Goal: Information Seeking & Learning: Learn about a topic

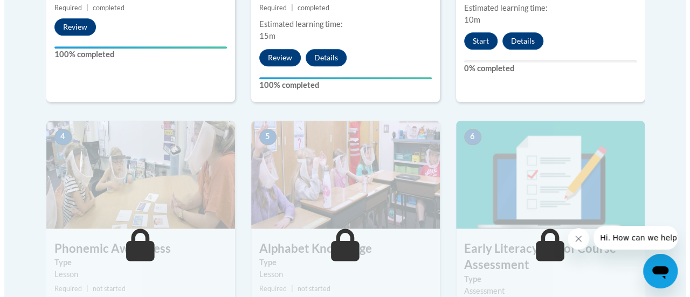
scroll to position [485, 0]
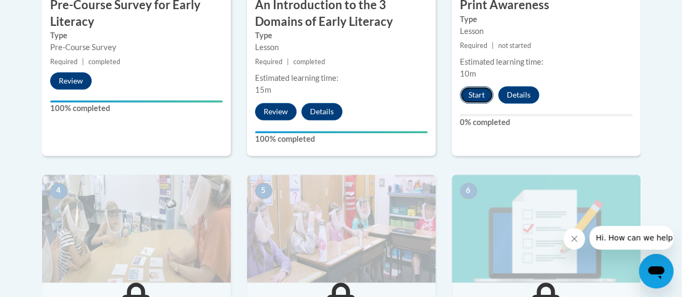
click at [477, 93] on button "Start" at bounding box center [476, 94] width 33 height 17
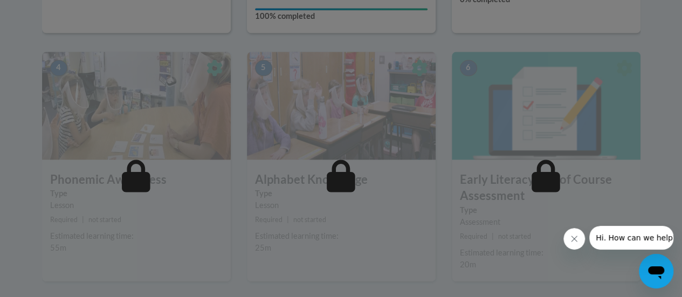
scroll to position [753, 0]
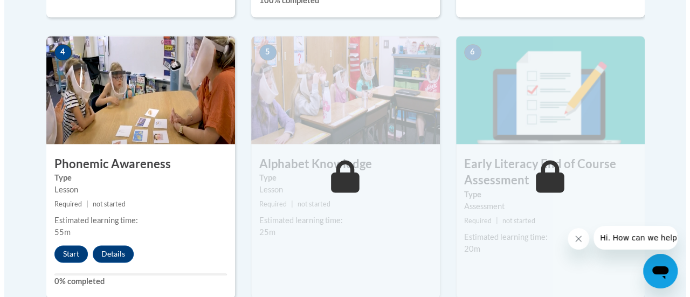
scroll to position [647, 0]
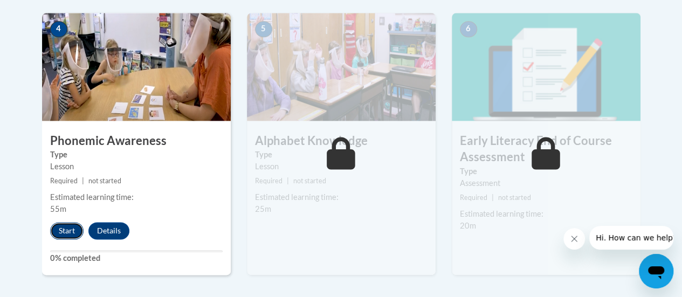
click at [62, 225] on button "Start" at bounding box center [66, 230] width 33 height 17
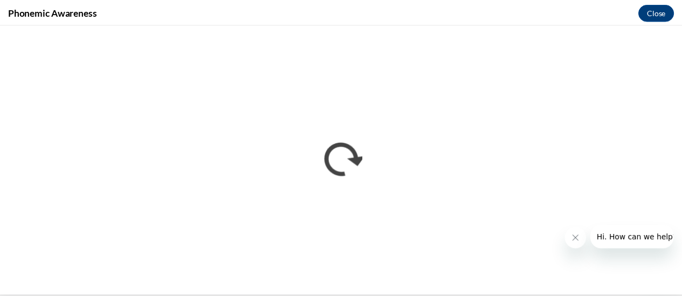
scroll to position [0, 0]
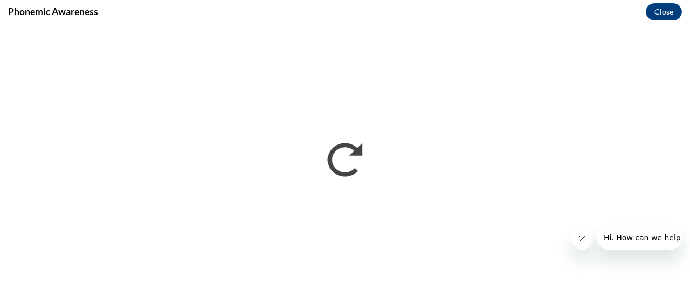
click at [585, 236] on icon "Close message from company" at bounding box center [581, 238] width 9 height 9
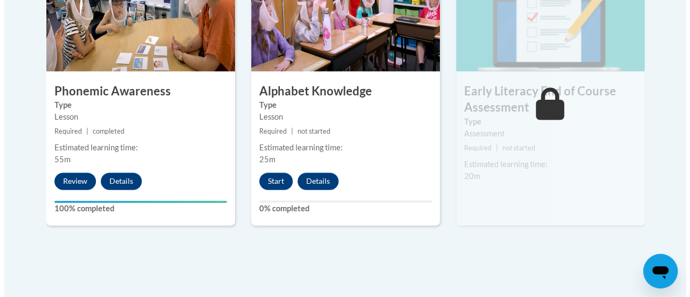
scroll to position [700, 0]
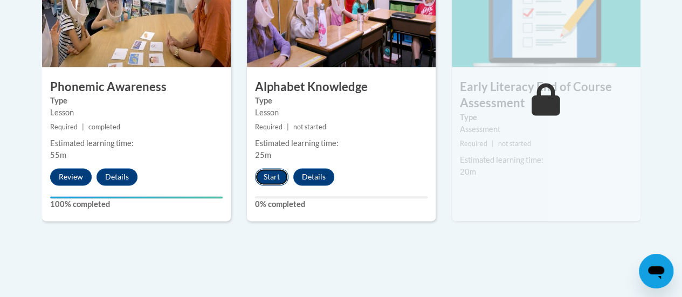
click at [273, 173] on button "Start" at bounding box center [271, 176] width 33 height 17
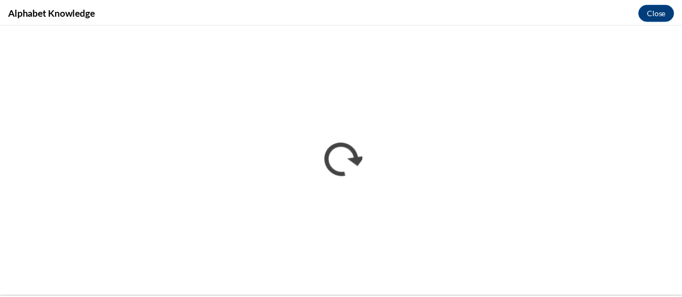
scroll to position [0, 0]
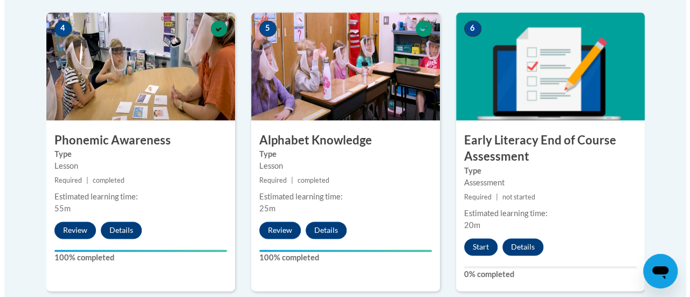
scroll to position [700, 0]
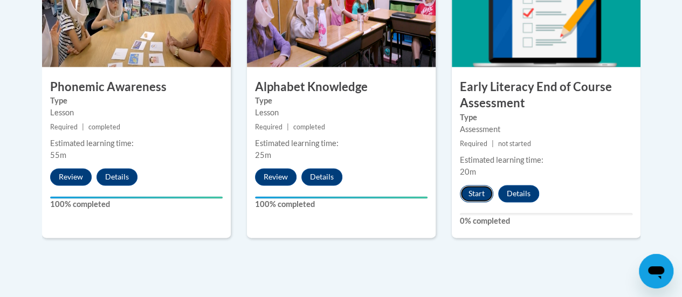
click at [476, 193] on button "Start" at bounding box center [476, 193] width 33 height 17
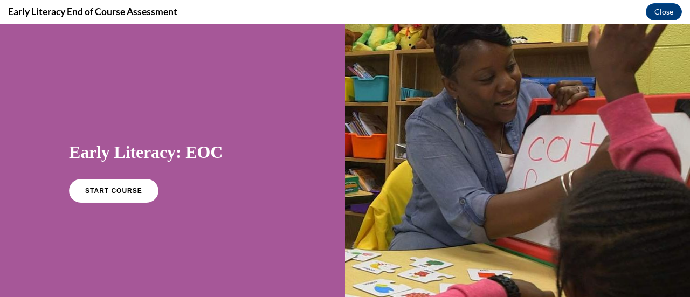
scroll to position [0, 0]
click at [96, 186] on link "START COURSE" at bounding box center [114, 190] width 94 height 25
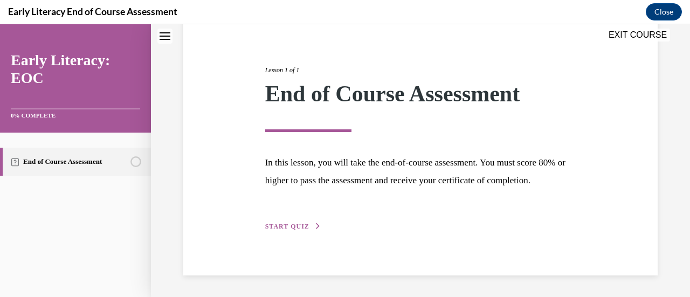
scroll to position [126, 0]
click at [278, 226] on span "START QUIZ" at bounding box center [287, 227] width 44 height 8
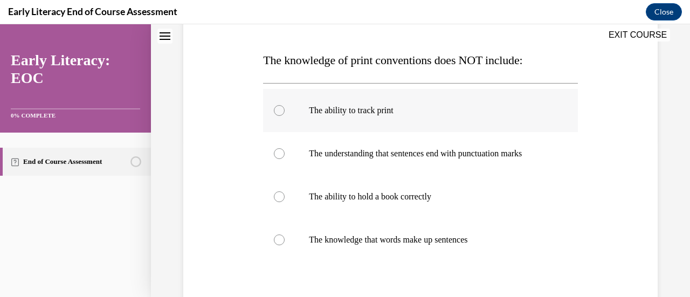
scroll to position [173, 0]
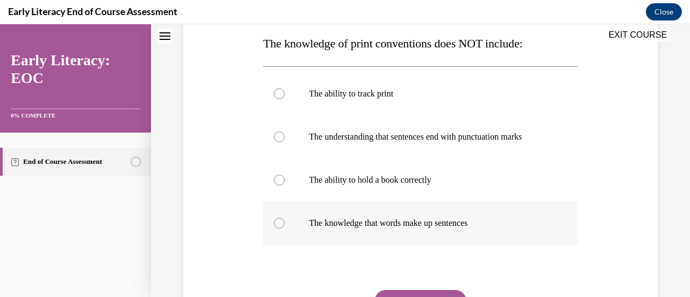
click at [275, 221] on div at bounding box center [279, 223] width 11 height 11
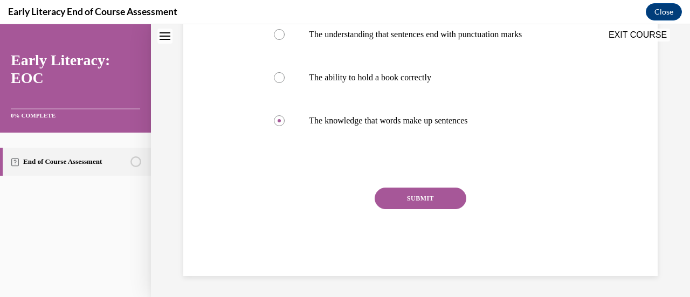
click at [434, 200] on button "SUBMIT" at bounding box center [420, 198] width 92 height 22
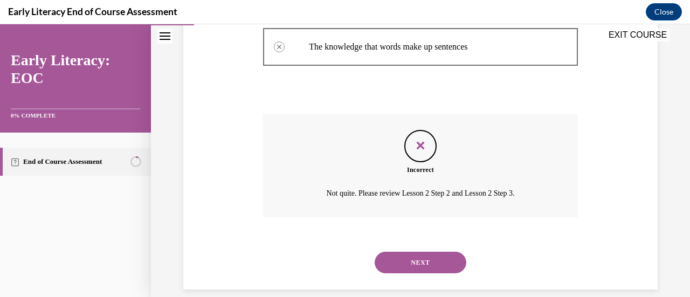
scroll to position [363, 0]
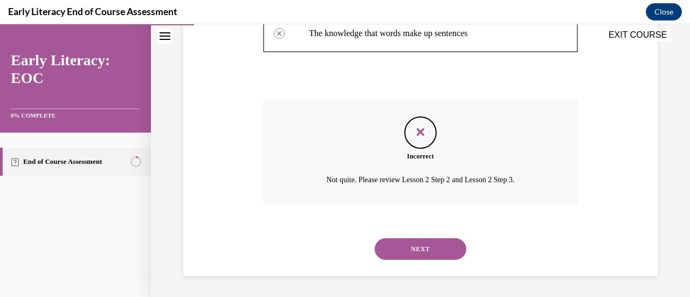
click at [428, 249] on button "NEXT" at bounding box center [420, 249] width 92 height 22
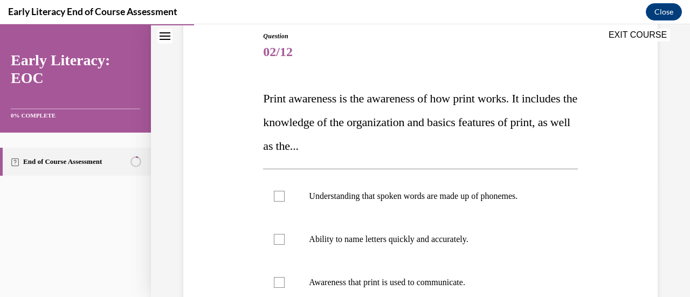
scroll to position [172, 0]
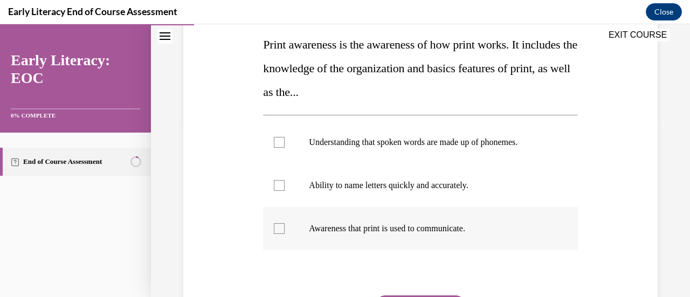
drag, startPoint x: 281, startPoint y: 226, endPoint x: 344, endPoint y: 221, distance: 63.2
click at [280, 226] on div at bounding box center [279, 228] width 11 height 11
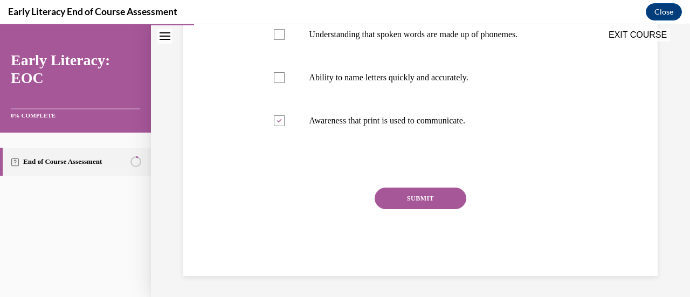
click at [405, 203] on button "SUBMIT" at bounding box center [420, 198] width 92 height 22
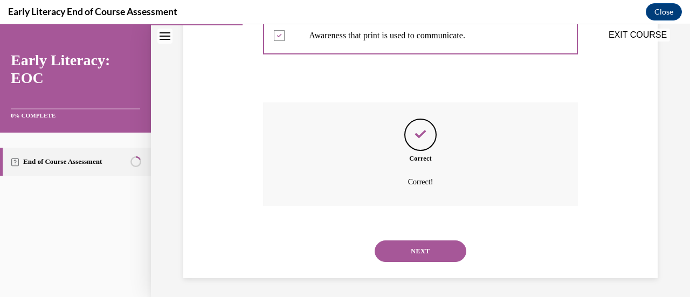
scroll to position [367, 0]
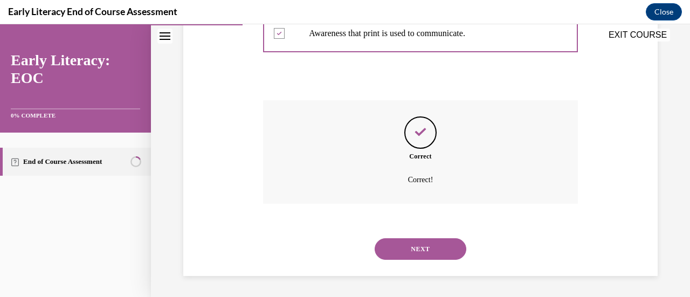
drag, startPoint x: 413, startPoint y: 247, endPoint x: 447, endPoint y: 246, distance: 34.0
click at [413, 246] on button "NEXT" at bounding box center [420, 249] width 92 height 22
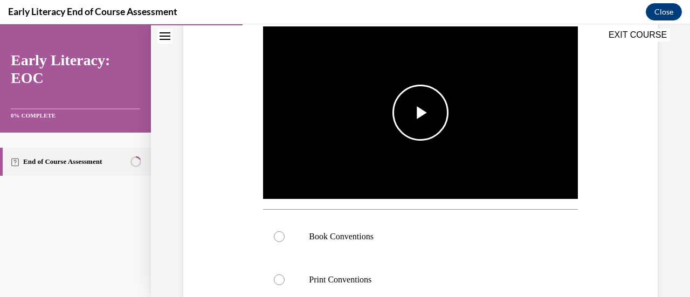
scroll to position [269, 0]
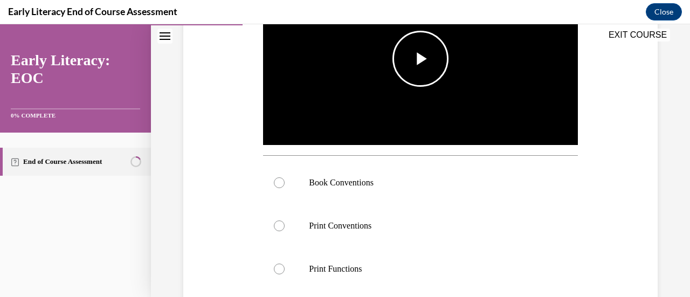
drag, startPoint x: 414, startPoint y: 62, endPoint x: 488, endPoint y: 148, distance: 113.8
click at [420, 59] on span "Video player" at bounding box center [420, 59] width 0 height 0
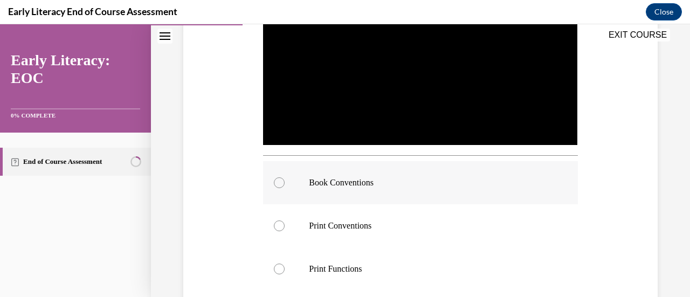
click at [277, 182] on div at bounding box center [279, 182] width 11 height 11
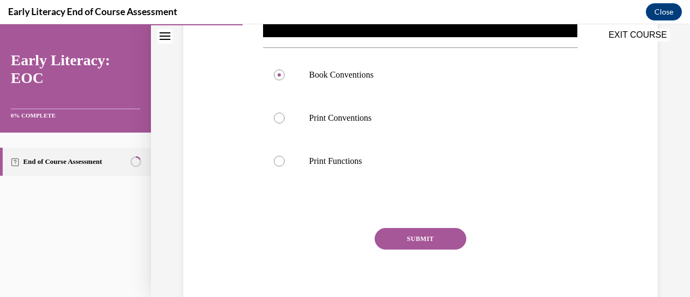
drag, startPoint x: 414, startPoint y: 236, endPoint x: 458, endPoint y: 249, distance: 46.2
click at [415, 237] on button "SUBMIT" at bounding box center [420, 239] width 92 height 22
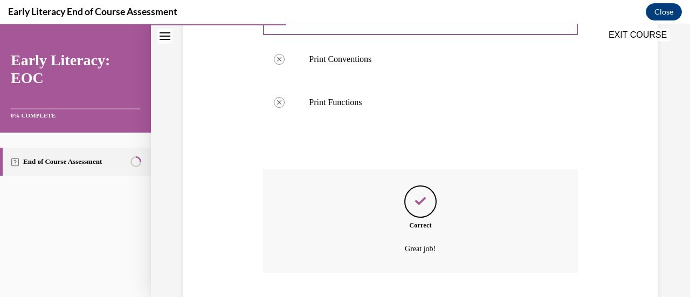
scroll to position [502, 0]
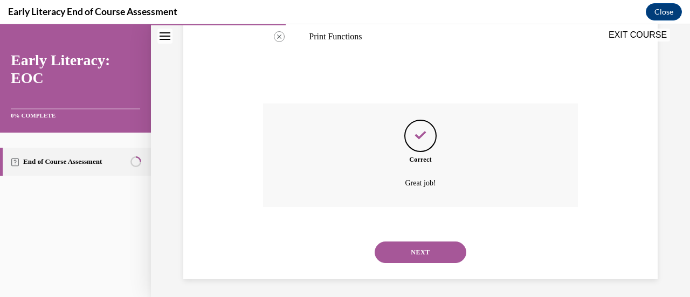
drag, startPoint x: 428, startPoint y: 246, endPoint x: 435, endPoint y: 247, distance: 7.1
click at [428, 246] on button "NEXT" at bounding box center [420, 252] width 92 height 22
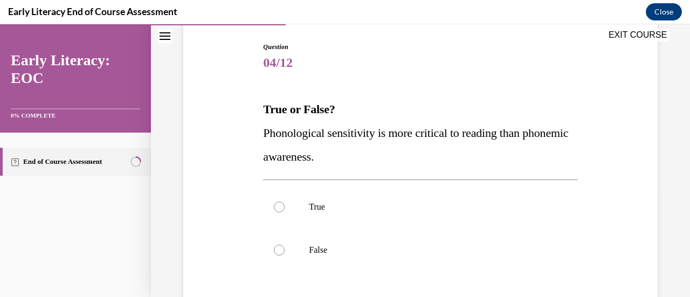
scroll to position [162, 0]
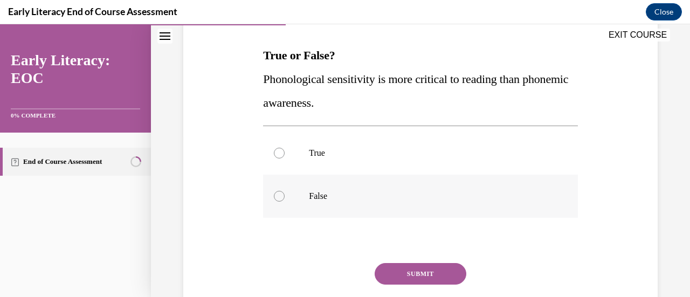
click at [283, 196] on div at bounding box center [420, 196] width 314 height 43
drag, startPoint x: 406, startPoint y: 277, endPoint x: 469, endPoint y: 282, distance: 62.6
click at [409, 277] on button "SUBMIT" at bounding box center [420, 274] width 92 height 22
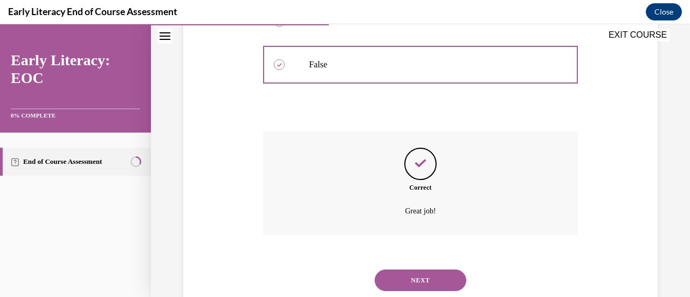
scroll to position [324, 0]
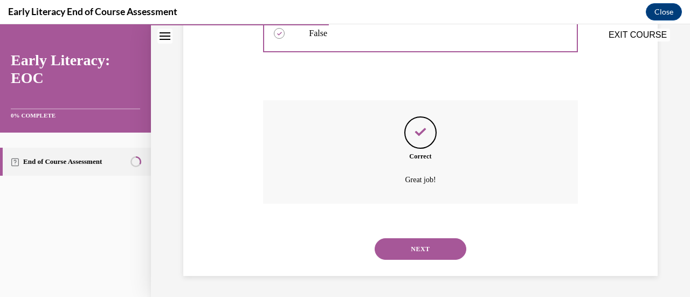
drag, startPoint x: 415, startPoint y: 252, endPoint x: 444, endPoint y: 256, distance: 29.3
click at [415, 252] on button "NEXT" at bounding box center [420, 249] width 92 height 22
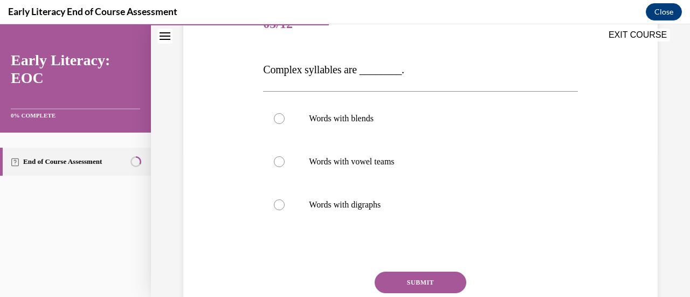
scroll to position [162, 0]
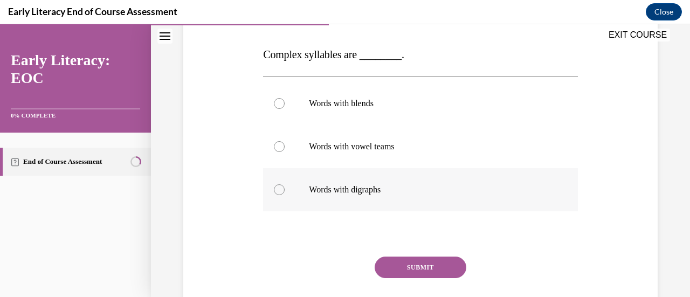
click at [270, 191] on div at bounding box center [420, 189] width 314 height 43
drag, startPoint x: 412, startPoint y: 264, endPoint x: 420, endPoint y: 263, distance: 8.6
click at [411, 264] on button "SUBMIT" at bounding box center [420, 267] width 92 height 22
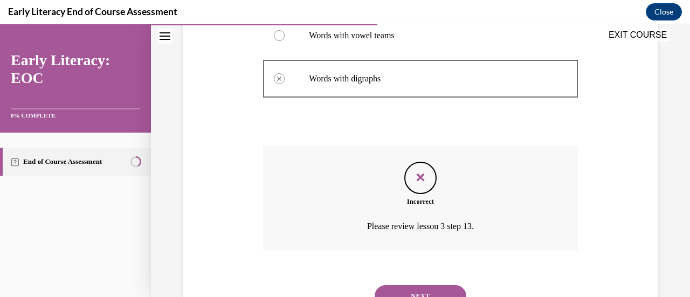
scroll to position [319, 0]
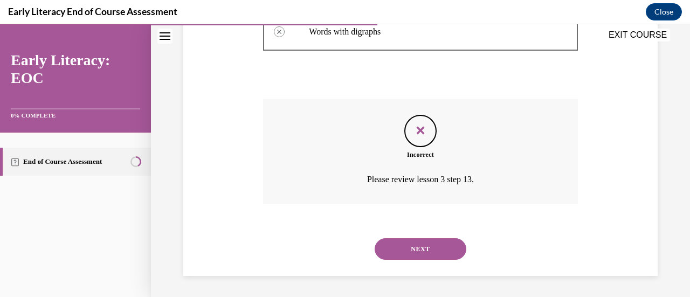
drag, startPoint x: 437, startPoint y: 249, endPoint x: 509, endPoint y: 260, distance: 72.4
click at [437, 249] on button "NEXT" at bounding box center [420, 249] width 92 height 22
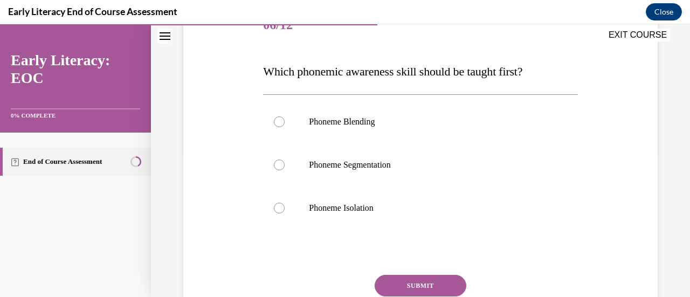
scroll to position [162, 0]
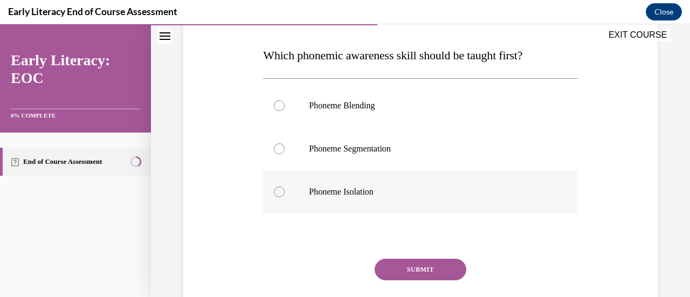
click at [278, 192] on div at bounding box center [279, 191] width 11 height 11
drag, startPoint x: 411, startPoint y: 270, endPoint x: 446, endPoint y: 269, distance: 35.0
click at [414, 270] on button "SUBMIT" at bounding box center [420, 270] width 92 height 22
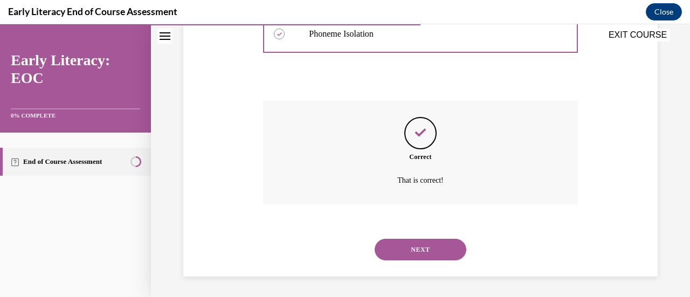
scroll to position [320, 0]
click at [427, 256] on button "NEXT" at bounding box center [420, 249] width 92 height 22
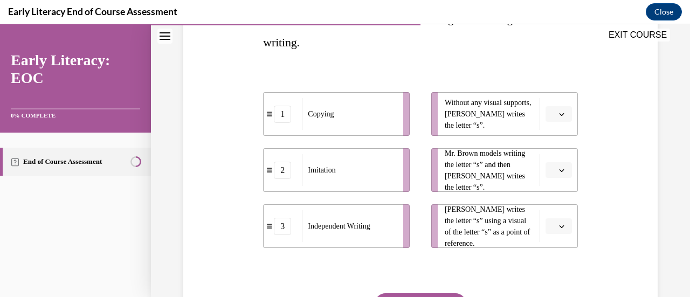
scroll to position [216, 0]
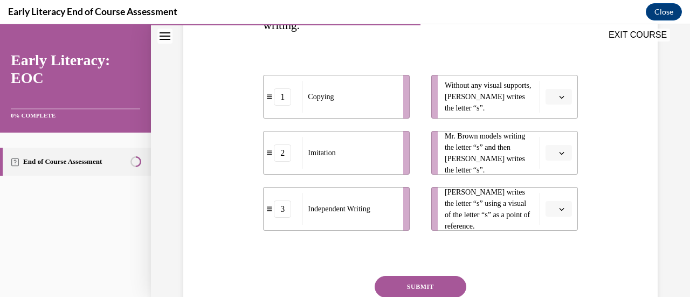
click at [550, 95] on button "button" at bounding box center [558, 97] width 26 height 16
click at [546, 184] on span "3" at bounding box center [547, 185] width 4 height 9
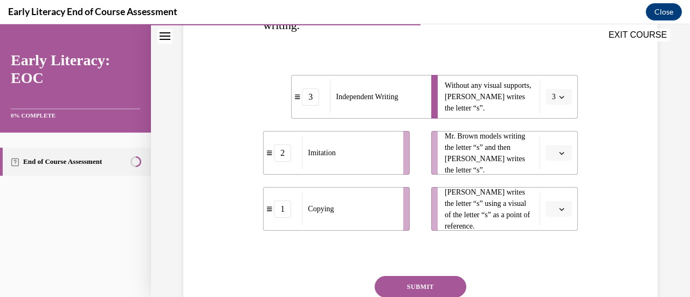
click at [545, 214] on button "button" at bounding box center [558, 209] width 26 height 16
click at [547, 158] on div "2" at bounding box center [550, 163] width 26 height 22
click at [552, 156] on span "Please select an option" at bounding box center [554, 153] width 4 height 11
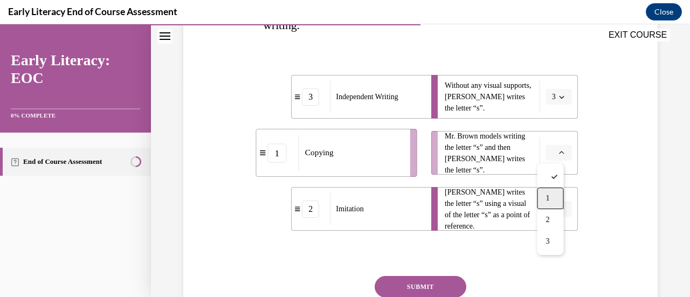
click at [553, 195] on div "1" at bounding box center [550, 198] width 26 height 22
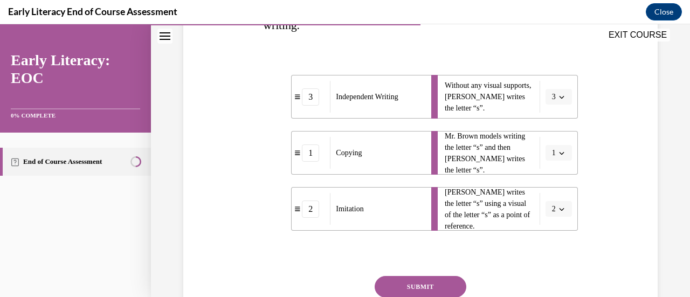
click at [429, 283] on button "SUBMIT" at bounding box center [420, 287] width 92 height 22
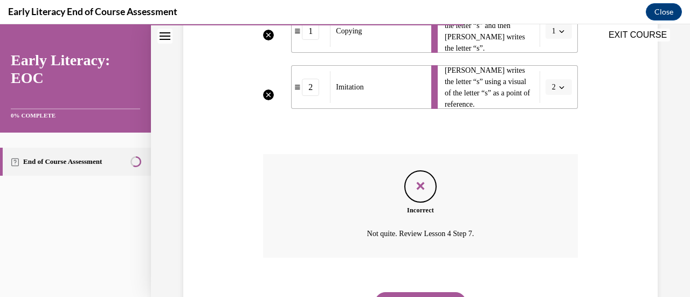
scroll to position [391, 0]
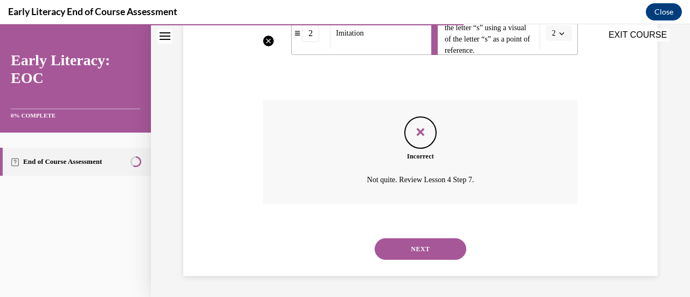
click at [421, 245] on button "NEXT" at bounding box center [420, 249] width 92 height 22
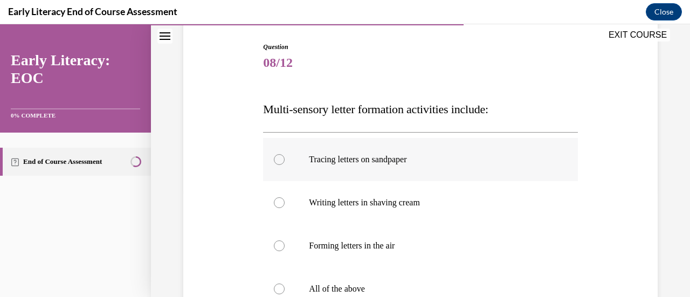
scroll to position [162, 0]
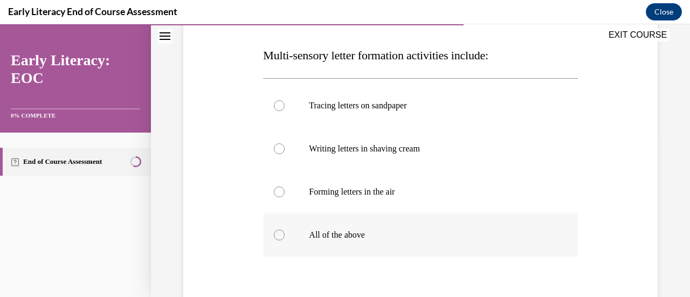
click at [276, 235] on div at bounding box center [279, 235] width 11 height 11
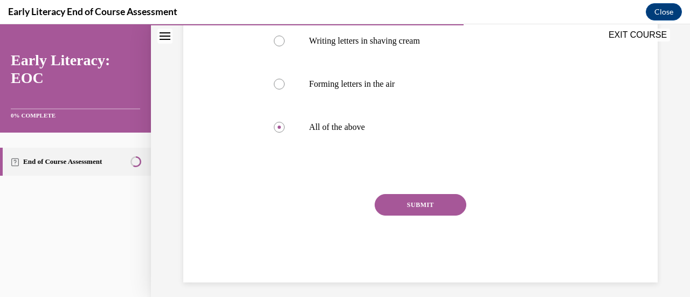
drag, startPoint x: 415, startPoint y: 206, endPoint x: 481, endPoint y: 229, distance: 69.2
click at [416, 206] on button "SUBMIT" at bounding box center [420, 205] width 92 height 22
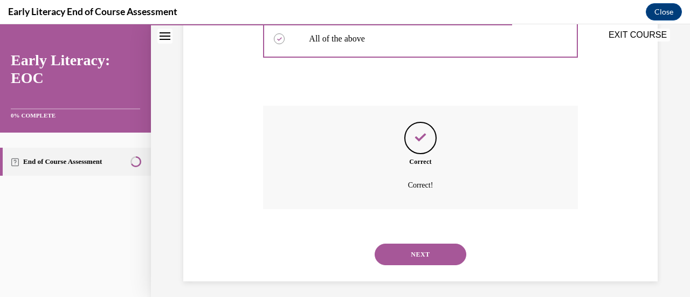
scroll to position [363, 0]
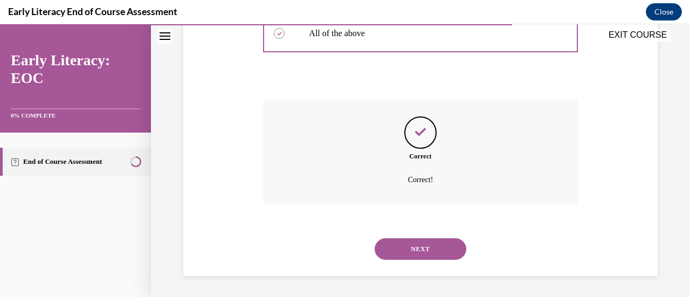
click at [413, 247] on button "NEXT" at bounding box center [420, 249] width 92 height 22
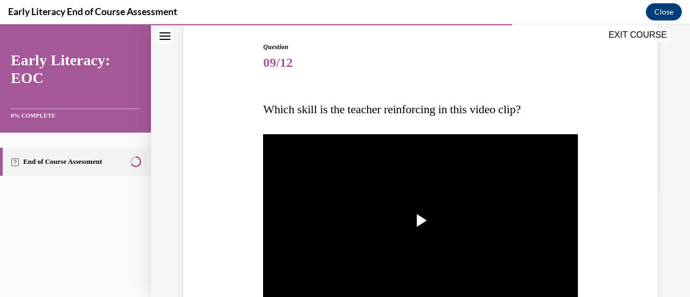
scroll to position [162, 0]
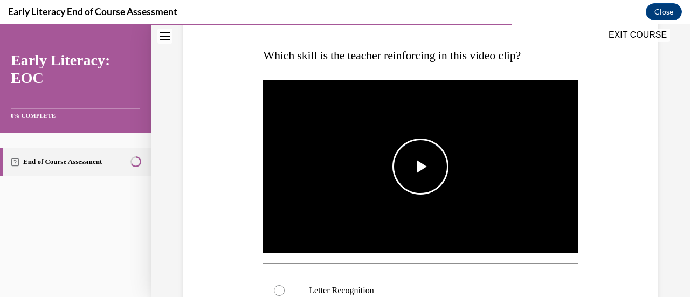
click at [420, 166] on span "Video player" at bounding box center [420, 166] width 0 height 0
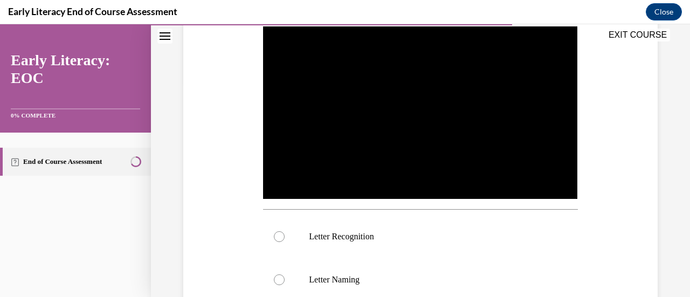
scroll to position [269, 0]
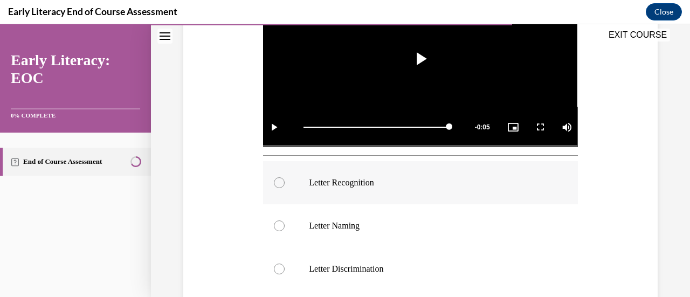
click at [278, 179] on div at bounding box center [279, 182] width 11 height 11
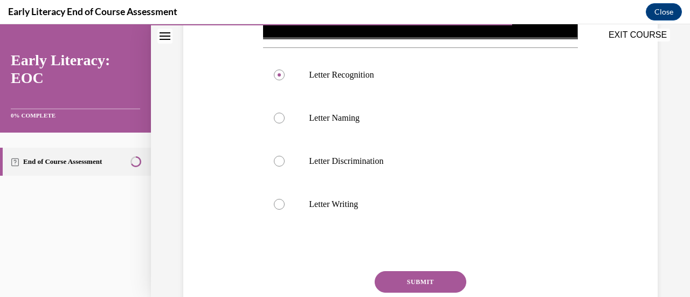
click at [415, 280] on button "SUBMIT" at bounding box center [420, 282] width 92 height 22
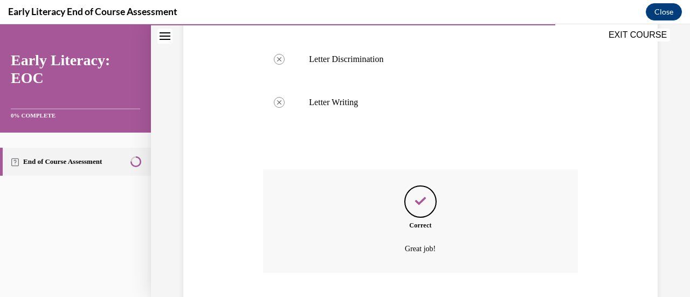
scroll to position [545, 0]
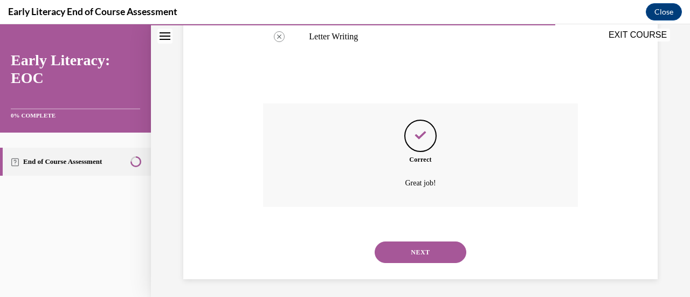
click at [419, 246] on button "NEXT" at bounding box center [420, 252] width 92 height 22
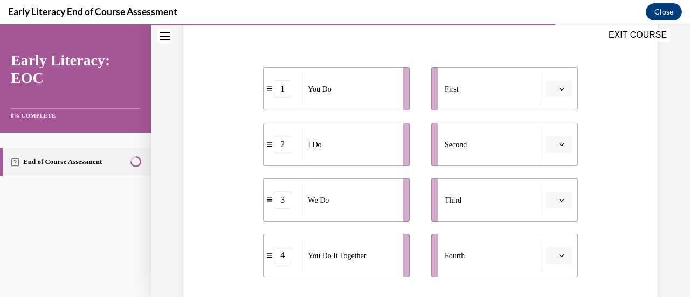
scroll to position [216, 0]
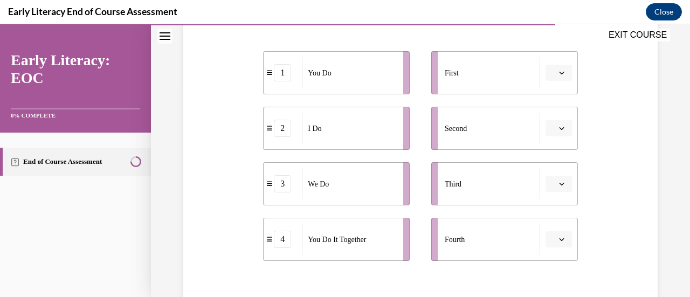
click at [559, 72] on icon "button" at bounding box center [561, 72] width 5 height 5
click at [599, 60] on div "Question 10/12 Put the phases of the gradual release method in order. 1 You Do …" at bounding box center [419, 148] width 479 height 492
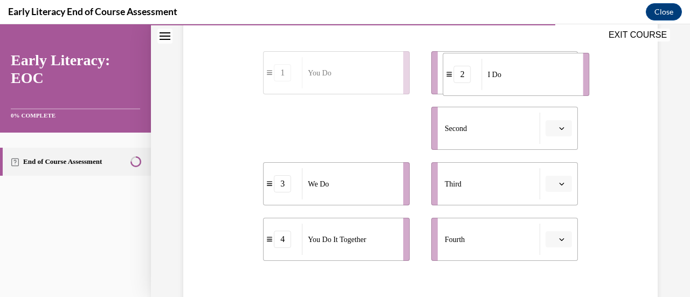
drag, startPoint x: 342, startPoint y: 135, endPoint x: 522, endPoint y: 81, distance: 187.8
click at [522, 81] on div "I Do" at bounding box center [529, 74] width 94 height 31
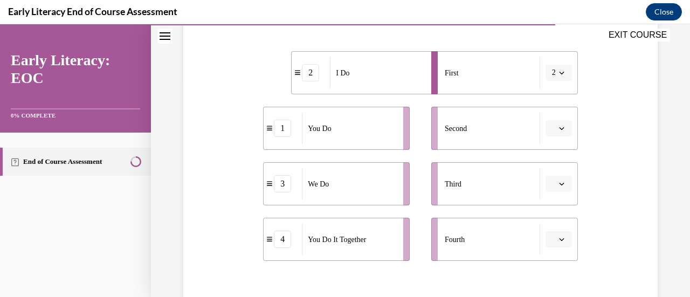
click at [333, 187] on div "We Do" at bounding box center [349, 183] width 94 height 31
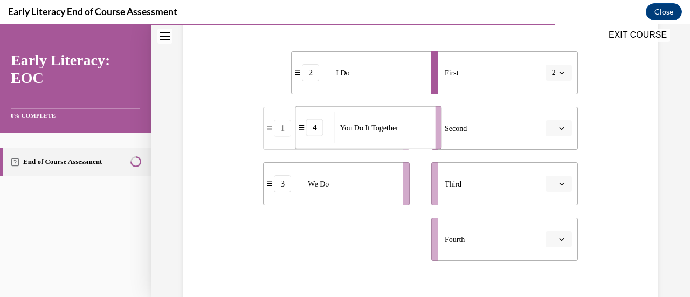
drag, startPoint x: 337, startPoint y: 246, endPoint x: 368, endPoint y: 134, distance: 116.2
click at [368, 134] on div "You Do It Together" at bounding box center [381, 127] width 94 height 31
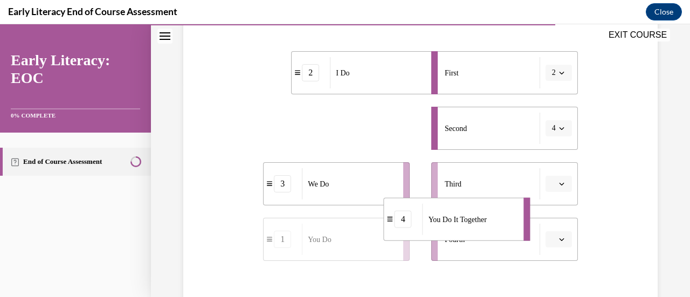
drag, startPoint x: 462, startPoint y: 145, endPoint x: 413, endPoint y: 265, distance: 129.3
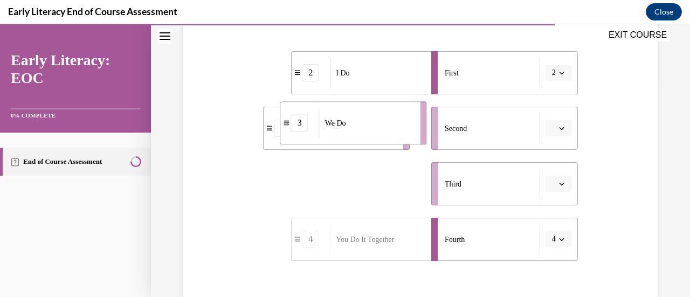
drag, startPoint x: 329, startPoint y: 189, endPoint x: 346, endPoint y: 128, distance: 63.3
click at [346, 128] on div "We Do" at bounding box center [366, 122] width 94 height 31
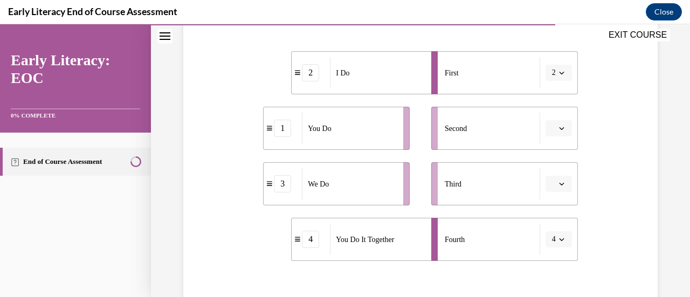
scroll to position [269, 0]
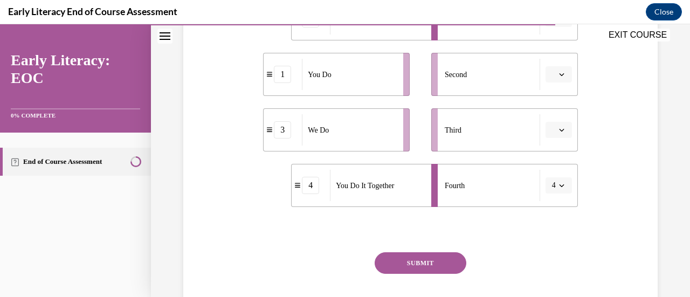
click at [428, 263] on button "SUBMIT" at bounding box center [420, 263] width 92 height 22
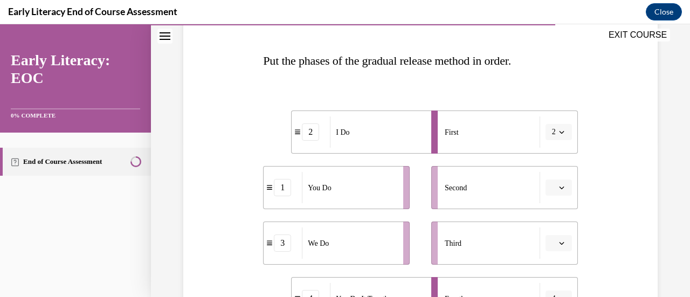
scroll to position [172, 0]
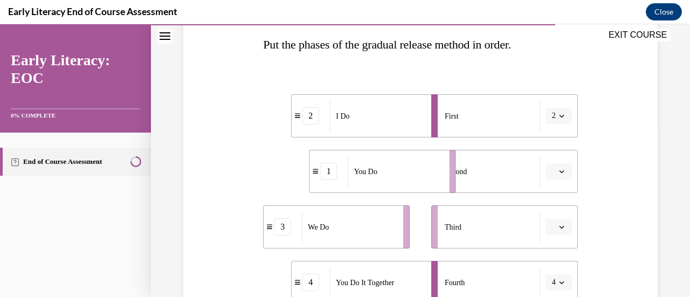
drag, startPoint x: 378, startPoint y: 169, endPoint x: 425, endPoint y: 169, distance: 46.3
click at [425, 169] on div "You Do" at bounding box center [395, 171] width 94 height 31
drag, startPoint x: 347, startPoint y: 232, endPoint x: 407, endPoint y: 233, distance: 60.4
click at [396, 232] on div "We Do" at bounding box center [349, 226] width 94 height 31
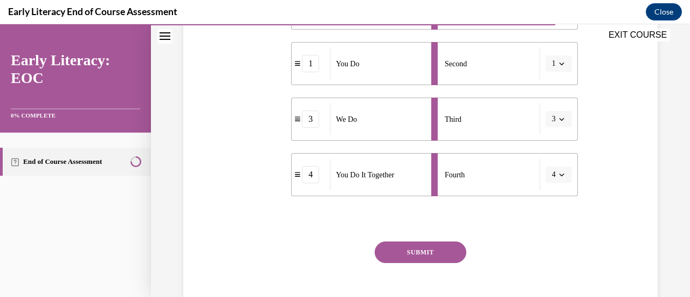
drag, startPoint x: 421, startPoint y: 252, endPoint x: 550, endPoint y: 260, distance: 128.5
click at [421, 252] on button "SUBMIT" at bounding box center [420, 252] width 92 height 22
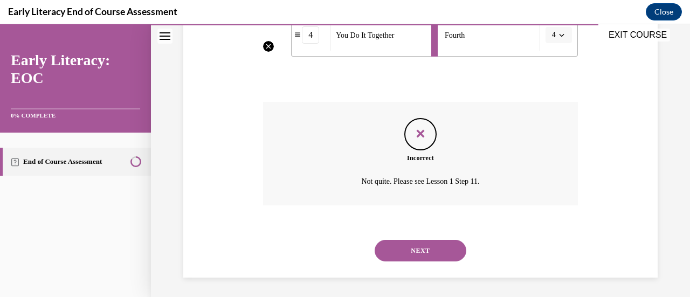
scroll to position [421, 0]
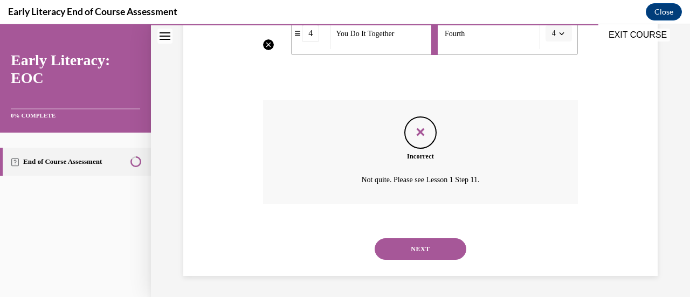
drag, startPoint x: 415, startPoint y: 248, endPoint x: 439, endPoint y: 252, distance: 24.0
click at [415, 248] on button "NEXT" at bounding box center [420, 249] width 92 height 22
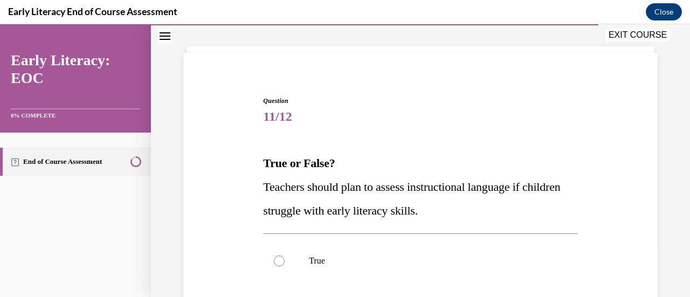
scroll to position [108, 0]
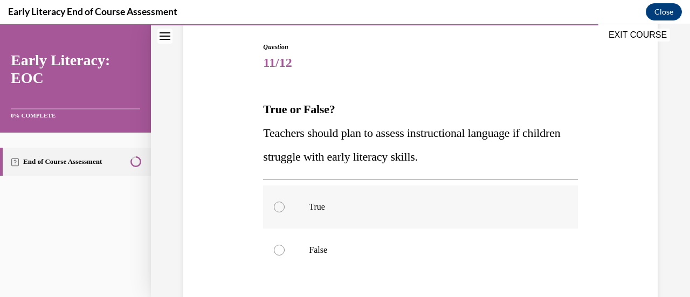
click at [279, 208] on div at bounding box center [279, 206] width 11 height 11
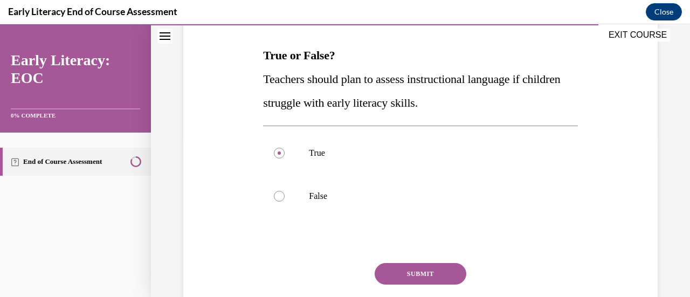
click at [401, 267] on button "SUBMIT" at bounding box center [420, 274] width 92 height 22
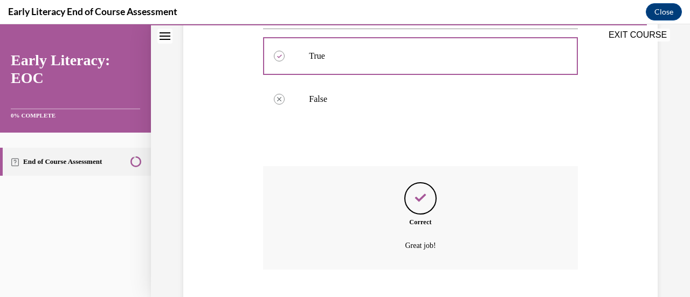
scroll to position [324, 0]
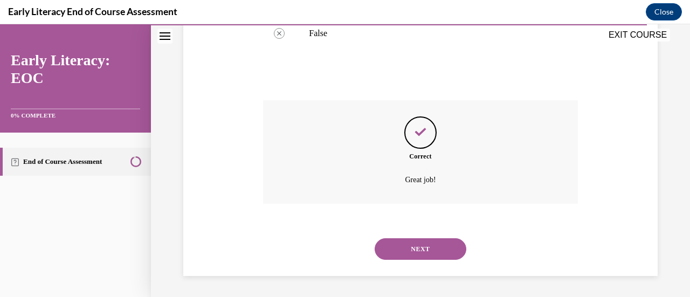
click at [415, 240] on button "NEXT" at bounding box center [420, 249] width 92 height 22
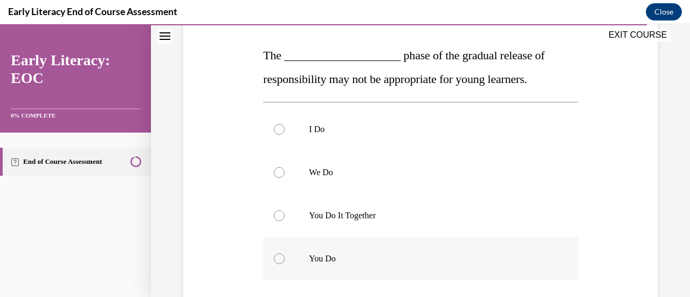
scroll to position [216, 0]
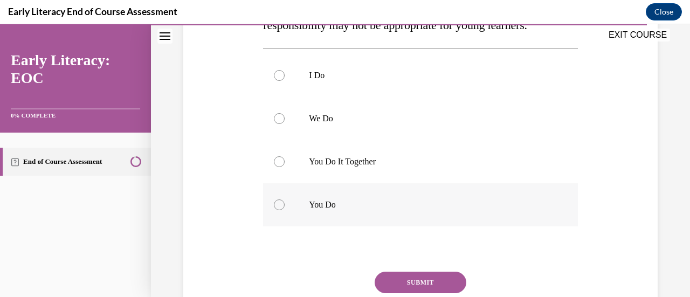
click at [278, 206] on div at bounding box center [279, 204] width 11 height 11
click at [401, 277] on button "SUBMIT" at bounding box center [420, 283] width 92 height 22
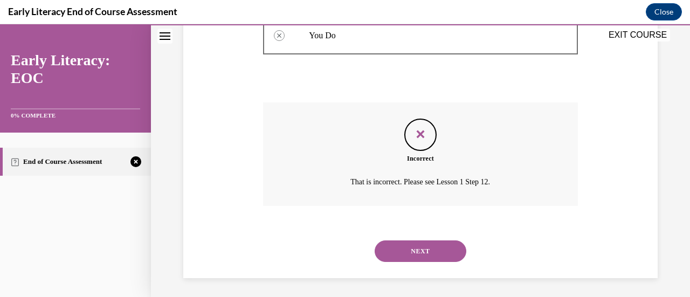
scroll to position [387, 0]
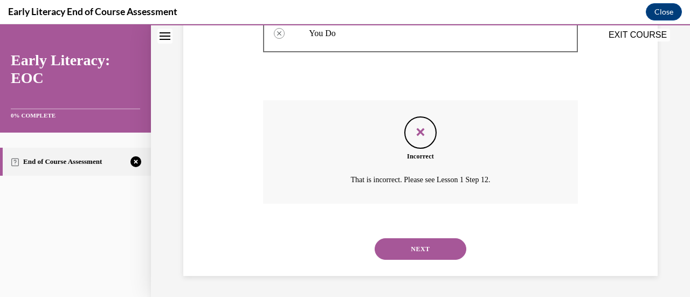
click at [406, 248] on button "NEXT" at bounding box center [420, 249] width 92 height 22
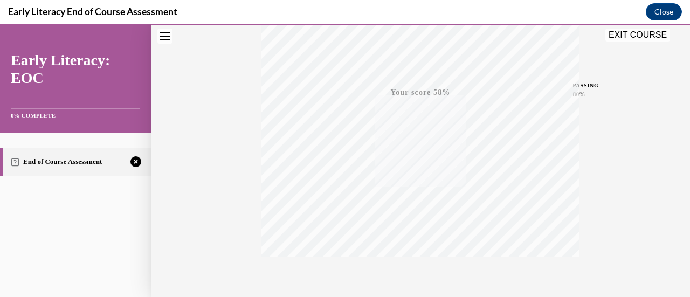
scroll to position [279, 0]
click at [401, 226] on icon "button" at bounding box center [420, 232] width 38 height 12
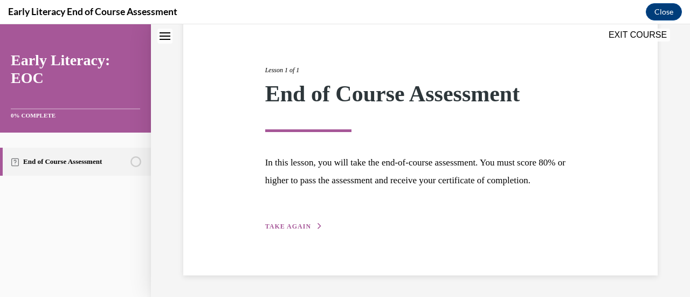
click at [289, 226] on span "TAKE AGAIN" at bounding box center [288, 227] width 46 height 8
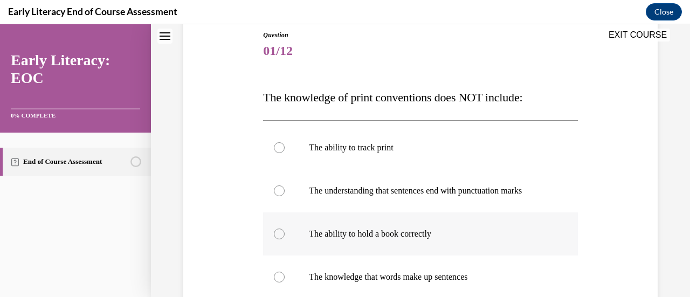
scroll to position [173, 0]
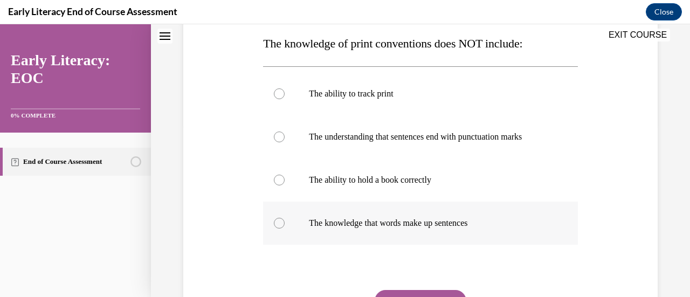
click at [275, 224] on div at bounding box center [279, 223] width 11 height 11
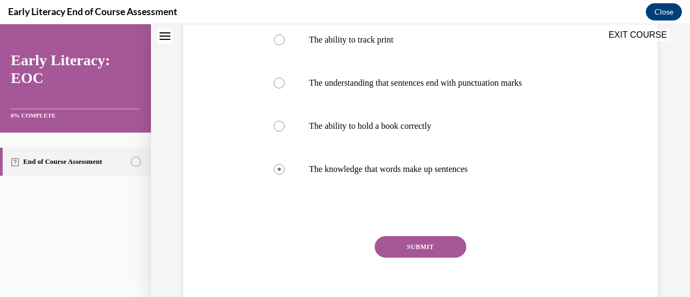
click at [403, 249] on button "SUBMIT" at bounding box center [420, 247] width 92 height 22
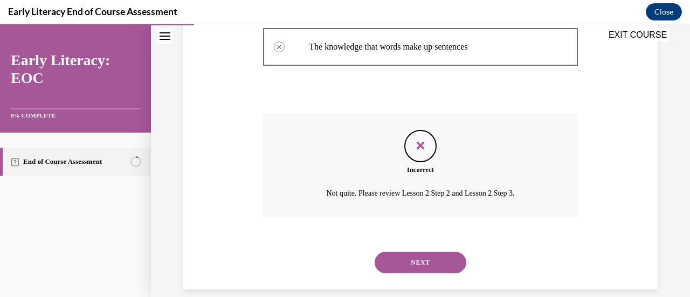
scroll to position [363, 0]
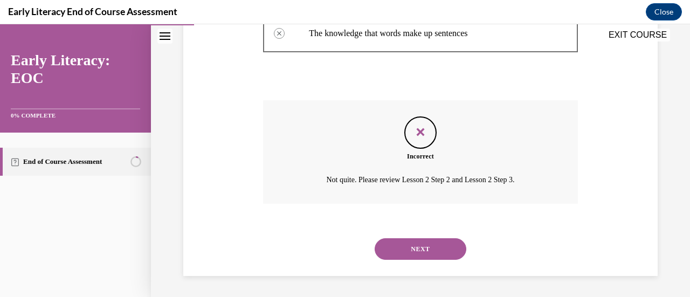
click at [422, 246] on button "NEXT" at bounding box center [420, 249] width 92 height 22
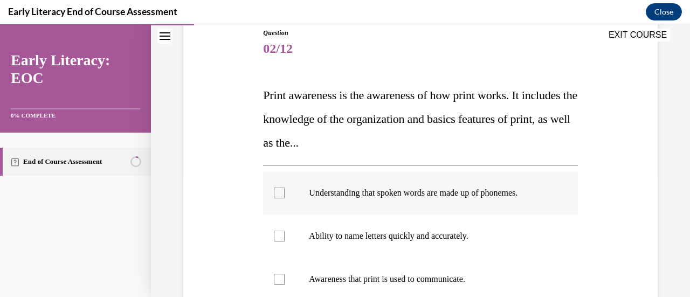
scroll to position [162, 0]
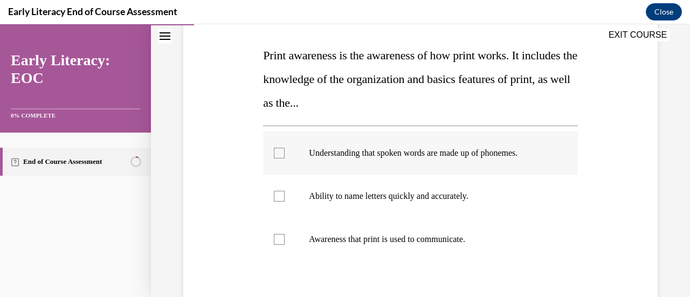
click at [272, 150] on div at bounding box center [420, 152] width 314 height 43
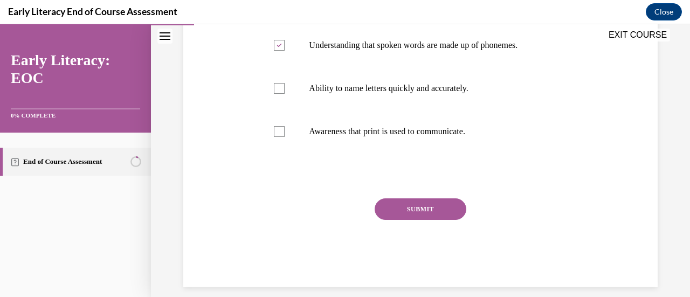
click at [400, 203] on button "SUBMIT" at bounding box center [420, 209] width 92 height 22
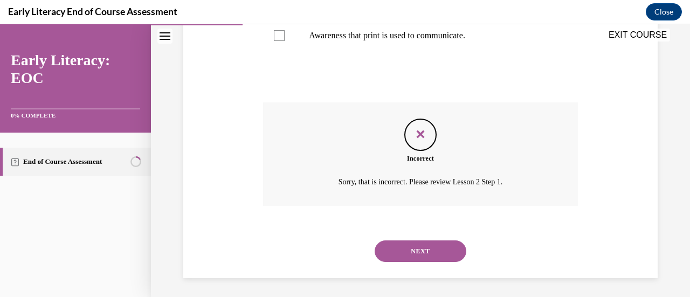
scroll to position [367, 0]
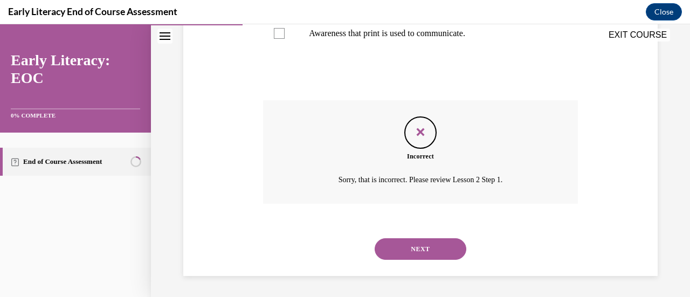
click at [397, 240] on button "NEXT" at bounding box center [420, 249] width 92 height 22
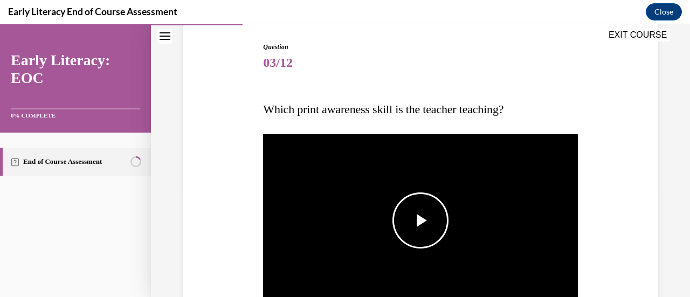
scroll to position [216, 0]
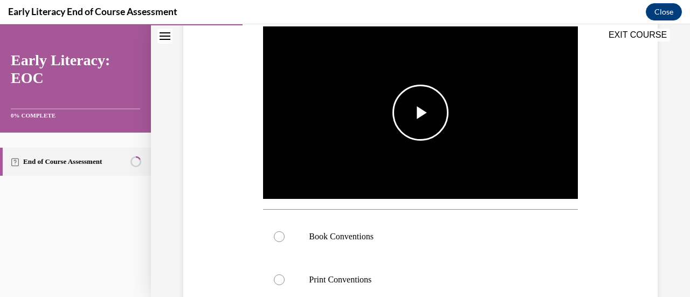
click at [420, 113] on span "Video player" at bounding box center [420, 113] width 0 height 0
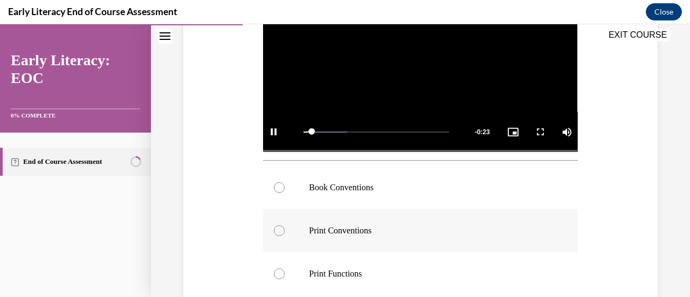
scroll to position [323, 0]
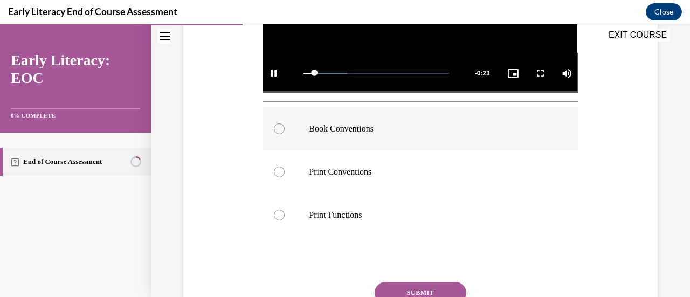
click at [281, 126] on div at bounding box center [279, 128] width 11 height 11
click at [406, 287] on button "SUBMIT" at bounding box center [420, 293] width 92 height 22
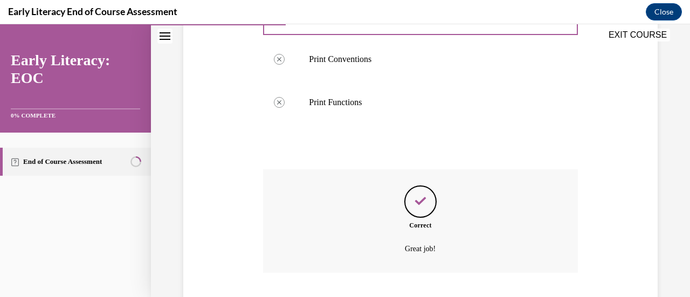
scroll to position [502, 0]
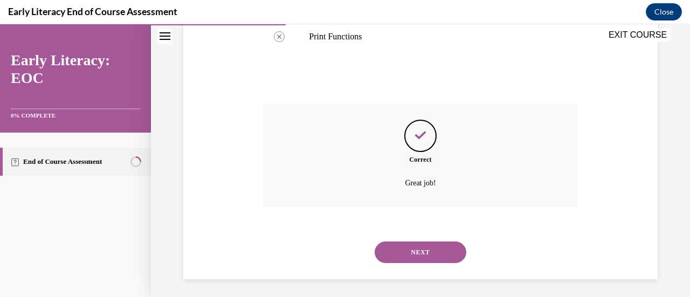
click at [412, 247] on button "NEXT" at bounding box center [420, 252] width 92 height 22
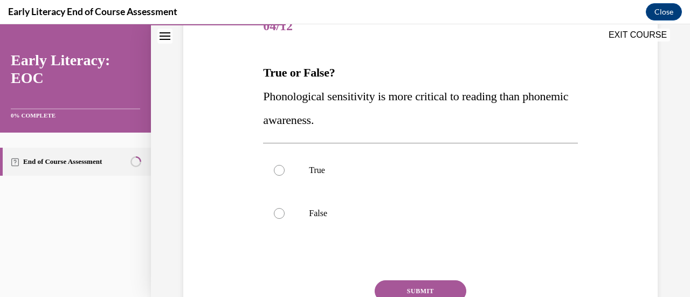
scroll to position [162, 0]
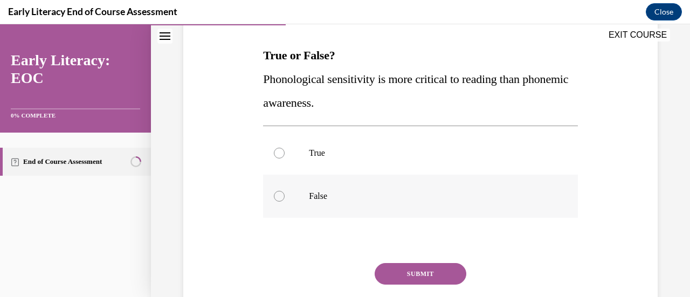
drag, startPoint x: 279, startPoint y: 200, endPoint x: 318, endPoint y: 227, distance: 47.7
click at [280, 201] on div at bounding box center [279, 196] width 11 height 11
click at [384, 270] on button "SUBMIT" at bounding box center [420, 274] width 92 height 22
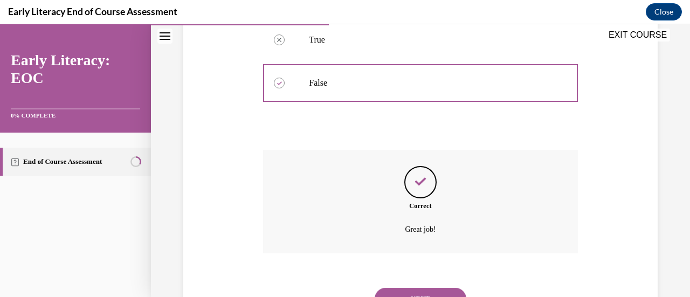
scroll to position [324, 0]
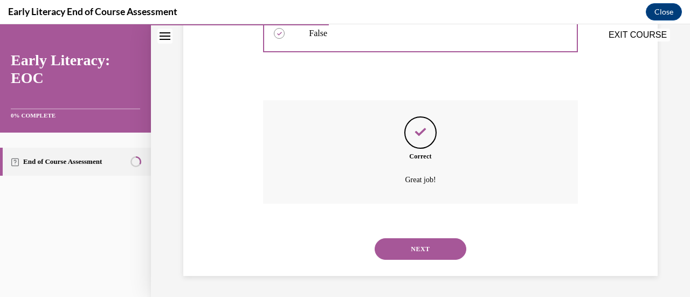
click at [434, 238] on button "NEXT" at bounding box center [420, 249] width 92 height 22
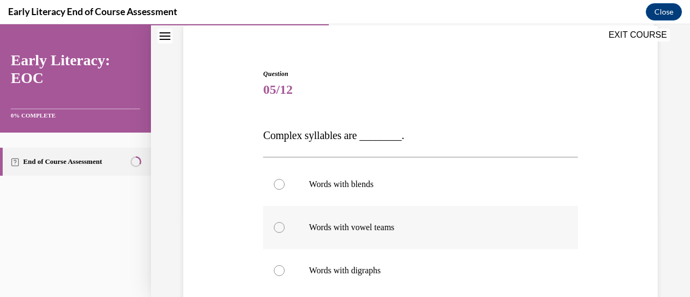
scroll to position [108, 0]
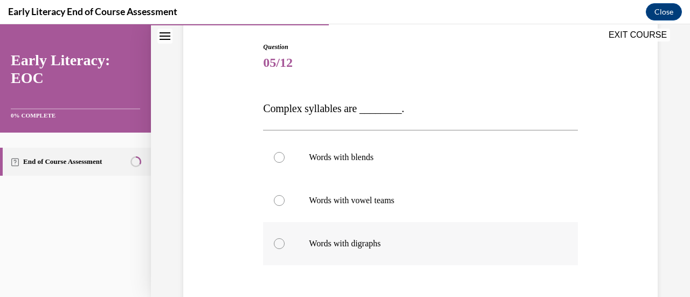
click at [274, 244] on div at bounding box center [279, 243] width 11 height 11
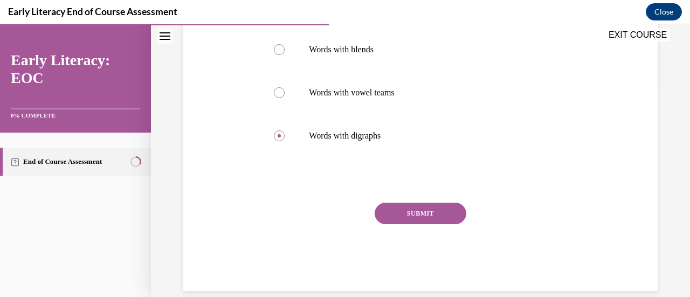
click at [394, 223] on button "SUBMIT" at bounding box center [420, 214] width 92 height 22
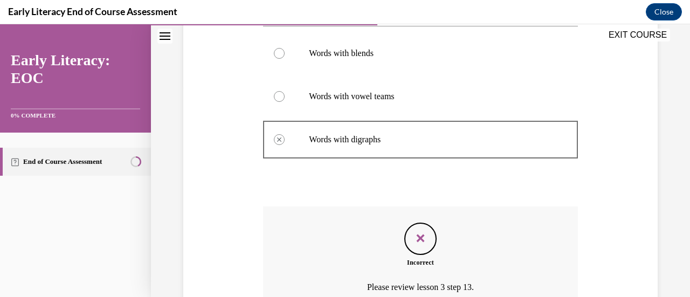
scroll to position [104, 0]
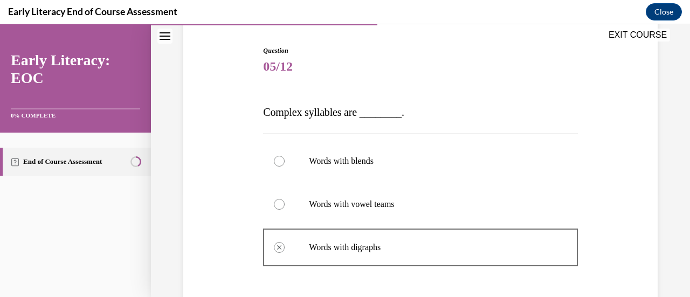
click at [279, 204] on div at bounding box center [279, 204] width 11 height 11
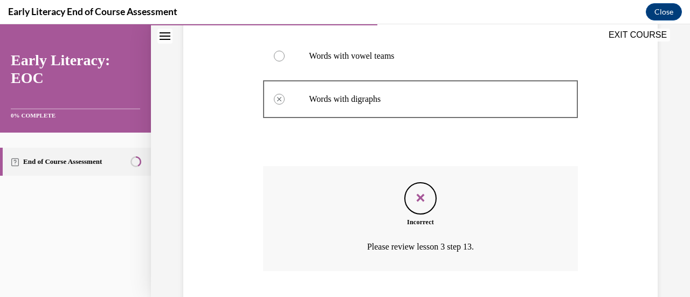
scroll to position [319, 0]
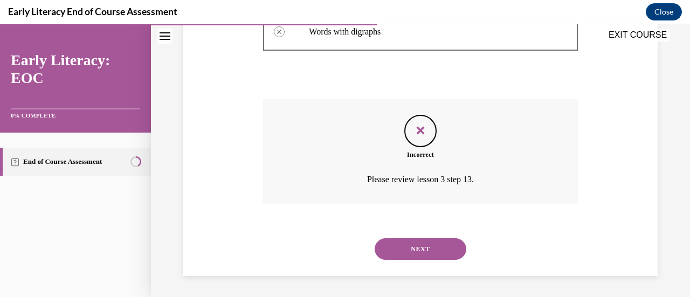
click at [425, 250] on button "NEXT" at bounding box center [420, 249] width 92 height 22
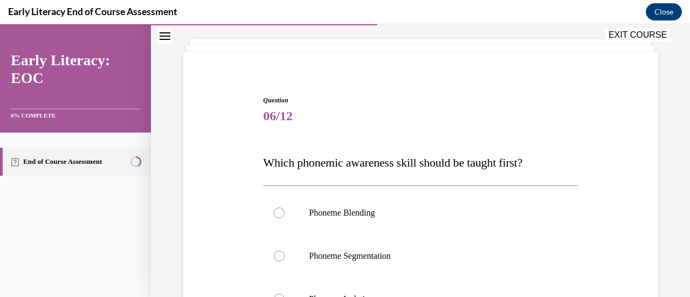
scroll to position [108, 0]
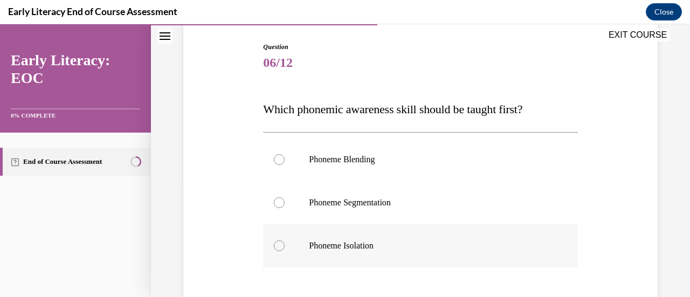
click at [276, 247] on div at bounding box center [279, 245] width 11 height 11
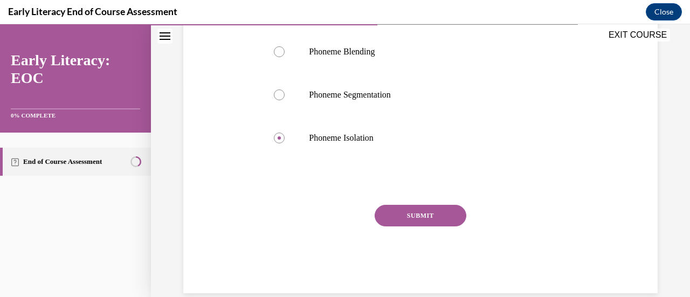
click at [412, 213] on button "SUBMIT" at bounding box center [420, 216] width 92 height 22
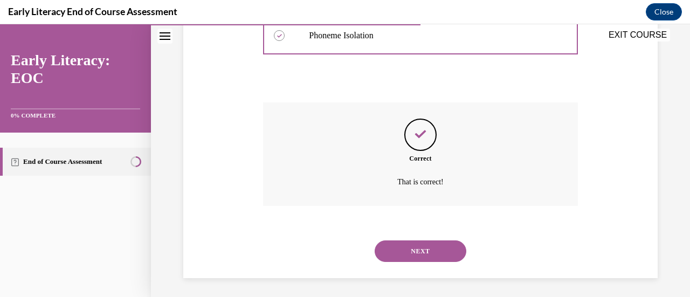
scroll to position [320, 0]
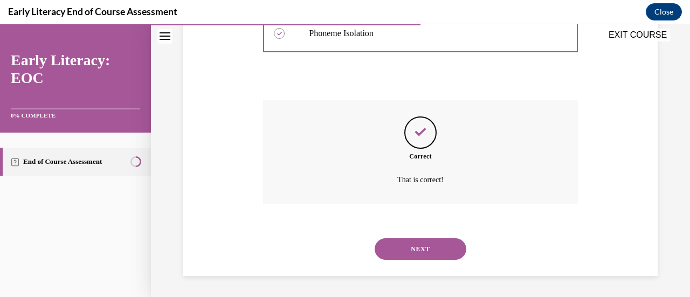
click at [399, 245] on button "NEXT" at bounding box center [420, 249] width 92 height 22
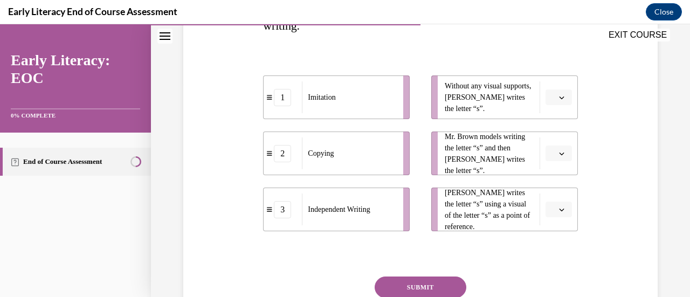
scroll to position [216, 0]
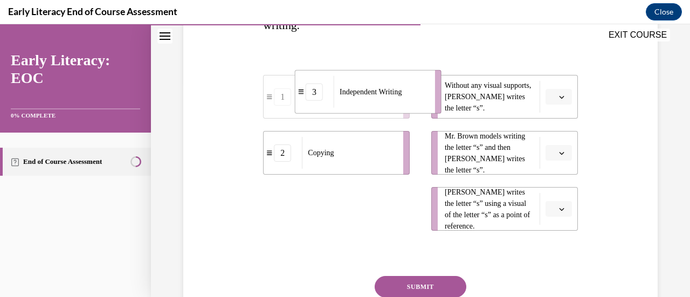
drag, startPoint x: 362, startPoint y: 219, endPoint x: 394, endPoint y: 102, distance: 121.7
click at [394, 102] on div "Independent Writing" at bounding box center [380, 92] width 94 height 32
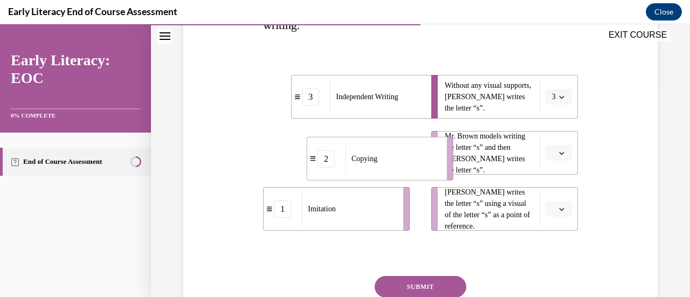
drag, startPoint x: 346, startPoint y: 158, endPoint x: 390, endPoint y: 163, distance: 44.0
click at [390, 163] on div "Copying" at bounding box center [392, 159] width 94 height 32
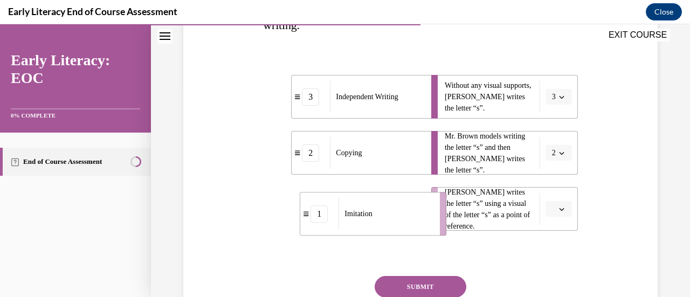
click at [409, 215] on div "Imitation" at bounding box center [385, 214] width 94 height 32
click at [408, 293] on button "SUBMIT" at bounding box center [420, 287] width 92 height 22
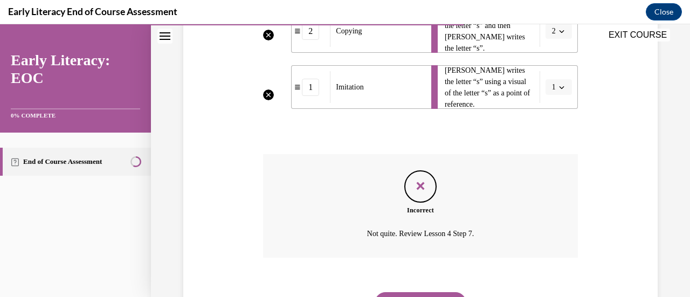
scroll to position [391, 0]
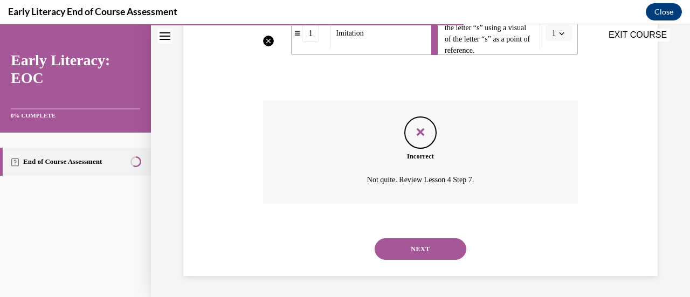
click at [422, 247] on button "NEXT" at bounding box center [420, 249] width 92 height 22
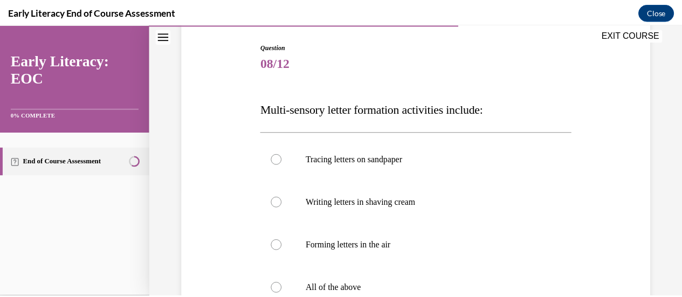
scroll to position [162, 0]
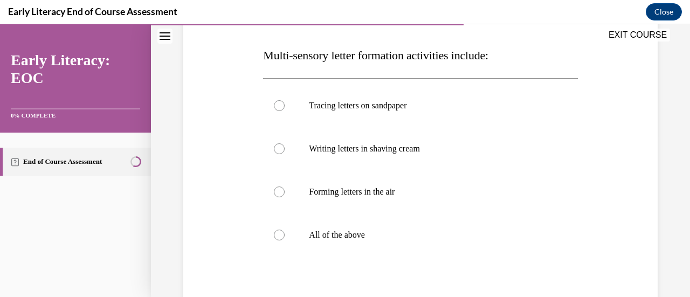
click at [635, 38] on button "EXIT COURSE" at bounding box center [637, 35] width 65 height 13
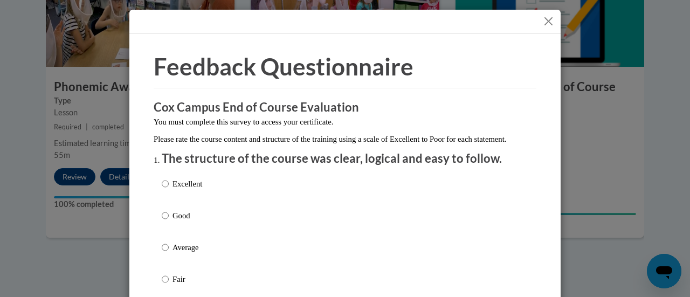
click at [543, 16] on button "Close" at bounding box center [547, 21] width 13 height 13
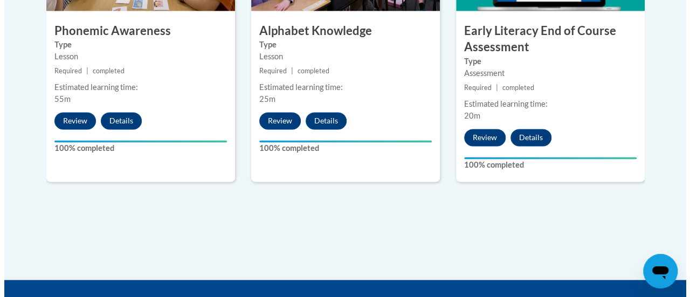
scroll to position [754, 0]
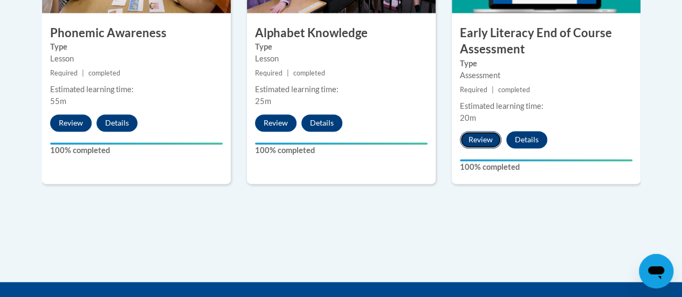
click at [481, 135] on button "Review" at bounding box center [480, 139] width 41 height 17
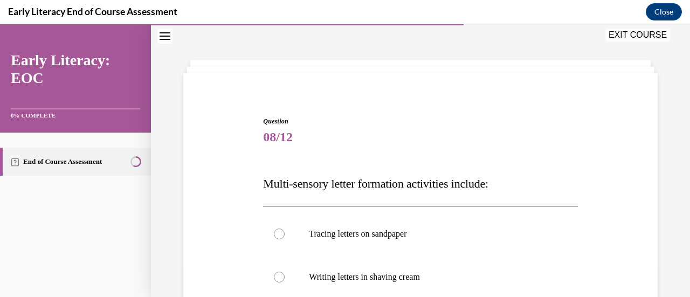
scroll to position [141, 0]
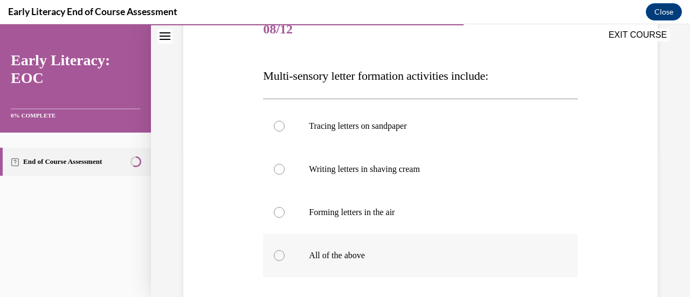
click at [277, 256] on div at bounding box center [279, 255] width 11 height 11
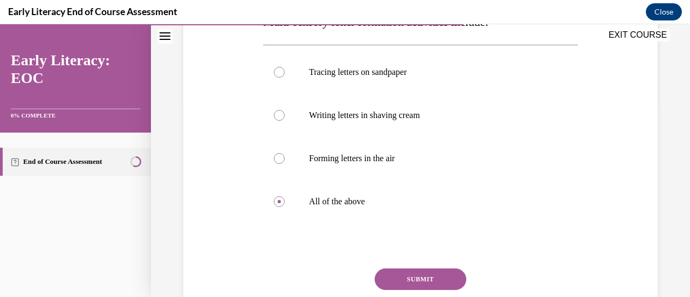
click at [397, 273] on button "SUBMIT" at bounding box center [420, 279] width 92 height 22
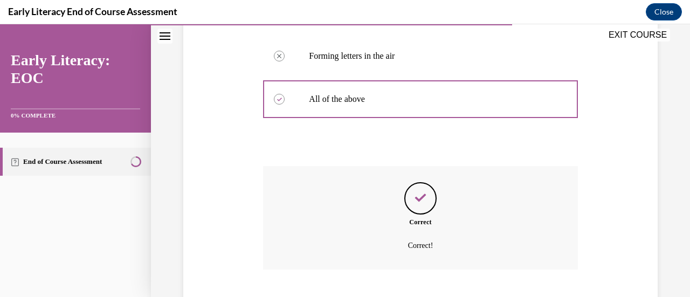
scroll to position [363, 0]
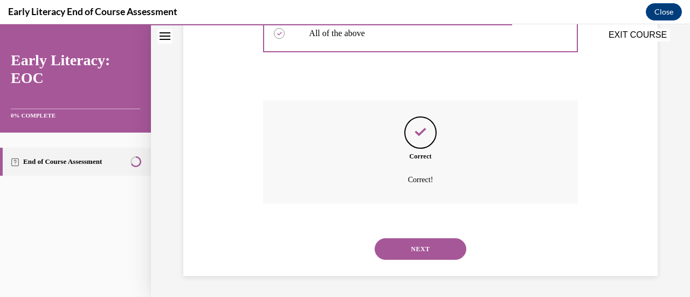
click at [444, 244] on button "NEXT" at bounding box center [420, 249] width 92 height 22
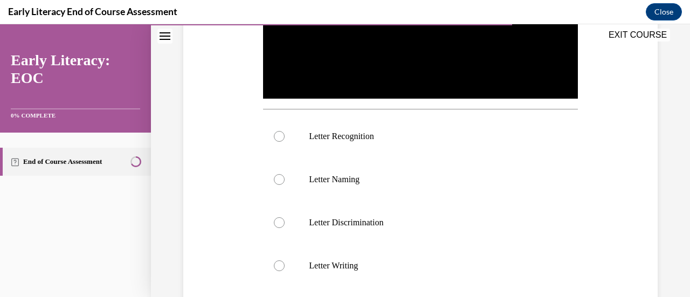
scroll to position [323, 0]
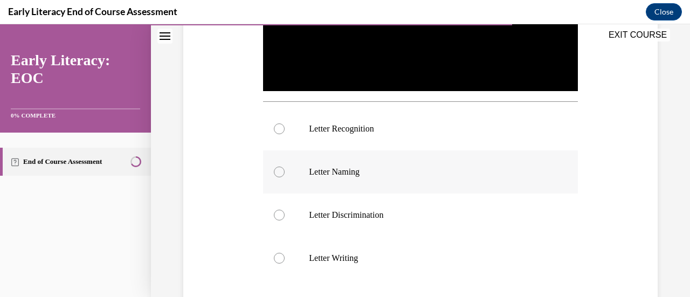
click at [277, 170] on div at bounding box center [279, 171] width 11 height 11
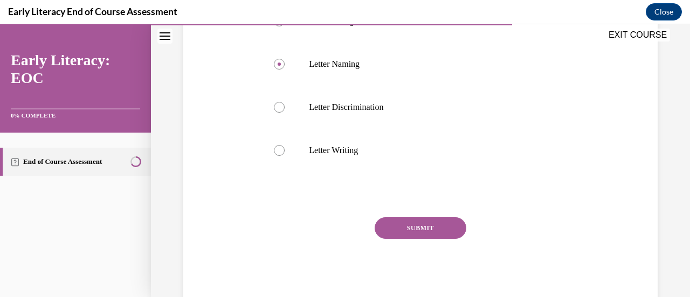
click at [395, 227] on button "SUBMIT" at bounding box center [420, 228] width 92 height 22
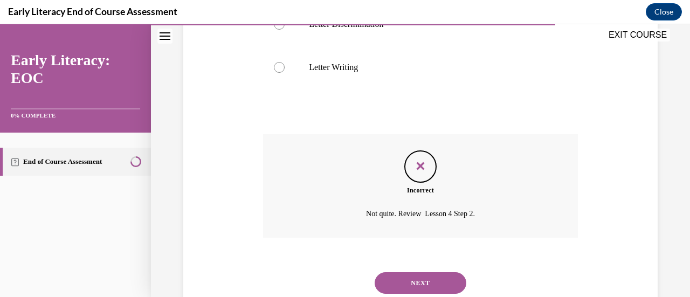
scroll to position [545, 0]
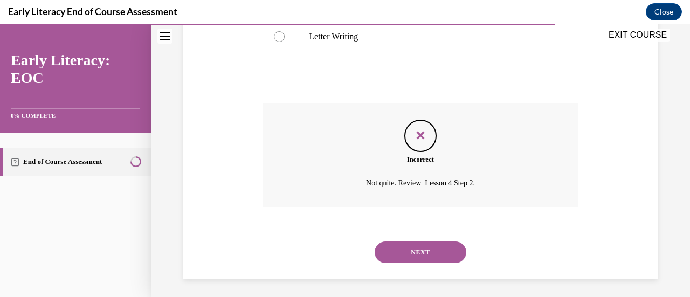
click at [421, 246] on button "NEXT" at bounding box center [420, 252] width 92 height 22
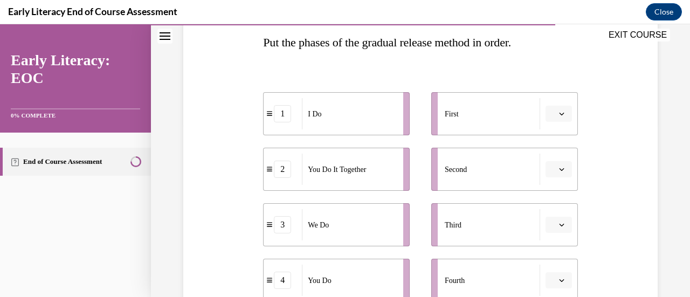
scroll to position [108, 0]
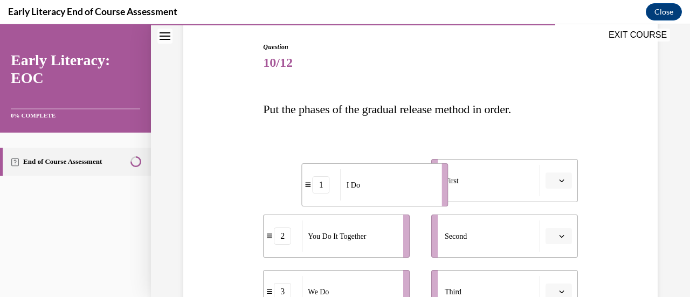
drag, startPoint x: 371, startPoint y: 185, endPoint x: 377, endPoint y: 189, distance: 7.2
click at [383, 189] on div "I Do" at bounding box center [387, 184] width 94 height 31
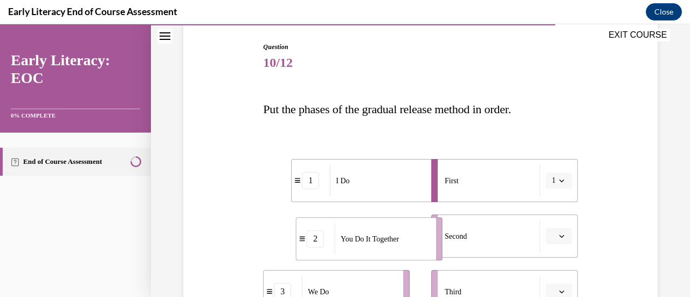
drag, startPoint x: 360, startPoint y: 240, endPoint x: 397, endPoint y: 242, distance: 36.7
click at [397, 242] on span "You Do It Together" at bounding box center [369, 238] width 58 height 11
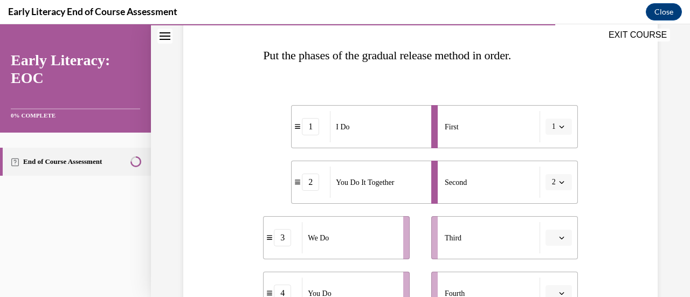
drag, startPoint x: 365, startPoint y: 239, endPoint x: 385, endPoint y: 240, distance: 19.4
click at [385, 240] on div "We Do" at bounding box center [349, 237] width 94 height 31
drag, startPoint x: 379, startPoint y: 255, endPoint x: 395, endPoint y: 253, distance: 16.3
click at [395, 253] on li "3 We Do" at bounding box center [336, 237] width 147 height 43
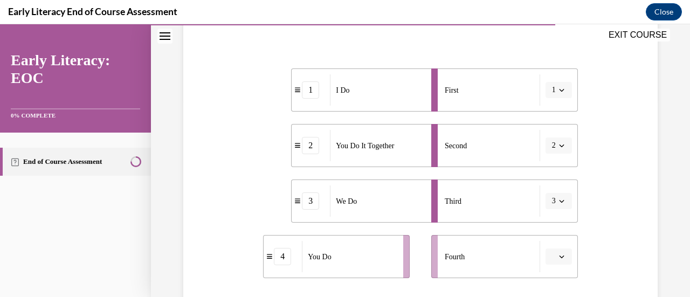
scroll to position [216, 0]
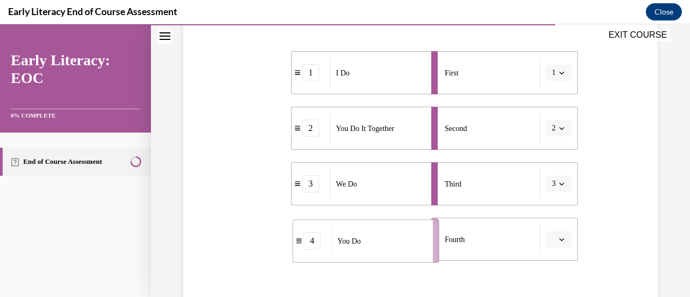
drag, startPoint x: 355, startPoint y: 245, endPoint x: 384, endPoint y: 247, distance: 29.7
click at [384, 247] on div "You Do" at bounding box center [378, 240] width 94 height 31
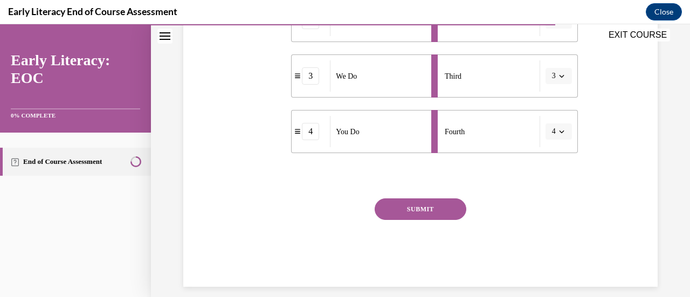
click at [415, 210] on button "SUBMIT" at bounding box center [420, 209] width 92 height 22
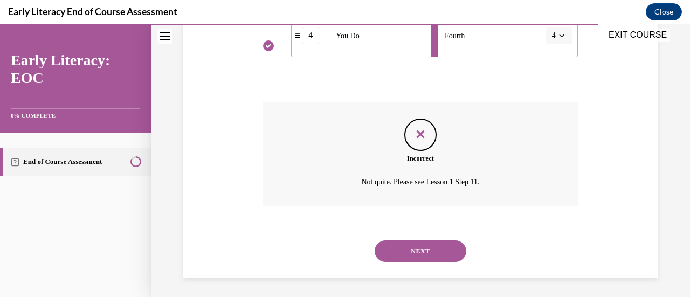
scroll to position [421, 0]
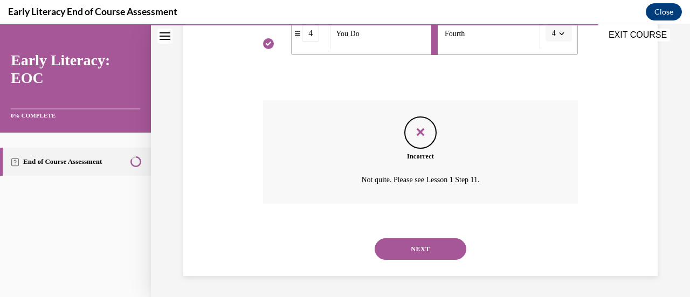
click at [419, 237] on div "NEXT" at bounding box center [420, 248] width 314 height 43
click at [412, 241] on button "NEXT" at bounding box center [420, 249] width 92 height 22
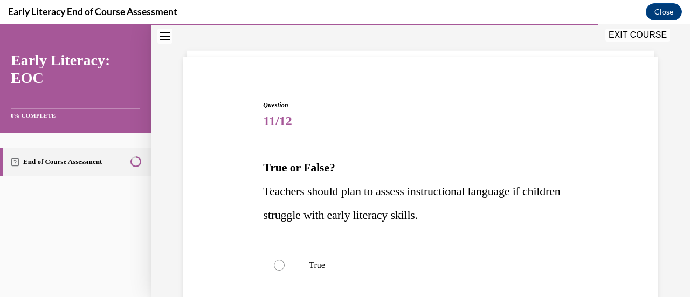
scroll to position [108, 0]
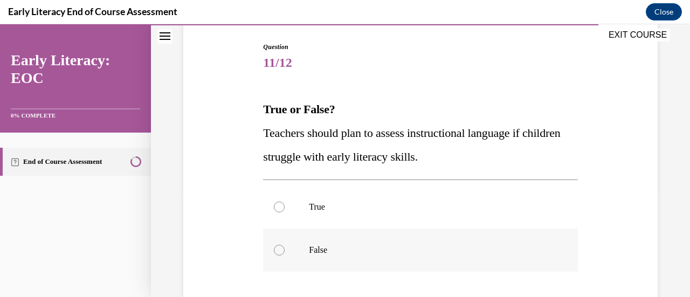
drag, startPoint x: 281, startPoint y: 206, endPoint x: 358, endPoint y: 232, distance: 80.8
click at [282, 207] on div at bounding box center [279, 206] width 11 height 11
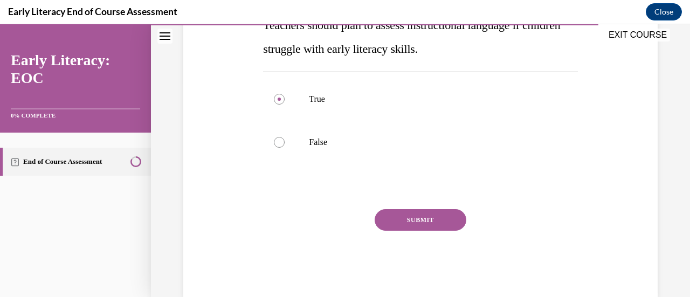
click at [383, 225] on button "SUBMIT" at bounding box center [420, 220] width 92 height 22
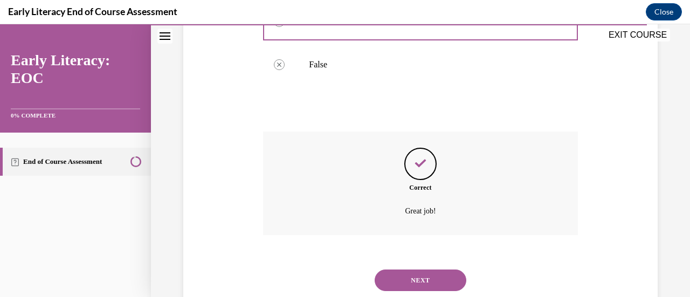
scroll to position [324, 0]
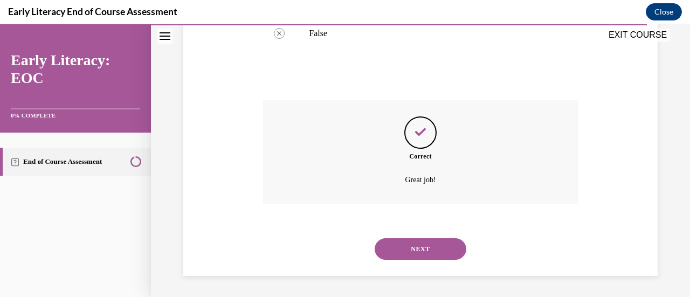
click at [410, 256] on button "NEXT" at bounding box center [420, 249] width 92 height 22
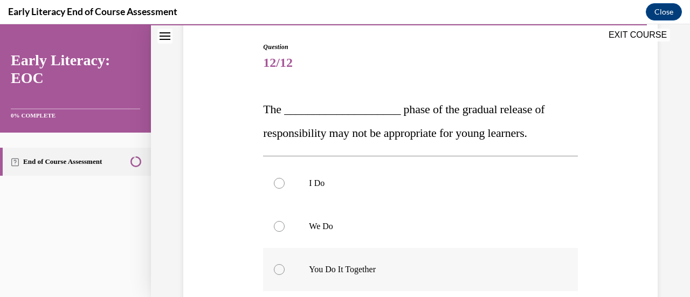
scroll to position [162, 0]
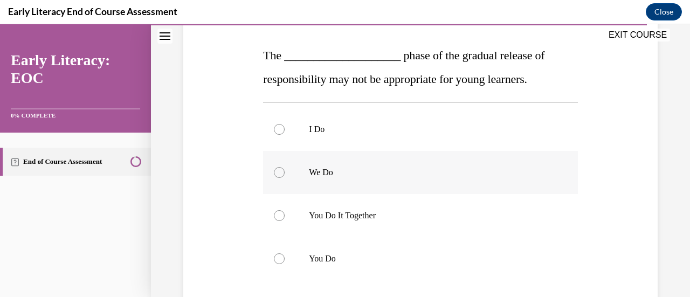
click at [274, 178] on div at bounding box center [420, 172] width 314 height 43
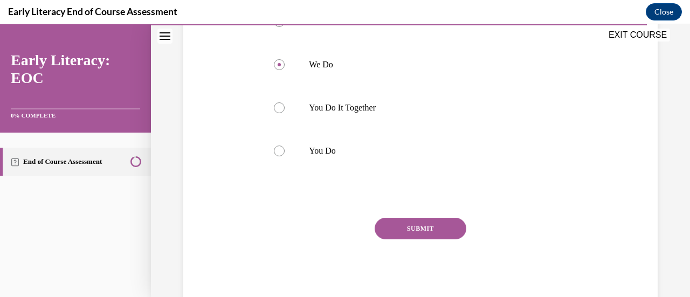
drag, startPoint x: 383, startPoint y: 229, endPoint x: 375, endPoint y: 232, distance: 8.2
click at [382, 230] on button "SUBMIT" at bounding box center [420, 229] width 92 height 22
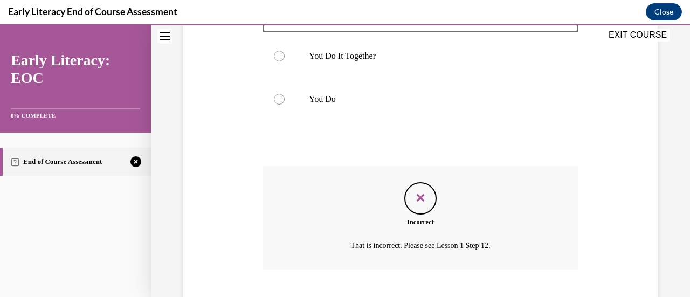
scroll to position [387, 0]
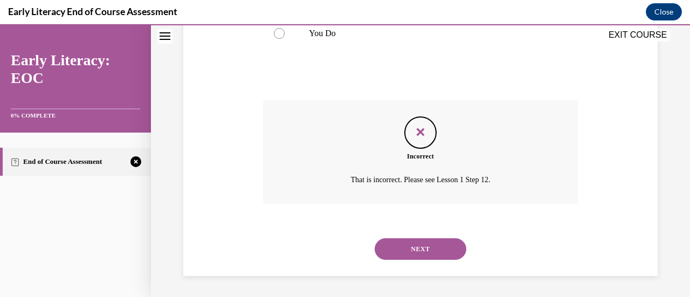
click at [411, 253] on button "NEXT" at bounding box center [420, 249] width 92 height 22
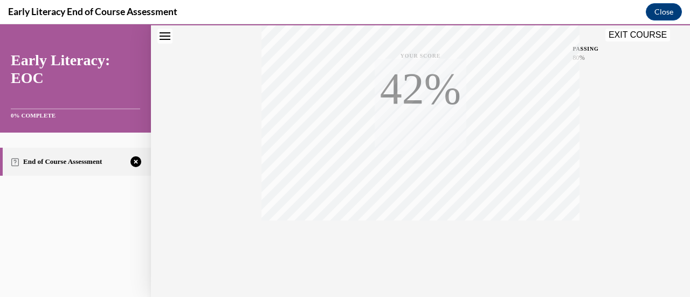
scroll to position [279, 0]
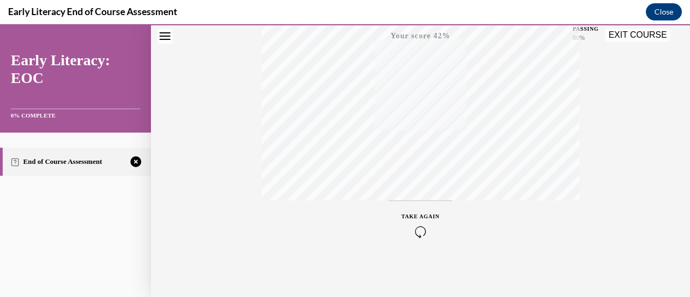
click at [411, 227] on icon "button" at bounding box center [420, 232] width 38 height 12
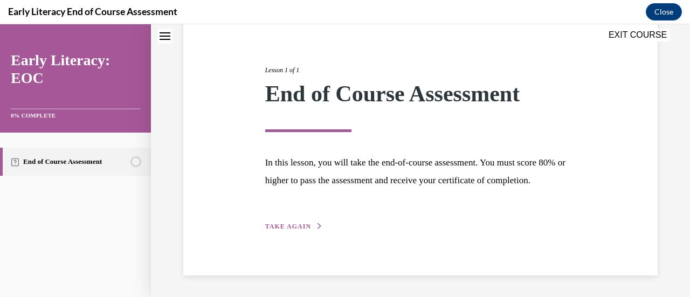
click at [290, 224] on span "TAKE AGAIN" at bounding box center [288, 227] width 46 height 8
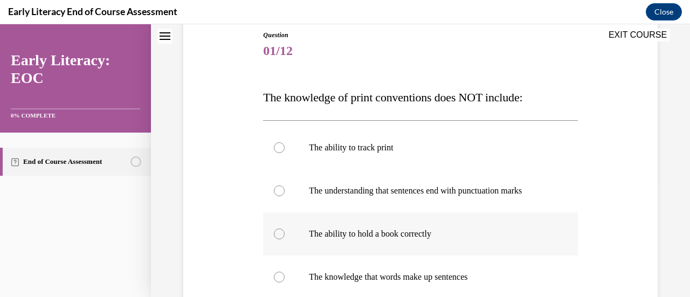
scroll to position [173, 0]
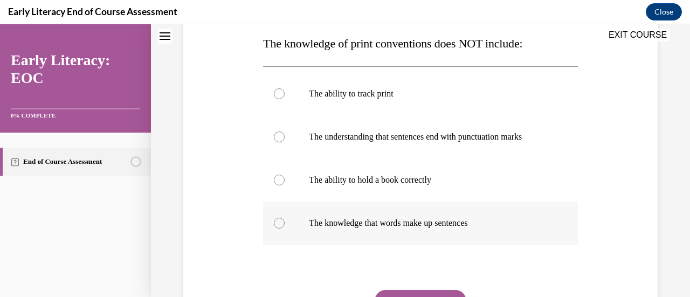
click at [279, 220] on div at bounding box center [279, 223] width 11 height 11
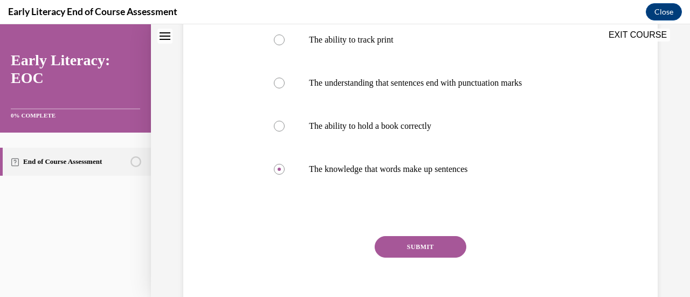
click at [432, 249] on button "SUBMIT" at bounding box center [420, 247] width 92 height 22
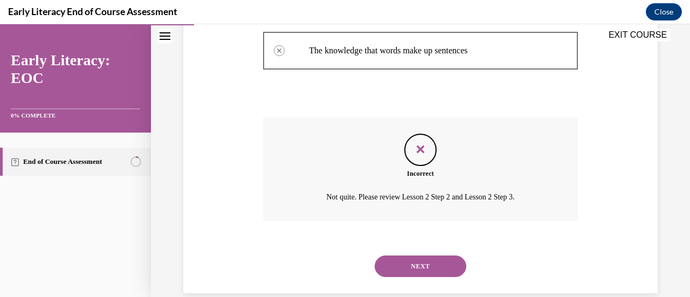
scroll to position [363, 0]
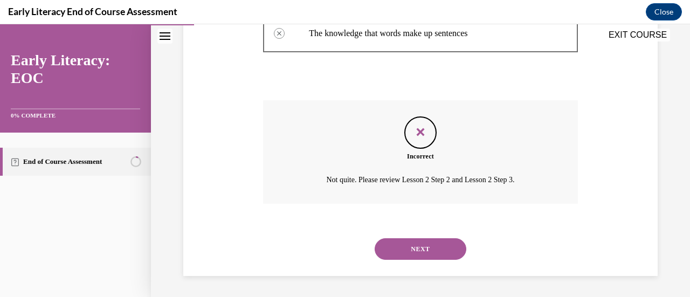
click at [436, 246] on button "NEXT" at bounding box center [420, 249] width 92 height 22
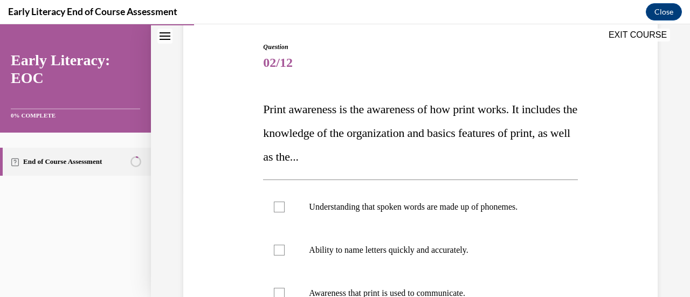
scroll to position [162, 0]
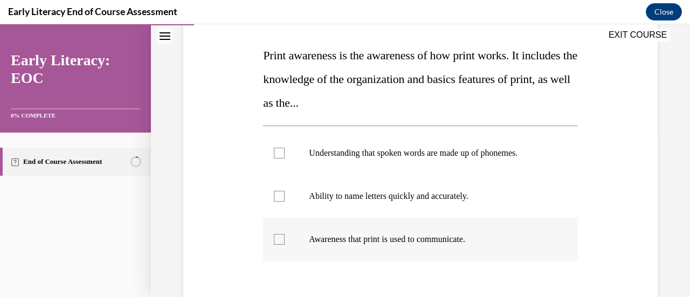
click at [280, 239] on div at bounding box center [279, 239] width 11 height 11
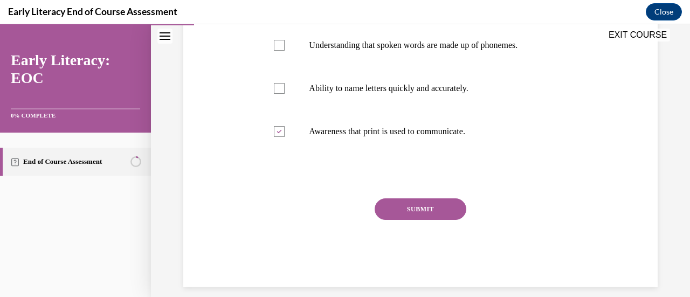
click at [411, 207] on button "SUBMIT" at bounding box center [420, 209] width 92 height 22
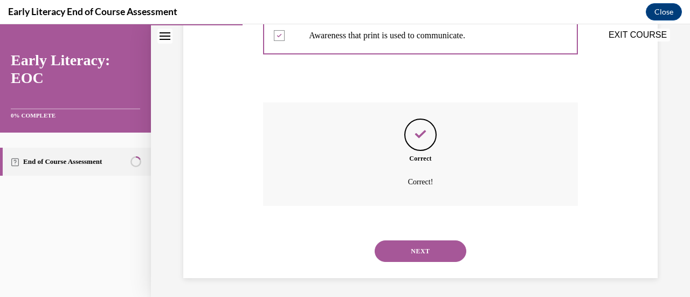
scroll to position [367, 0]
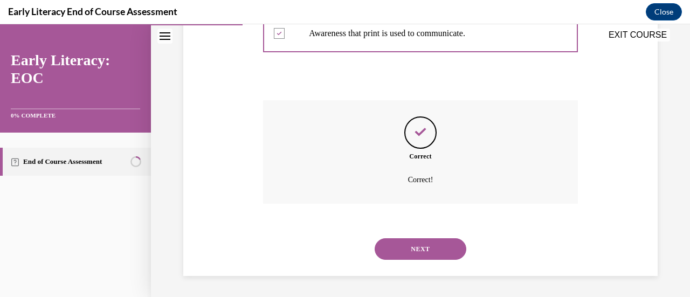
click at [400, 251] on button "NEXT" at bounding box center [420, 249] width 92 height 22
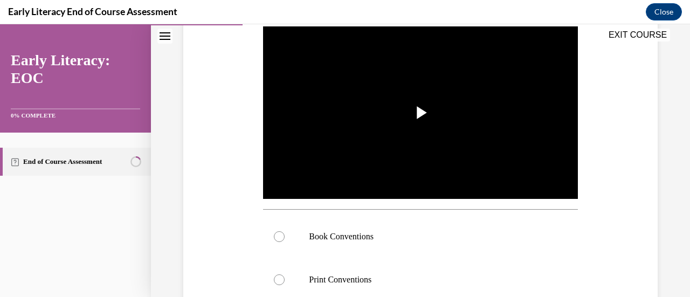
scroll to position [323, 0]
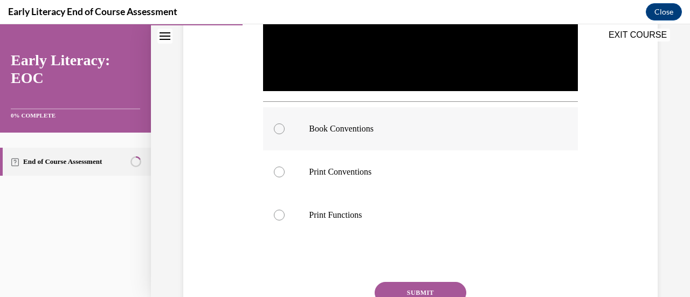
click at [281, 125] on div at bounding box center [279, 128] width 11 height 11
drag, startPoint x: 419, startPoint y: 284, endPoint x: 279, endPoint y: 232, distance: 149.0
click at [418, 284] on button "SUBMIT" at bounding box center [420, 293] width 92 height 22
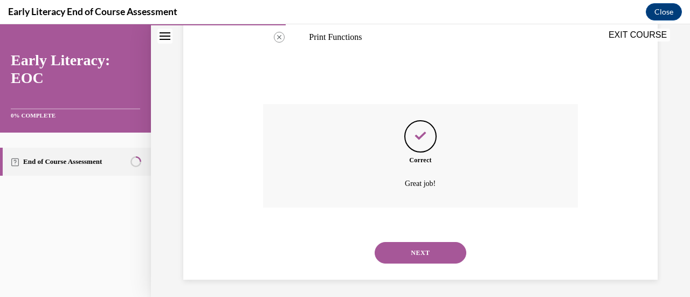
scroll to position [502, 0]
click at [399, 245] on button "NEXT" at bounding box center [420, 252] width 92 height 22
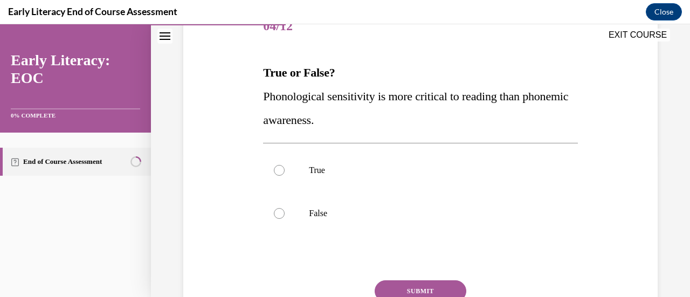
scroll to position [162, 0]
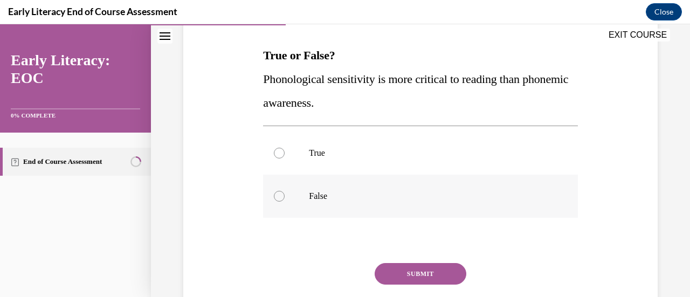
click at [280, 199] on div at bounding box center [279, 196] width 11 height 11
click at [392, 265] on button "SUBMIT" at bounding box center [420, 274] width 92 height 22
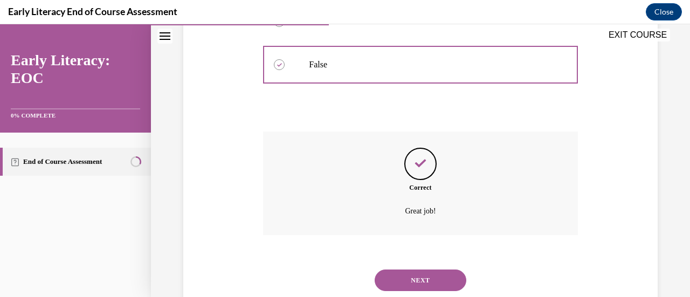
scroll to position [324, 0]
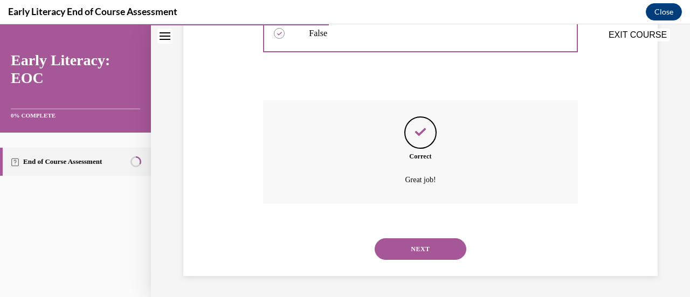
click at [431, 245] on button "NEXT" at bounding box center [420, 249] width 92 height 22
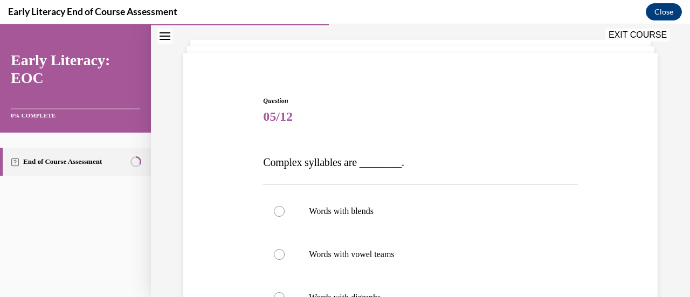
scroll to position [108, 0]
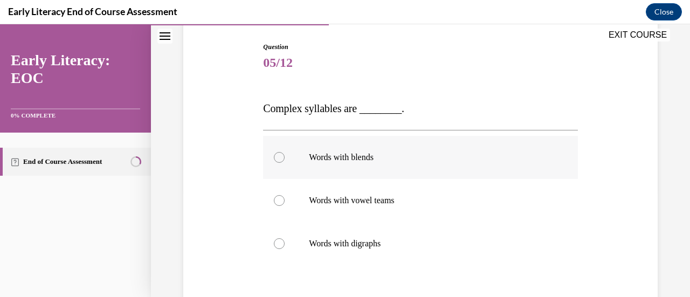
click at [282, 158] on div at bounding box center [279, 157] width 11 height 11
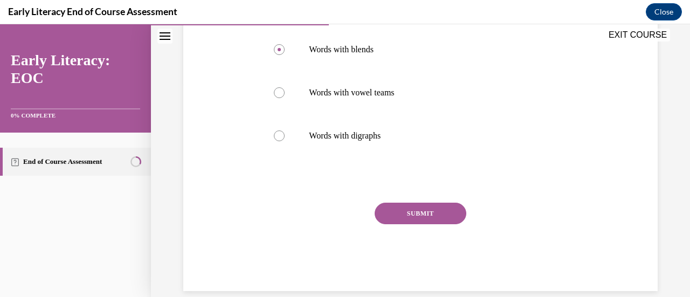
click at [401, 209] on button "SUBMIT" at bounding box center [420, 214] width 92 height 22
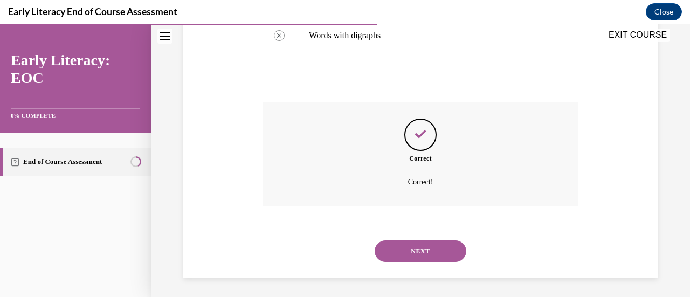
scroll to position [318, 0]
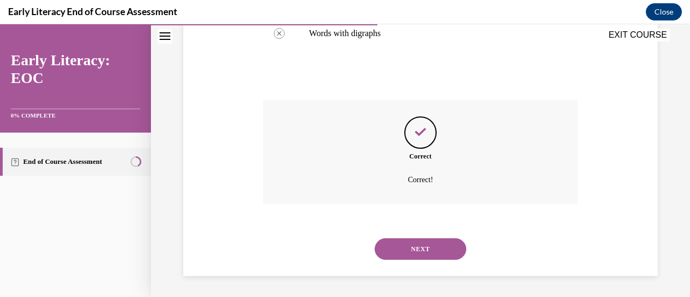
click at [432, 247] on button "NEXT" at bounding box center [420, 249] width 92 height 22
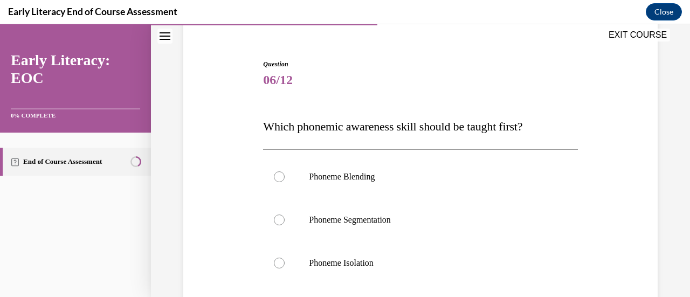
scroll to position [108, 0]
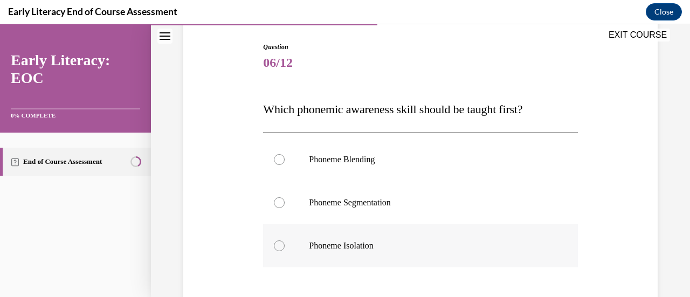
click at [280, 245] on div at bounding box center [279, 245] width 11 height 11
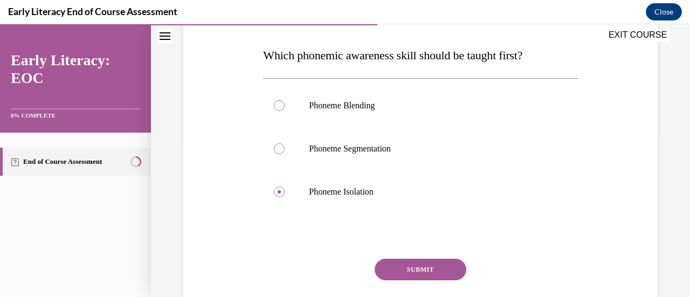
click at [428, 267] on button "SUBMIT" at bounding box center [420, 270] width 92 height 22
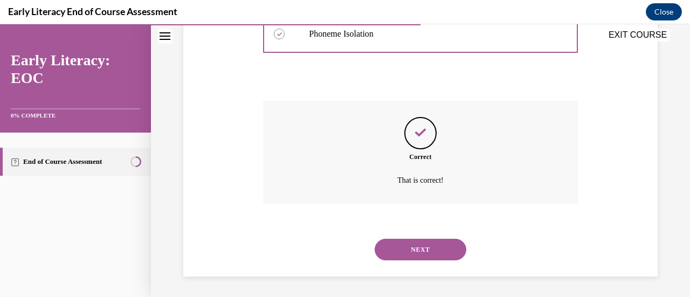
scroll to position [320, 0]
click at [435, 249] on button "NEXT" at bounding box center [420, 249] width 92 height 22
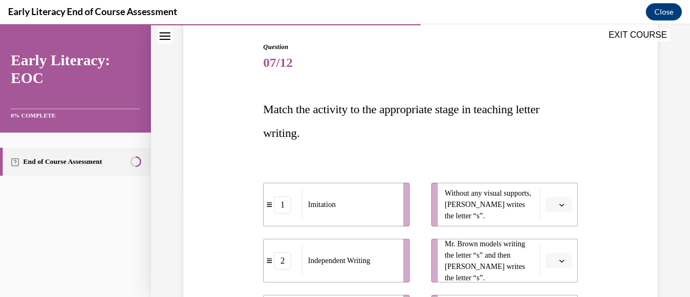
scroll to position [162, 0]
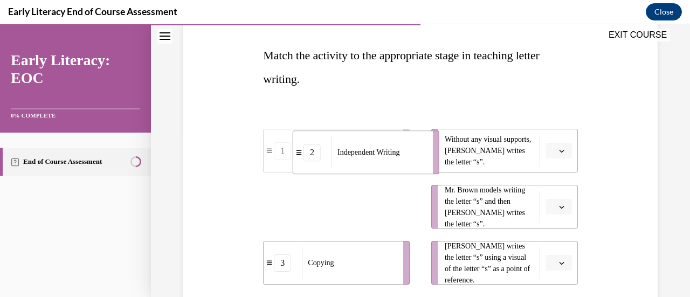
drag, startPoint x: 407, startPoint y: 198, endPoint x: 421, endPoint y: 154, distance: 45.8
click at [421, 154] on li "2 Independent Writing" at bounding box center [366, 152] width 147 height 44
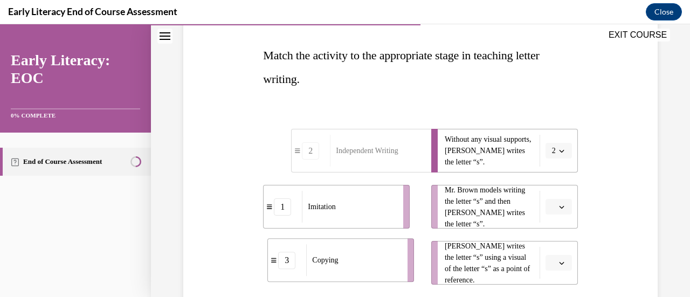
scroll to position [169, 0]
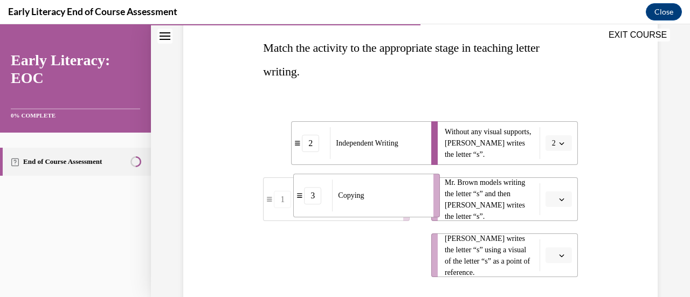
drag, startPoint x: 394, startPoint y: 269, endPoint x: 424, endPoint y: 198, distance: 76.8
click at [424, 198] on li "3 Copying" at bounding box center [366, 195] width 147 height 44
drag, startPoint x: 312, startPoint y: 251, endPoint x: 344, endPoint y: 249, distance: 31.3
click at [344, 249] on span "Imitation" at bounding box center [352, 253] width 27 height 11
drag, startPoint x: 368, startPoint y: 256, endPoint x: 376, endPoint y: 200, distance: 57.1
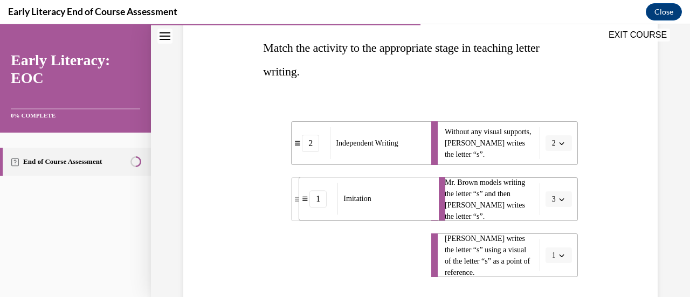
click at [376, 200] on div "Imitation" at bounding box center [384, 199] width 94 height 32
click at [389, 255] on div "Copying" at bounding box center [378, 257] width 94 height 32
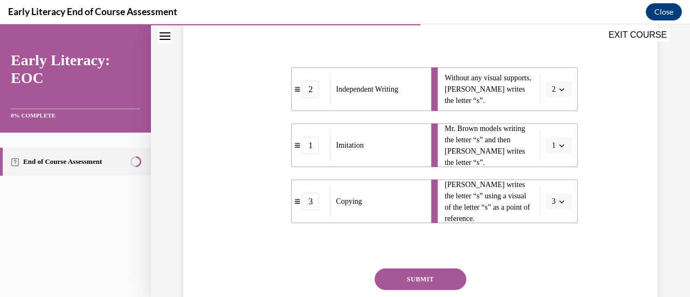
click at [400, 284] on button "SUBMIT" at bounding box center [420, 279] width 92 height 22
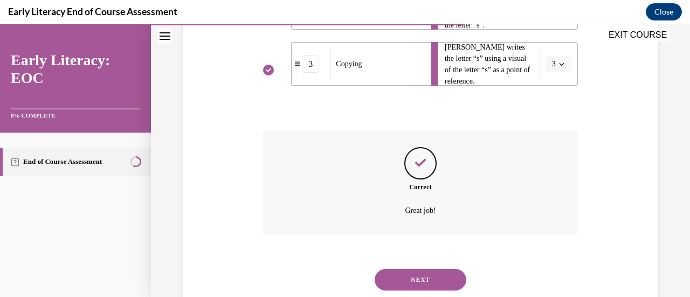
scroll to position [391, 0]
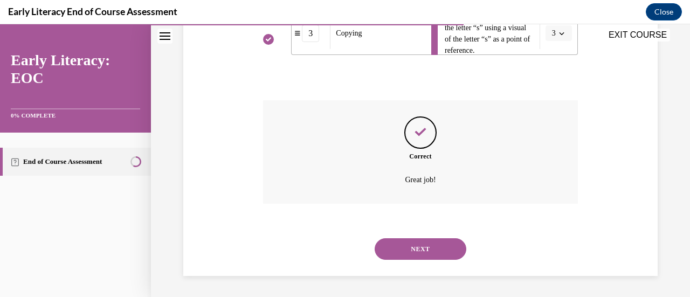
click at [417, 246] on button "NEXT" at bounding box center [420, 249] width 92 height 22
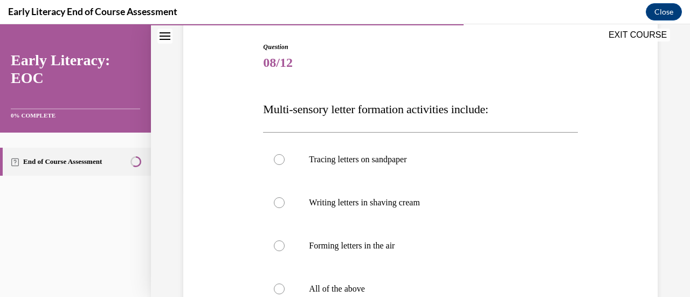
scroll to position [162, 0]
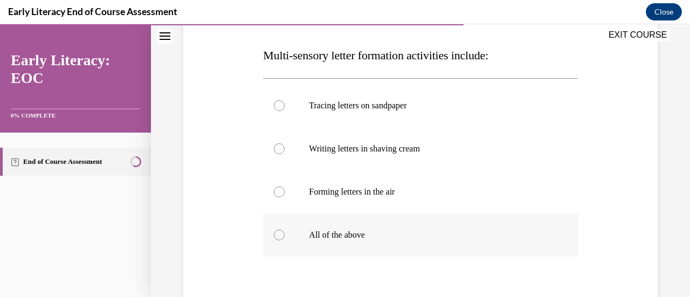
drag, startPoint x: 278, startPoint y: 235, endPoint x: 239, endPoint y: 238, distance: 38.9
click at [279, 235] on div at bounding box center [279, 235] width 11 height 11
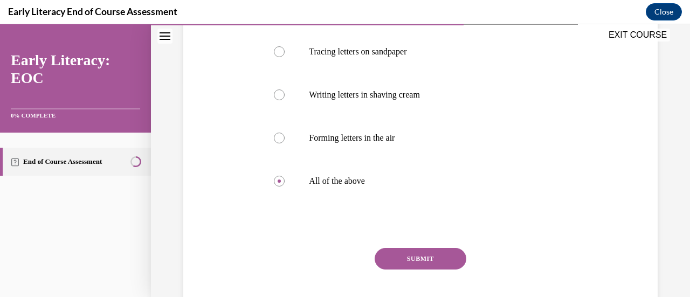
click at [385, 256] on button "SUBMIT" at bounding box center [420, 259] width 92 height 22
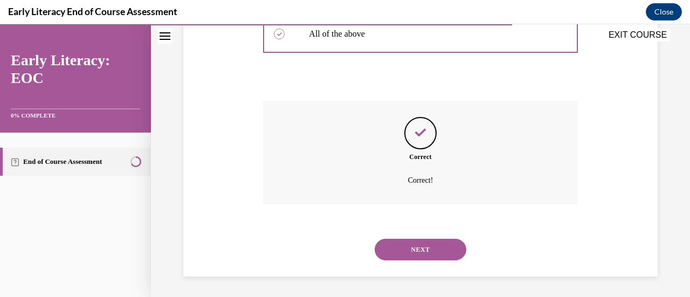
scroll to position [363, 0]
click at [404, 253] on button "NEXT" at bounding box center [420, 249] width 92 height 22
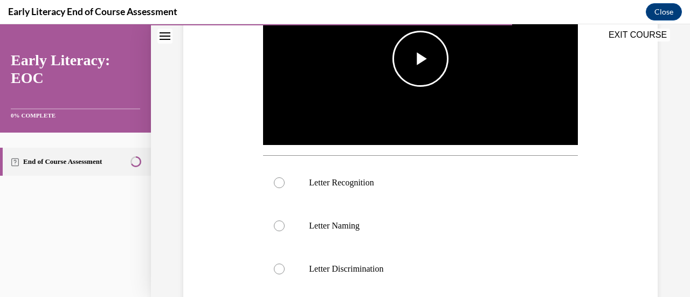
click at [420, 59] on span "Video player" at bounding box center [420, 59] width 0 height 0
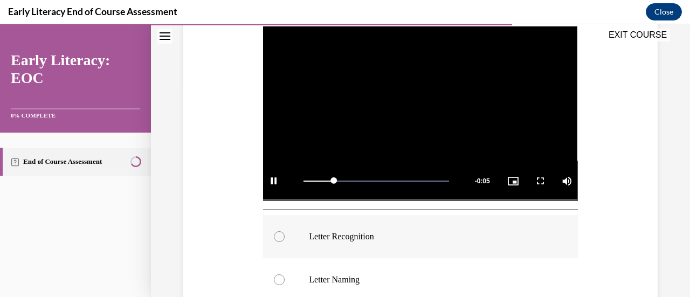
scroll to position [269, 0]
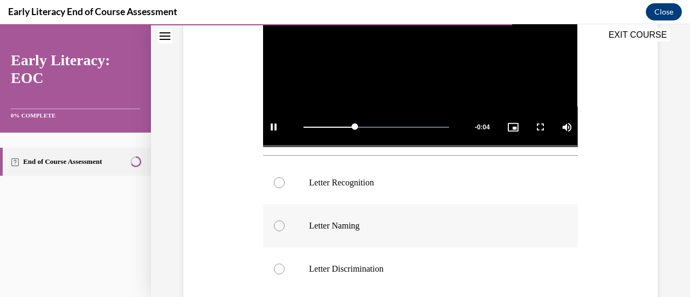
click at [279, 221] on div at bounding box center [279, 225] width 11 height 11
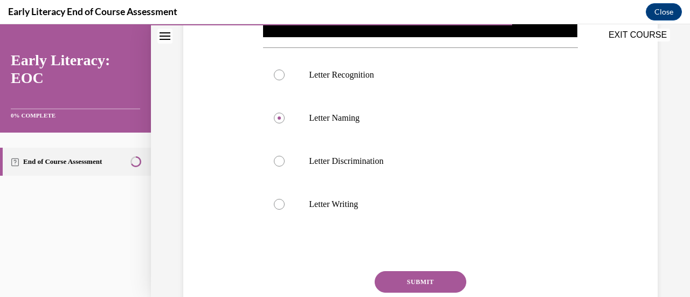
click at [402, 277] on button "SUBMIT" at bounding box center [420, 282] width 92 height 22
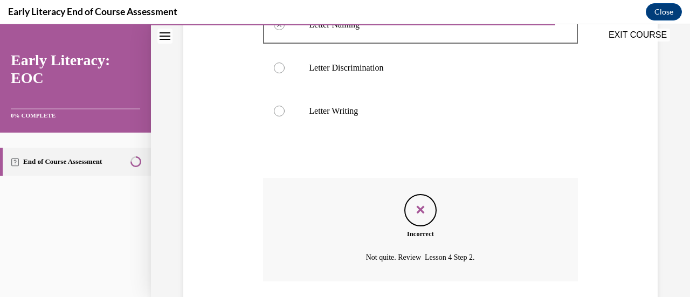
scroll to position [545, 0]
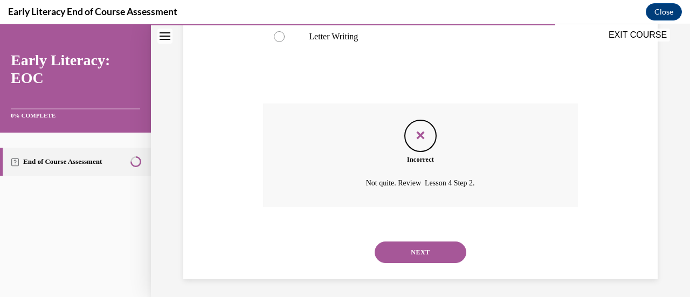
click at [406, 249] on button "NEXT" at bounding box center [420, 252] width 92 height 22
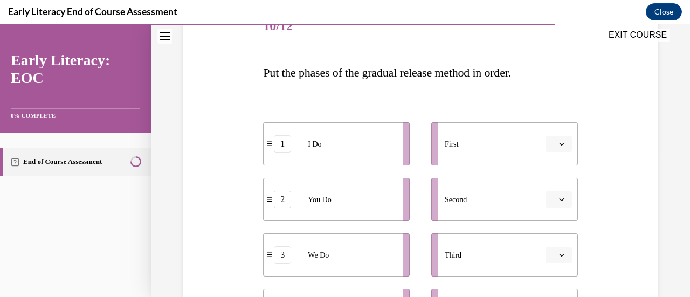
scroll to position [162, 0]
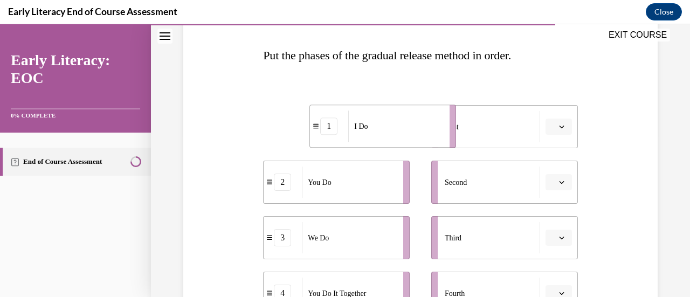
drag, startPoint x: 392, startPoint y: 132, endPoint x: 415, endPoint y: 133, distance: 23.2
click at [415, 133] on div "I Do" at bounding box center [395, 125] width 94 height 31
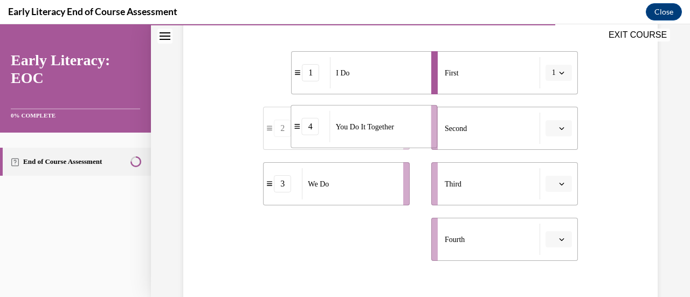
drag, startPoint x: 360, startPoint y: 247, endPoint x: 388, endPoint y: 135, distance: 116.0
click at [388, 135] on div "You Do It Together" at bounding box center [377, 126] width 94 height 31
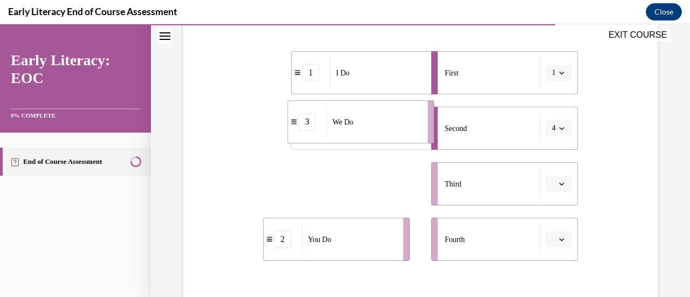
drag, startPoint x: 362, startPoint y: 194, endPoint x: 386, endPoint y: 133, distance: 66.0
click at [386, 133] on div "We Do" at bounding box center [373, 121] width 94 height 31
drag, startPoint x: 363, startPoint y: 194, endPoint x: 398, endPoint y: 194, distance: 35.0
click at [398, 194] on div "You Do It Together" at bounding box center [377, 183] width 94 height 31
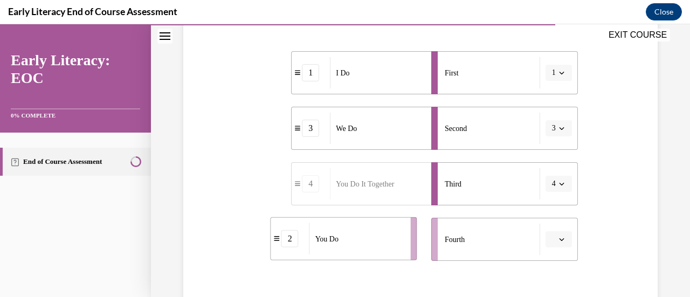
drag, startPoint x: 371, startPoint y: 240, endPoint x: 417, endPoint y: 241, distance: 45.8
click at [404, 241] on div "You Do" at bounding box center [356, 238] width 94 height 31
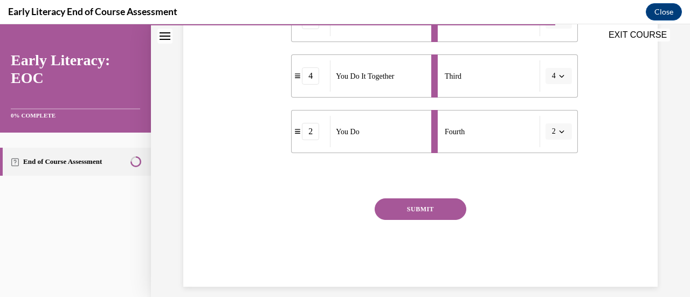
click at [399, 206] on button "SUBMIT" at bounding box center [420, 209] width 92 height 22
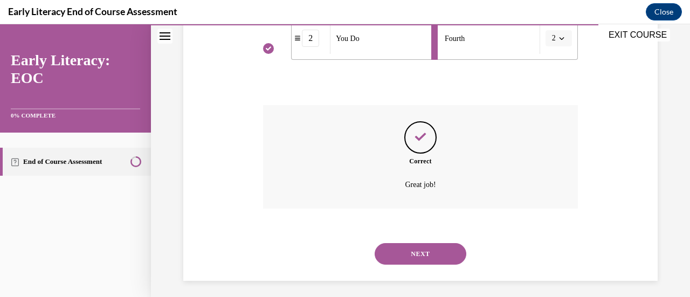
scroll to position [421, 0]
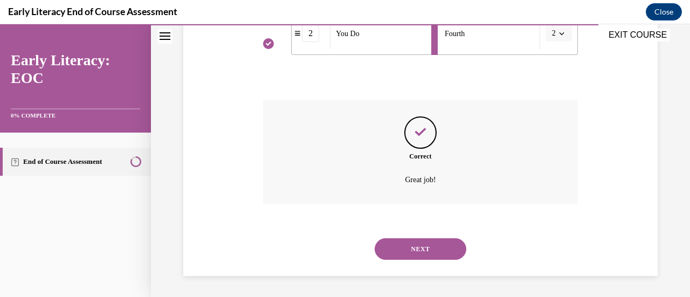
click at [403, 247] on button "NEXT" at bounding box center [420, 249] width 92 height 22
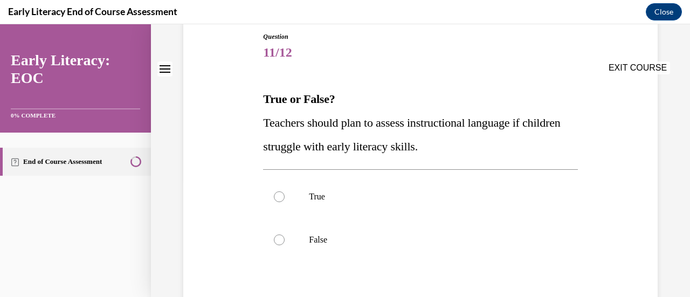
scroll to position [162, 0]
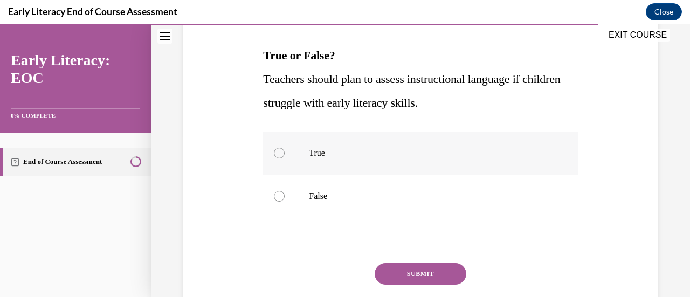
click at [278, 155] on div at bounding box center [279, 153] width 11 height 11
click at [404, 270] on button "SUBMIT" at bounding box center [420, 274] width 92 height 22
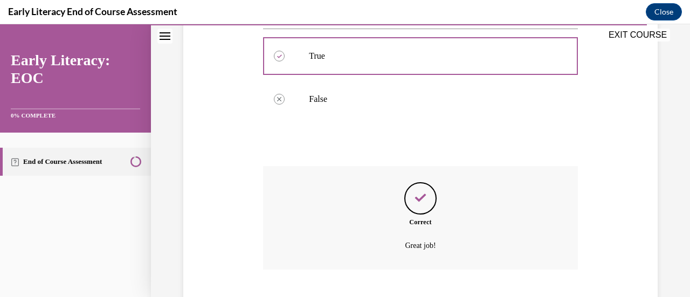
scroll to position [324, 0]
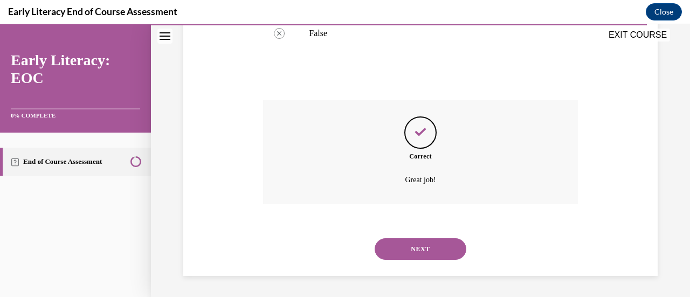
click at [419, 246] on button "NEXT" at bounding box center [420, 249] width 92 height 22
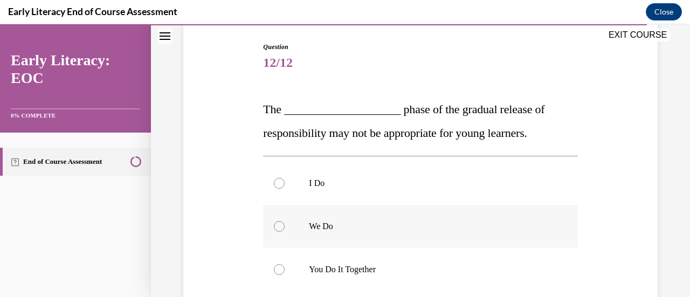
scroll to position [216, 0]
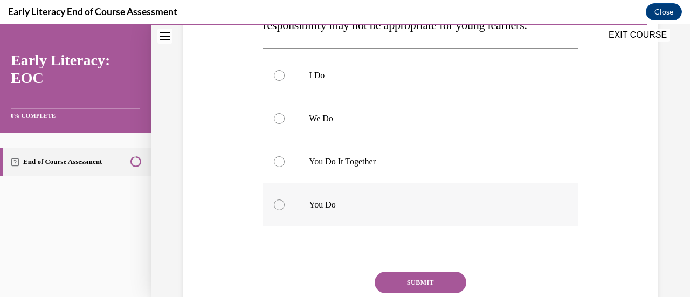
click at [281, 205] on div at bounding box center [279, 204] width 11 height 11
click at [422, 283] on button "SUBMIT" at bounding box center [420, 283] width 92 height 22
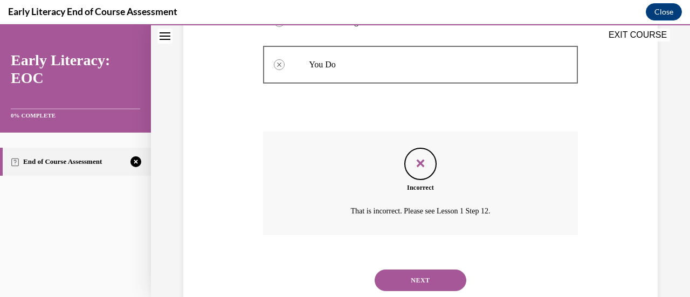
scroll to position [387, 0]
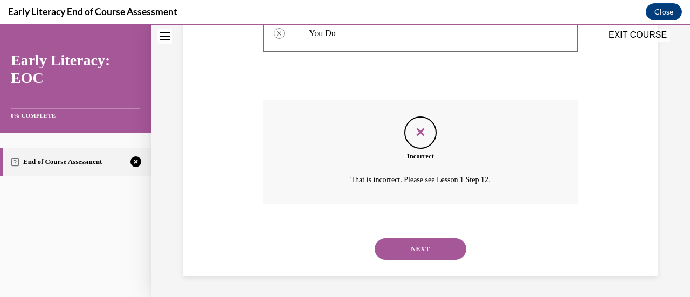
click at [433, 248] on button "NEXT" at bounding box center [420, 249] width 92 height 22
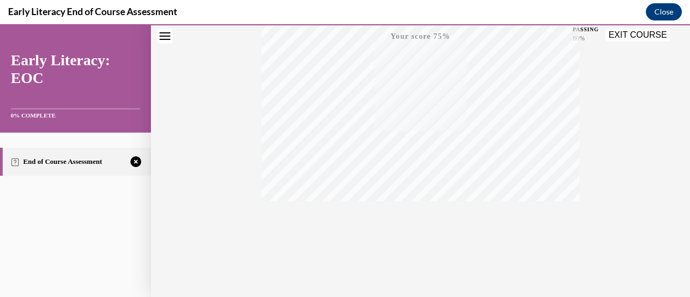
scroll to position [279, 0]
click at [414, 230] on icon "button" at bounding box center [420, 232] width 38 height 12
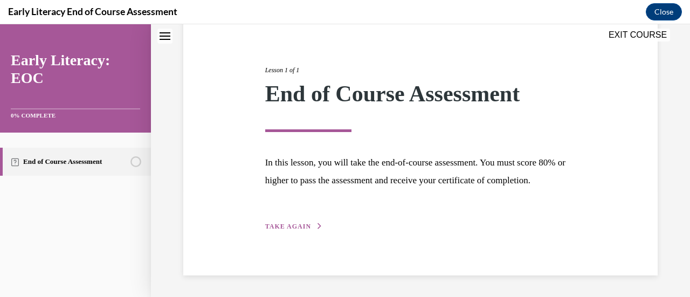
click at [296, 231] on button "TAKE AGAIN" at bounding box center [294, 226] width 58 height 10
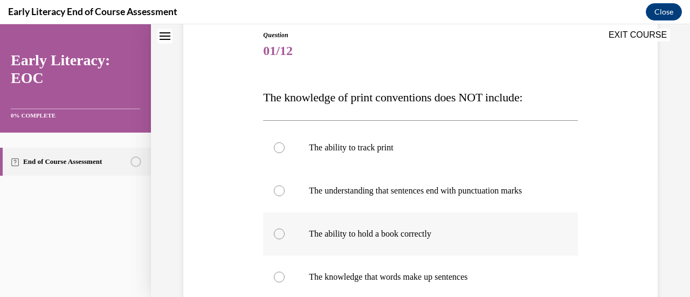
scroll to position [173, 0]
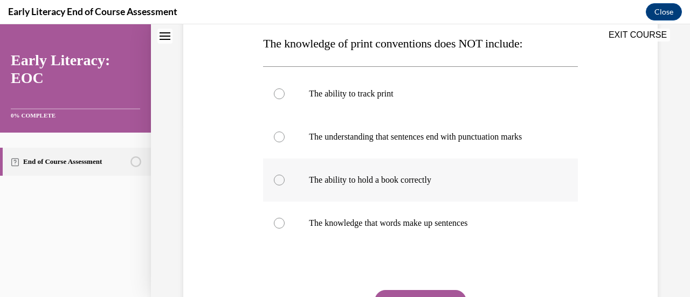
click at [279, 180] on div at bounding box center [279, 180] width 11 height 11
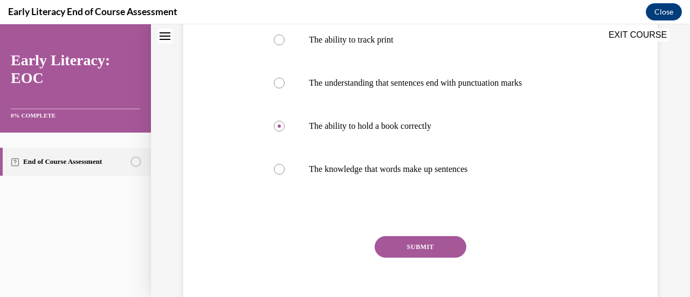
click at [403, 238] on button "SUBMIT" at bounding box center [420, 247] width 92 height 22
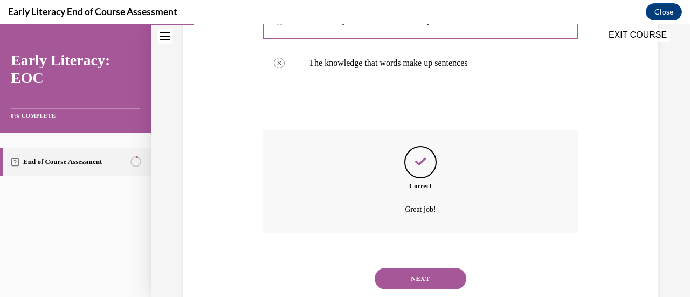
scroll to position [363, 0]
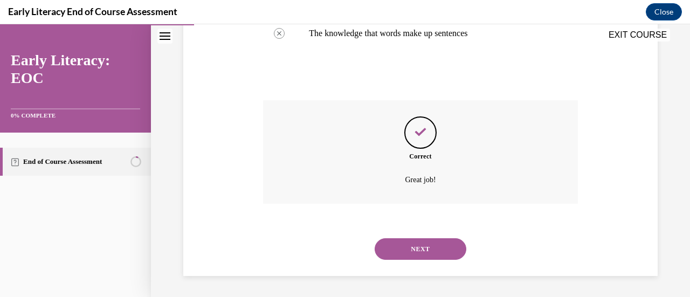
click at [426, 250] on button "NEXT" at bounding box center [420, 249] width 92 height 22
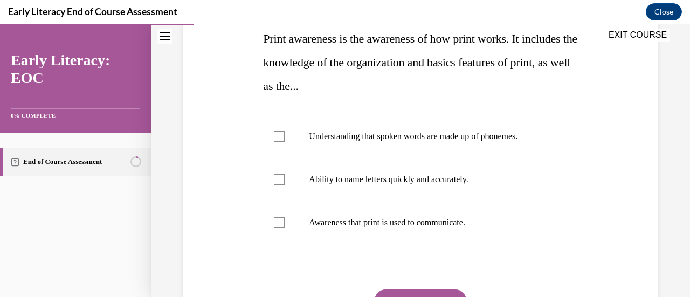
scroll to position [162, 0]
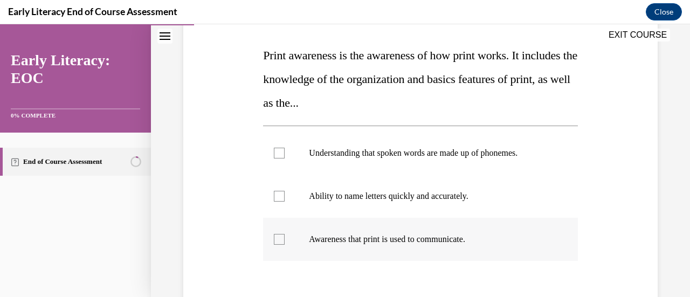
click at [275, 235] on div at bounding box center [279, 239] width 11 height 11
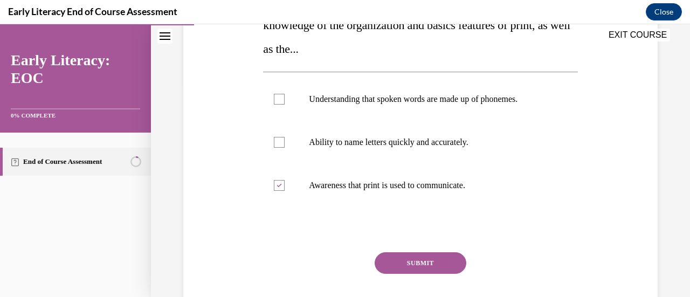
click at [399, 260] on button "SUBMIT" at bounding box center [420, 263] width 92 height 22
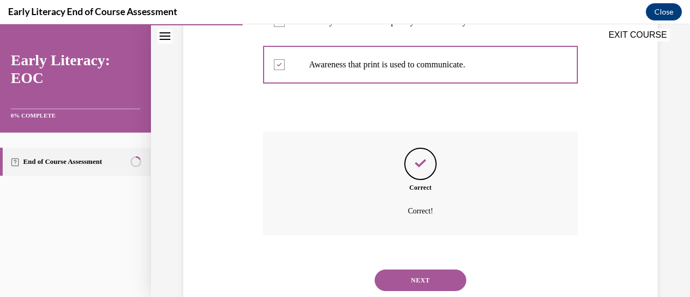
scroll to position [367, 0]
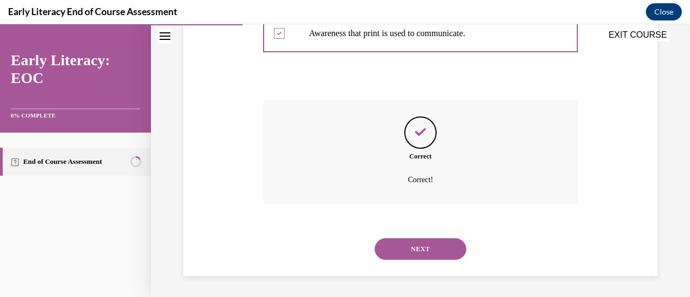
click at [433, 250] on button "NEXT" at bounding box center [420, 249] width 92 height 22
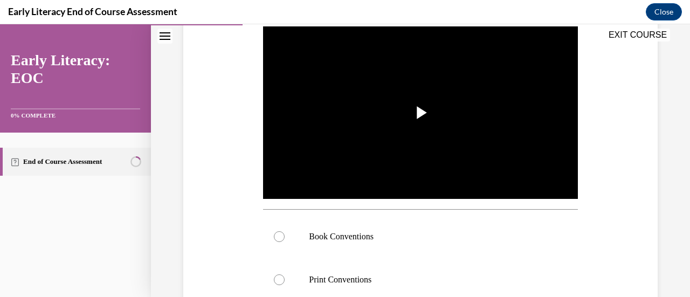
scroll to position [323, 0]
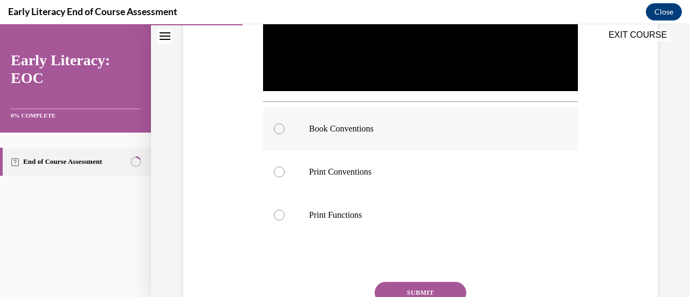
click at [280, 124] on div at bounding box center [279, 128] width 11 height 11
click at [433, 284] on button "SUBMIT" at bounding box center [420, 293] width 92 height 22
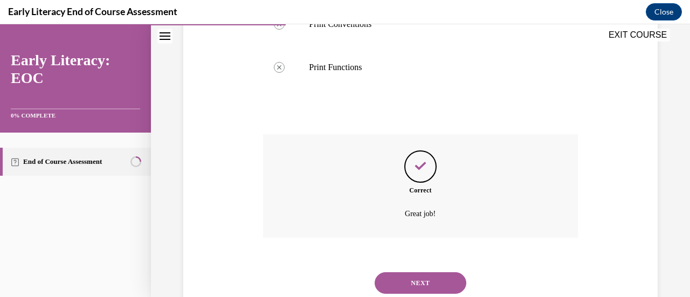
scroll to position [502, 0]
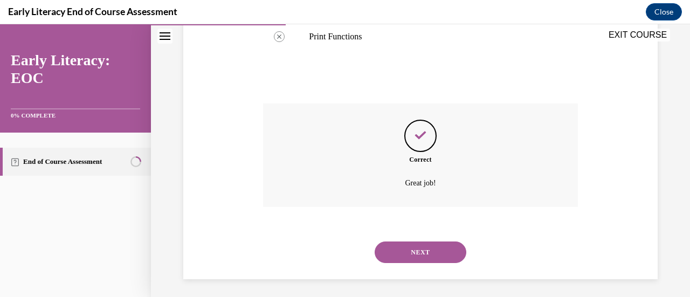
click at [430, 246] on button "NEXT" at bounding box center [420, 252] width 92 height 22
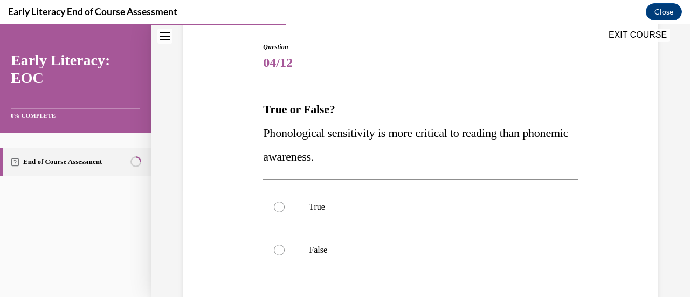
scroll to position [162, 0]
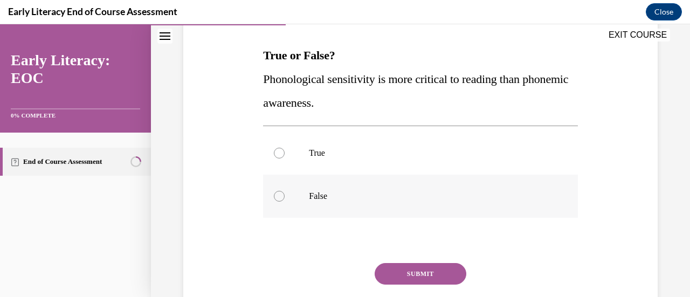
click at [275, 198] on div at bounding box center [279, 196] width 11 height 11
drag, startPoint x: 419, startPoint y: 277, endPoint x: 508, endPoint y: 271, distance: 89.6
click at [421, 277] on button "SUBMIT" at bounding box center [420, 274] width 92 height 22
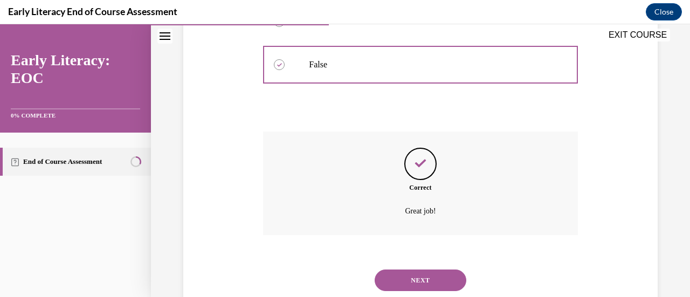
scroll to position [324, 0]
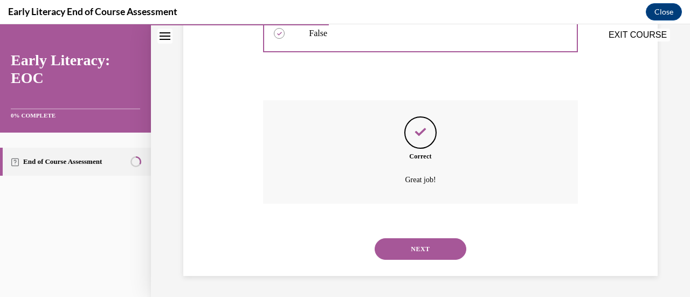
drag, startPoint x: 429, startPoint y: 247, endPoint x: 451, endPoint y: 244, distance: 22.9
click at [428, 247] on button "NEXT" at bounding box center [420, 249] width 92 height 22
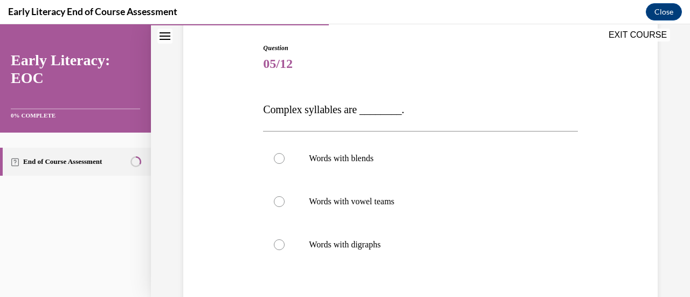
scroll to position [108, 0]
click at [275, 156] on div at bounding box center [279, 157] width 11 height 11
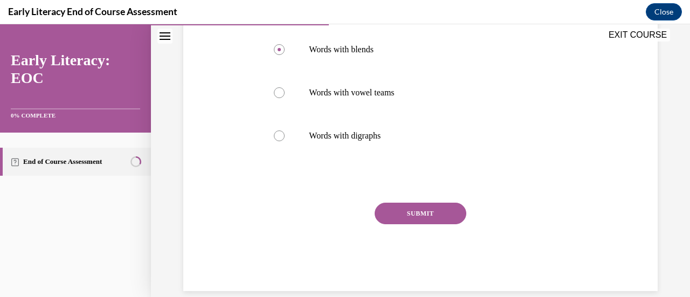
click at [416, 211] on button "SUBMIT" at bounding box center [420, 214] width 92 height 22
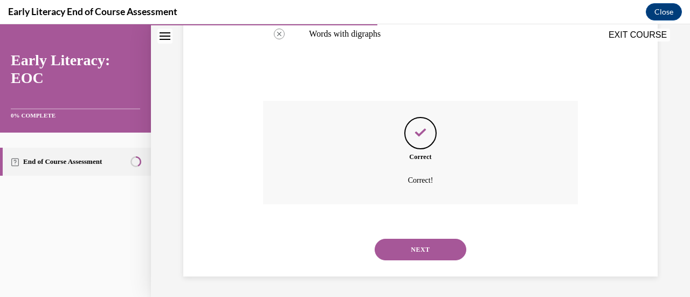
scroll to position [318, 0]
click at [427, 250] on button "NEXT" at bounding box center [420, 249] width 92 height 22
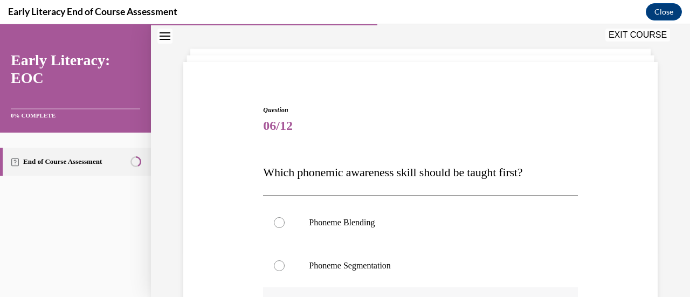
scroll to position [108, 0]
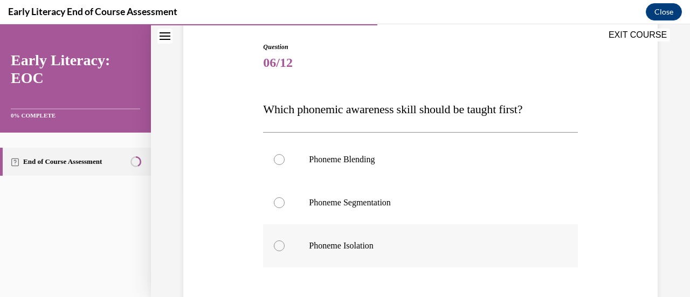
click at [276, 243] on div at bounding box center [279, 245] width 11 height 11
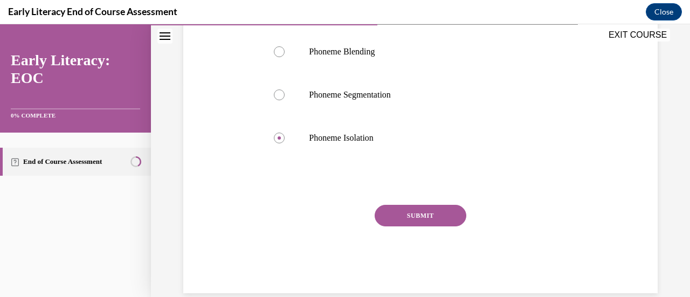
click at [416, 224] on button "SUBMIT" at bounding box center [420, 216] width 92 height 22
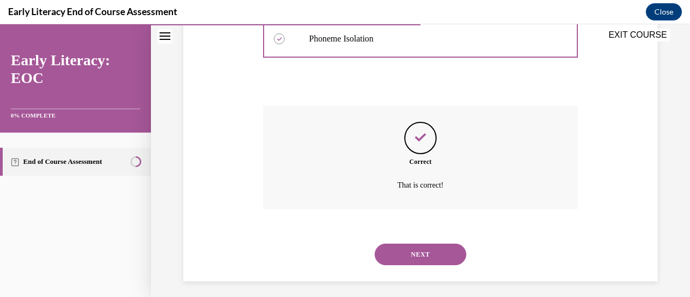
scroll to position [320, 0]
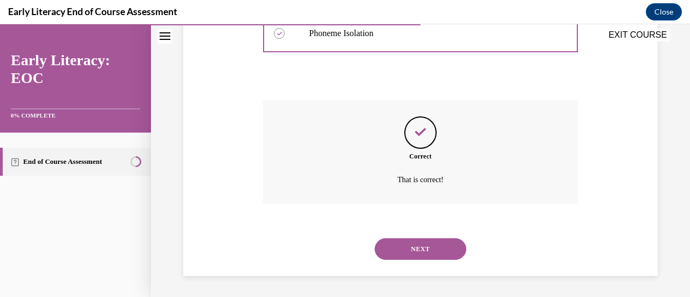
click at [433, 247] on button "NEXT" at bounding box center [420, 249] width 92 height 22
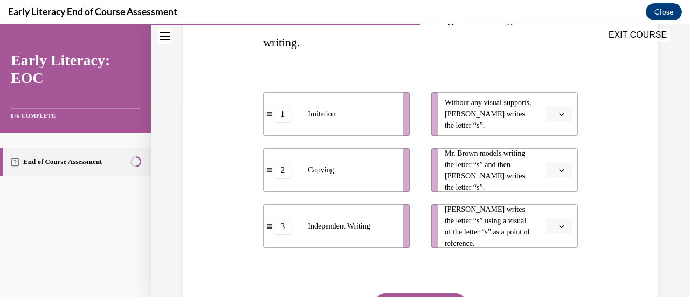
scroll to position [216, 0]
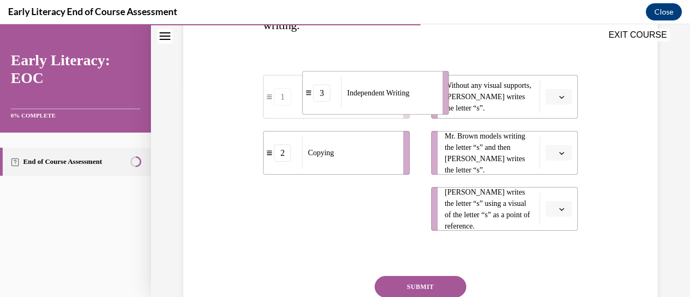
drag, startPoint x: 381, startPoint y: 212, endPoint x: 420, endPoint y: 96, distance: 121.6
click at [420, 96] on div "Independent Writing" at bounding box center [388, 93] width 94 height 32
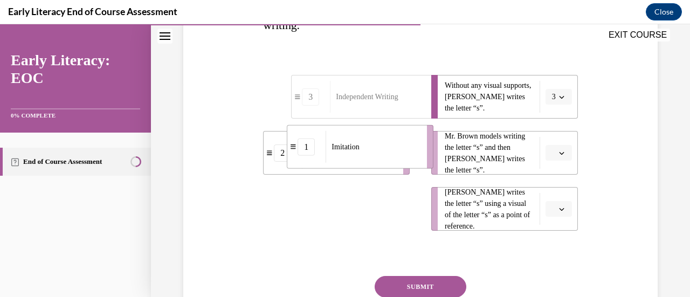
drag, startPoint x: 398, startPoint y: 206, endPoint x: 422, endPoint y: 144, distance: 66.3
click at [422, 144] on li "1 Imitation" at bounding box center [360, 147] width 147 height 44
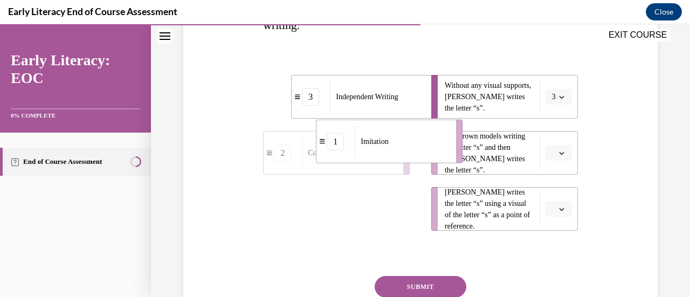
drag, startPoint x: 409, startPoint y: 193, endPoint x: 416, endPoint y: 146, distance: 47.5
click at [416, 146] on div "Imitation" at bounding box center [402, 142] width 94 height 32
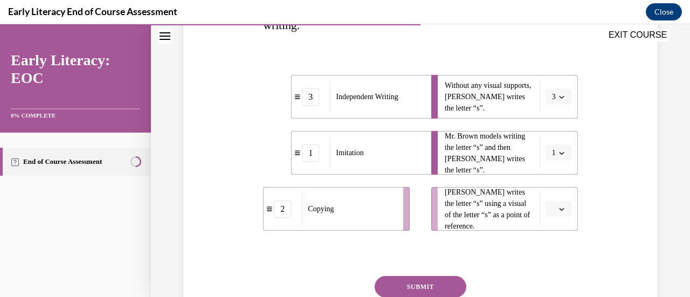
drag, startPoint x: 396, startPoint y: 219, endPoint x: 422, endPoint y: 219, distance: 26.4
click at [396, 219] on div "Copying" at bounding box center [349, 209] width 94 height 32
drag, startPoint x: 435, startPoint y: 282, endPoint x: 541, endPoint y: 262, distance: 107.5
click at [436, 282] on button "SUBMIT" at bounding box center [420, 287] width 92 height 22
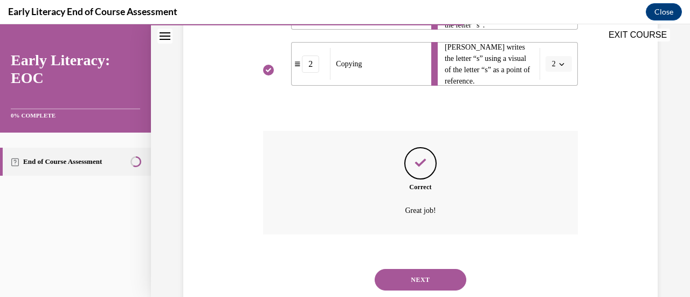
scroll to position [391, 0]
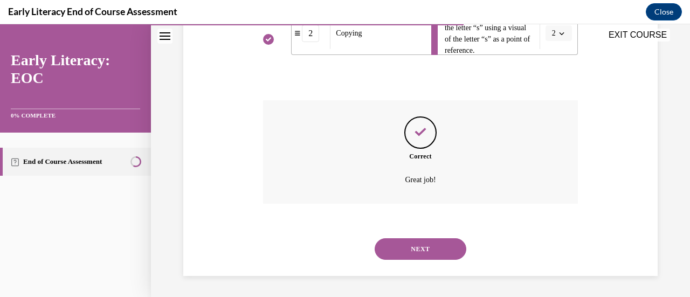
click at [431, 244] on button "NEXT" at bounding box center [420, 249] width 92 height 22
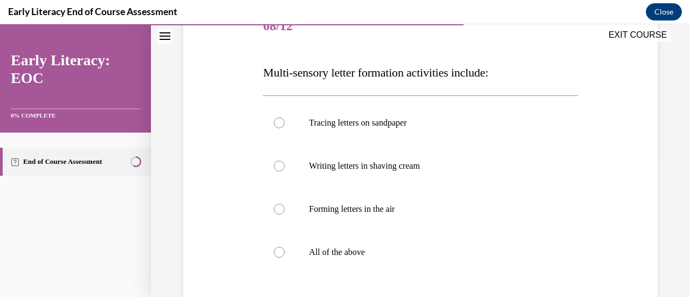
scroll to position [162, 0]
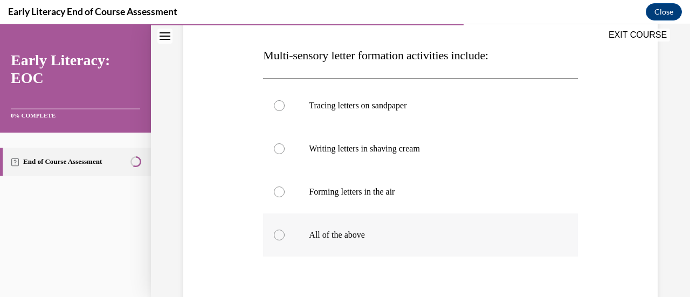
click at [276, 238] on div at bounding box center [279, 235] width 11 height 11
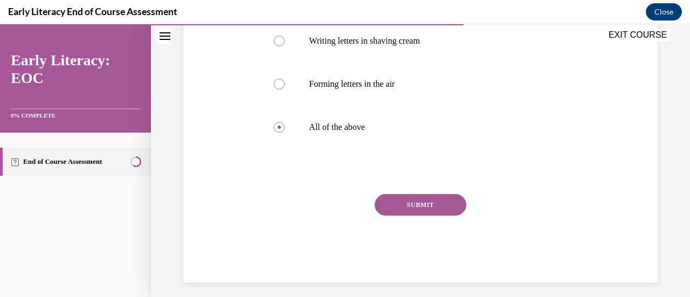
click at [416, 213] on button "SUBMIT" at bounding box center [420, 205] width 92 height 22
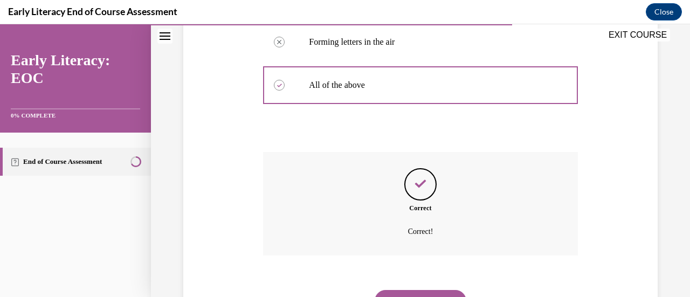
scroll to position [363, 0]
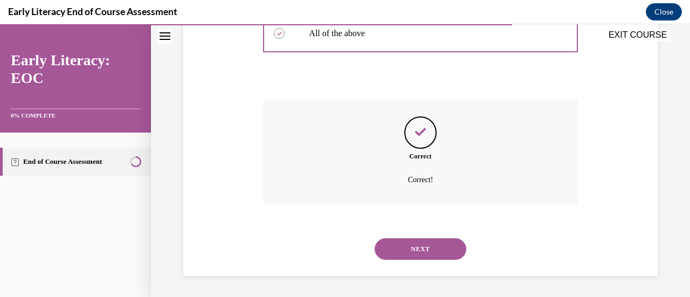
drag, startPoint x: 440, startPoint y: 253, endPoint x: 522, endPoint y: 259, distance: 82.1
click at [440, 253] on button "NEXT" at bounding box center [420, 249] width 92 height 22
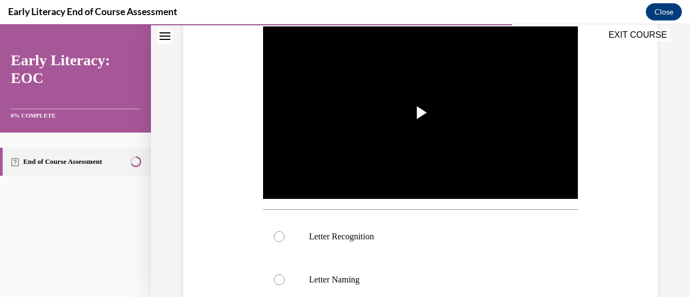
scroll to position [323, 0]
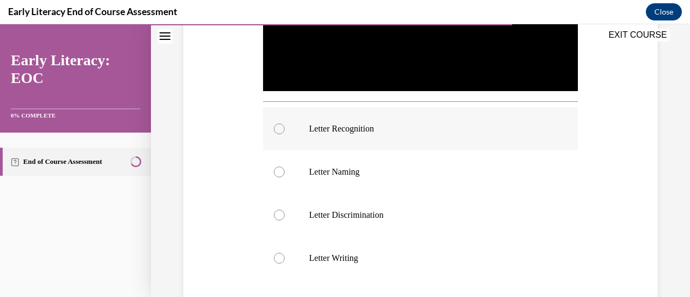
click at [283, 126] on div at bounding box center [420, 128] width 314 height 43
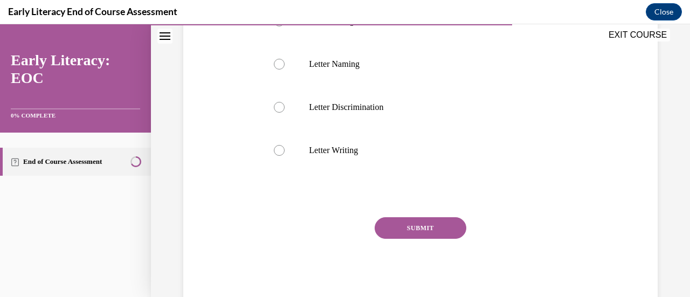
click at [429, 223] on button "SUBMIT" at bounding box center [420, 228] width 92 height 22
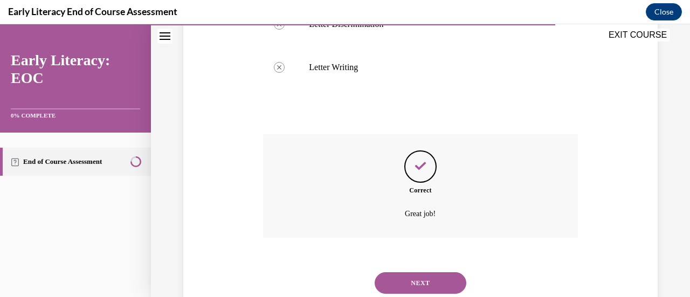
scroll to position [545, 0]
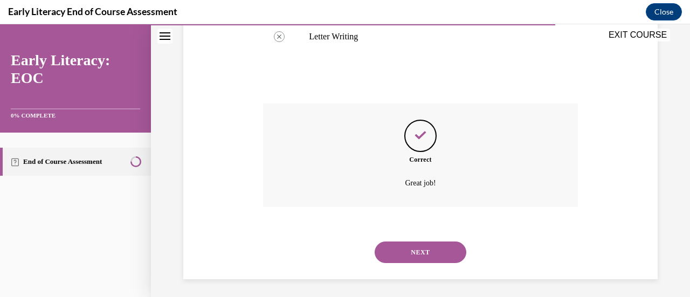
click at [434, 252] on button "NEXT" at bounding box center [420, 252] width 92 height 22
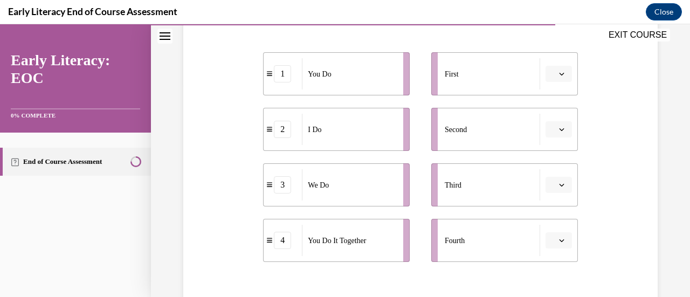
scroll to position [216, 0]
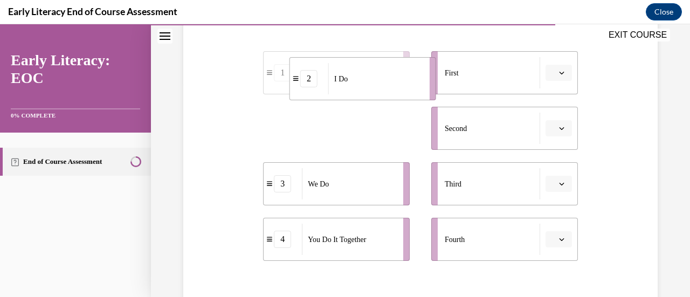
drag, startPoint x: 362, startPoint y: 130, endPoint x: 388, endPoint y: 78, distance: 59.0
click at [388, 78] on div "I Do" at bounding box center [375, 78] width 94 height 31
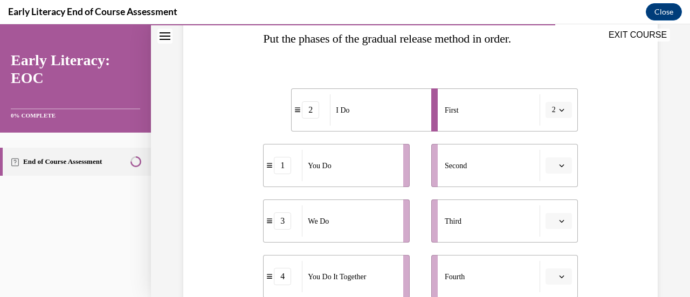
scroll to position [162, 0]
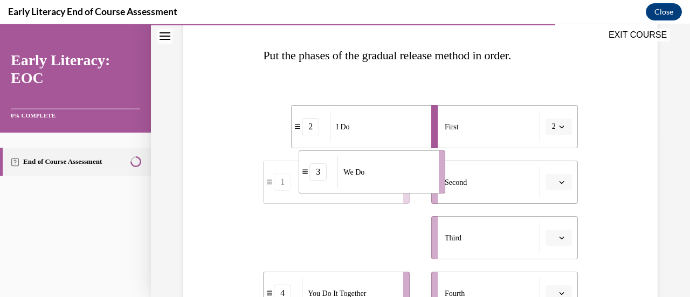
drag, startPoint x: 383, startPoint y: 235, endPoint x: 417, endPoint y: 171, distance: 73.3
click at [417, 171] on div "We Do" at bounding box center [384, 171] width 94 height 31
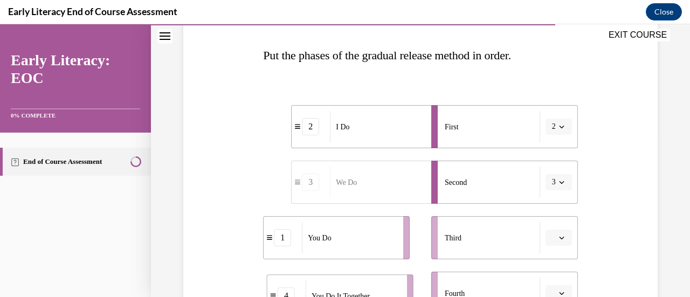
scroll to position [183, 0]
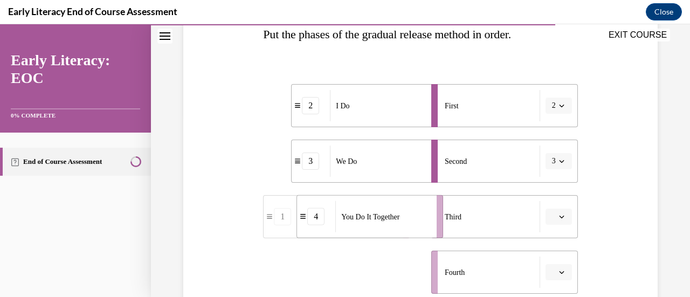
drag, startPoint x: 389, startPoint y: 279, endPoint x: 418, endPoint y: 187, distance: 96.1
click at [418, 187] on div "2 I Do 3 We Do 1 You Do 4 You Do It Together First 2 Second 3 Third Fourth" at bounding box center [420, 177] width 314 height 231
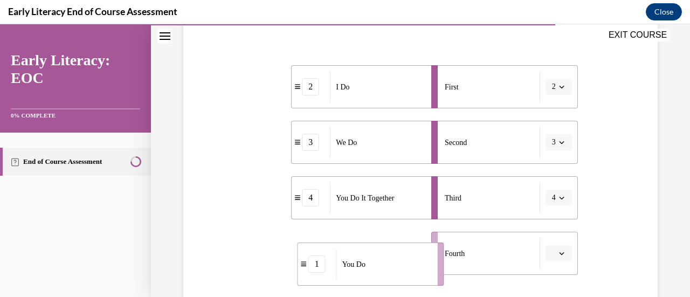
click at [409, 276] on div "You Do" at bounding box center [383, 263] width 94 height 31
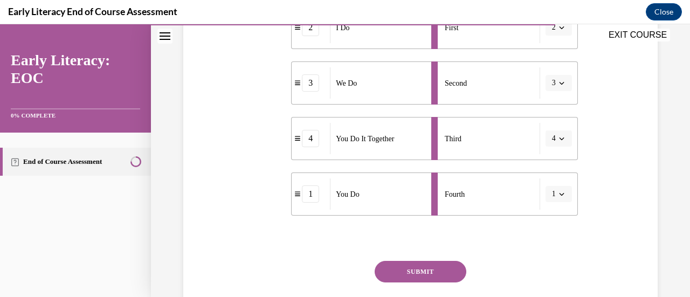
drag, startPoint x: 435, startPoint y: 271, endPoint x: 489, endPoint y: 266, distance: 54.7
click at [437, 271] on button "SUBMIT" at bounding box center [420, 272] width 92 height 22
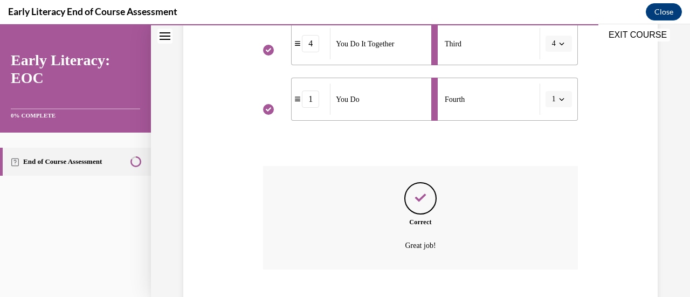
scroll to position [421, 0]
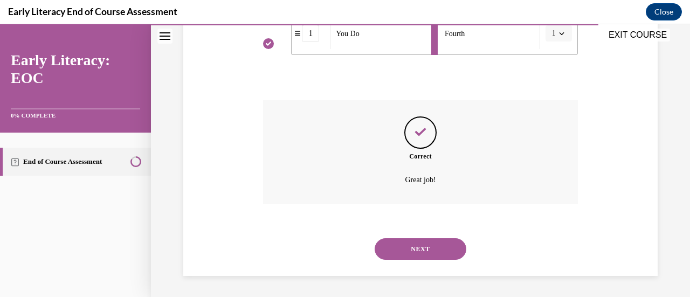
click at [436, 247] on button "NEXT" at bounding box center [420, 249] width 92 height 22
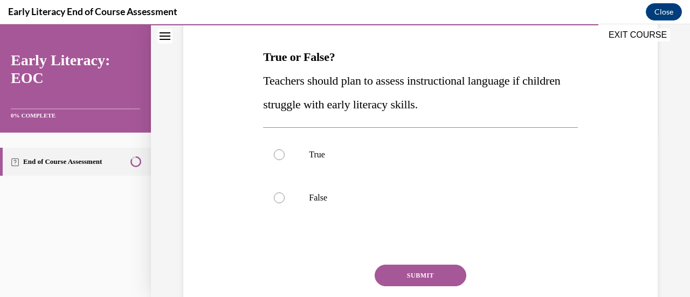
scroll to position [162, 0]
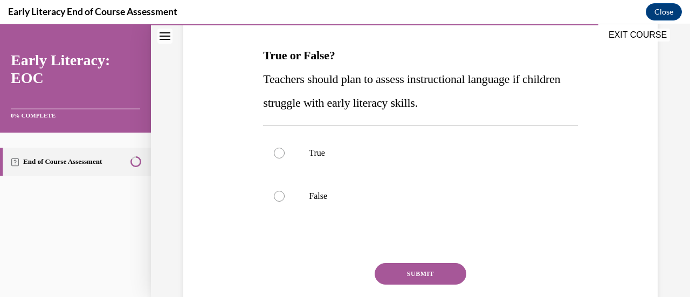
drag, startPoint x: 280, startPoint y: 154, endPoint x: 341, endPoint y: 223, distance: 92.3
click at [280, 154] on div at bounding box center [279, 153] width 11 height 11
drag, startPoint x: 397, startPoint y: 269, endPoint x: 500, endPoint y: 252, distance: 105.0
click at [397, 269] on button "SUBMIT" at bounding box center [420, 274] width 92 height 22
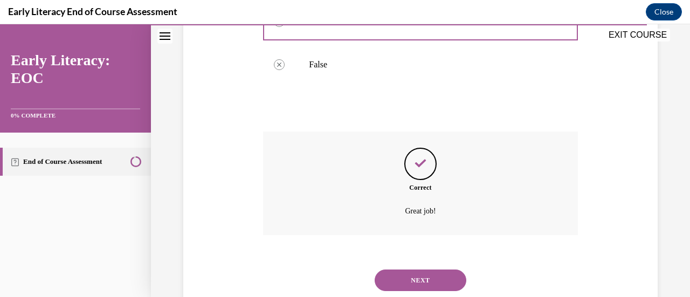
scroll to position [324, 0]
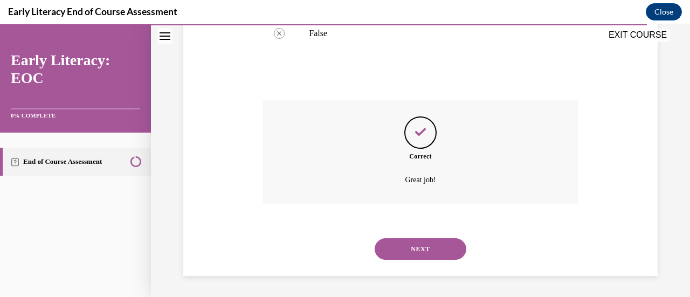
drag, startPoint x: 431, startPoint y: 244, endPoint x: 496, endPoint y: 233, distance: 65.5
click at [431, 244] on button "NEXT" at bounding box center [420, 249] width 92 height 22
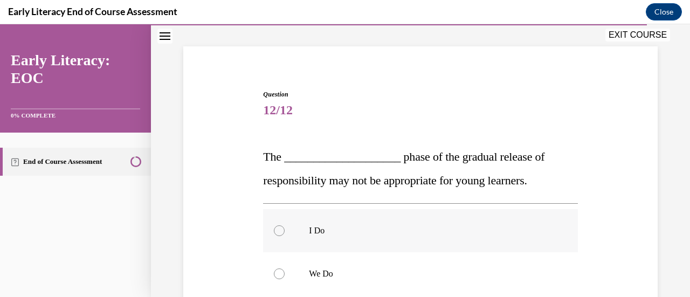
scroll to position [162, 0]
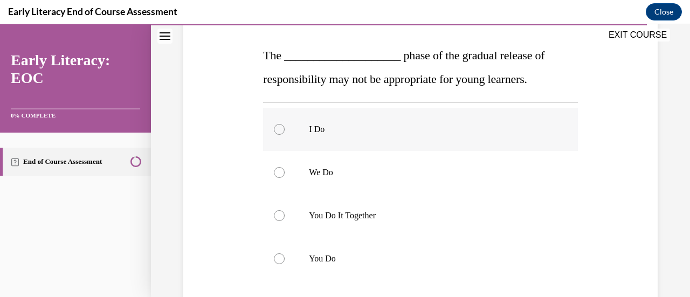
click at [277, 134] on div at bounding box center [279, 129] width 11 height 11
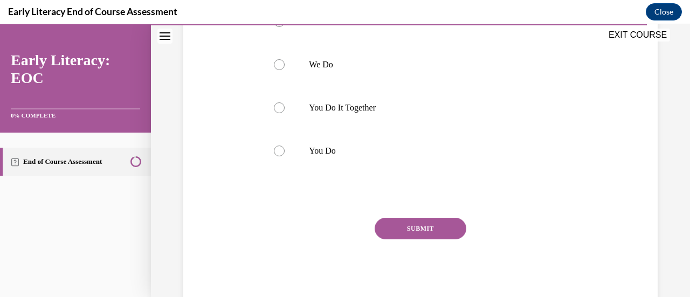
click at [419, 228] on button "SUBMIT" at bounding box center [420, 229] width 92 height 22
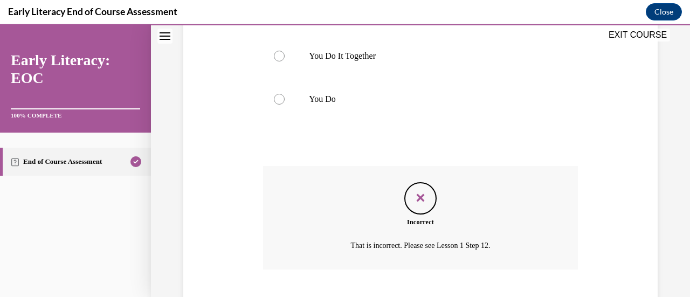
scroll to position [387, 0]
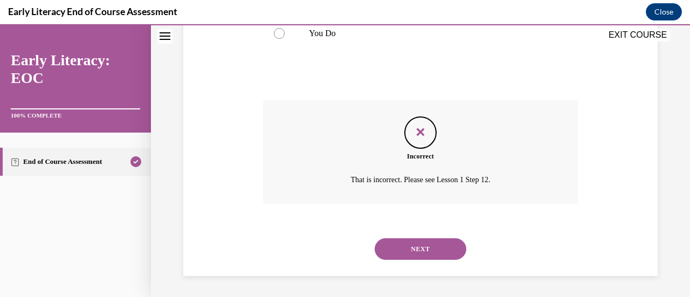
click at [429, 244] on button "NEXT" at bounding box center [420, 249] width 92 height 22
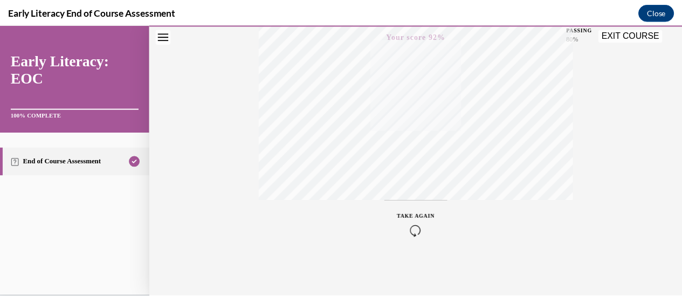
scroll to position [10, 0]
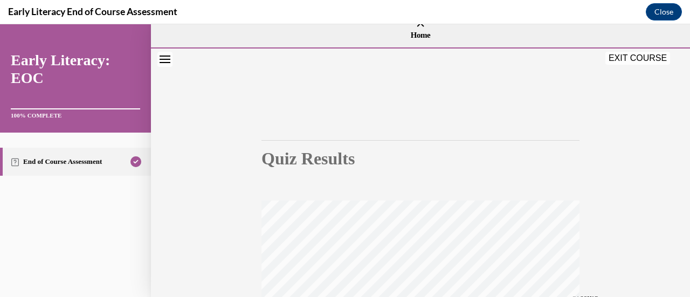
click at [643, 54] on button "EXIT COURSE" at bounding box center [637, 58] width 65 height 13
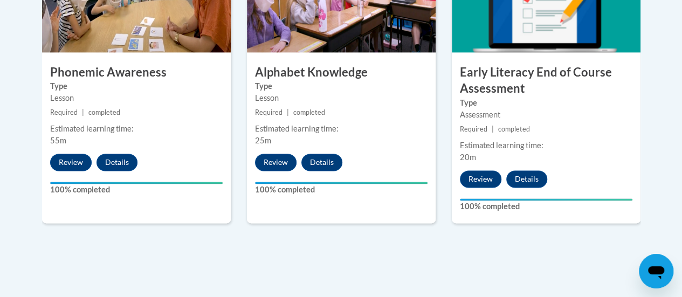
scroll to position [699, 0]
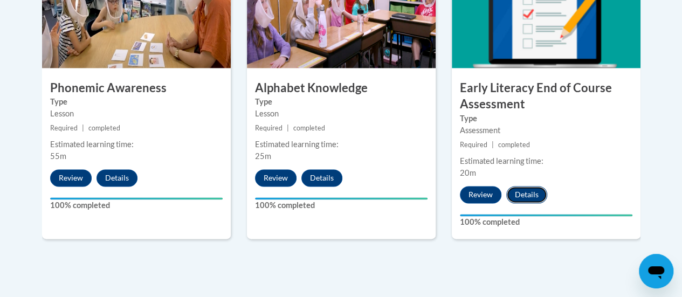
click at [516, 191] on button "Details" at bounding box center [526, 194] width 41 height 17
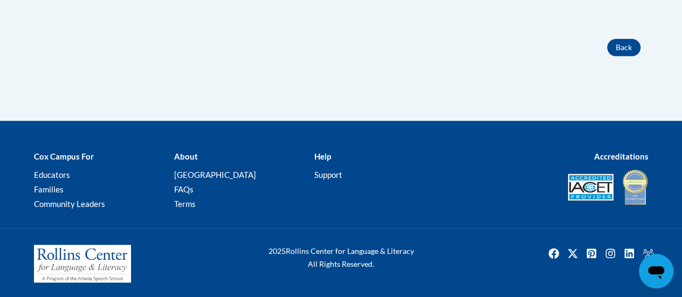
scroll to position [119, 0]
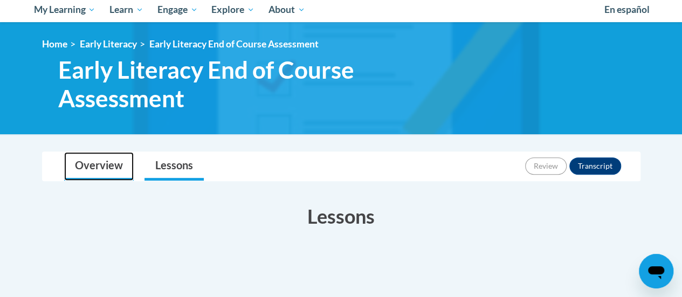
click at [97, 157] on link "Overview" at bounding box center [99, 166] width 70 height 29
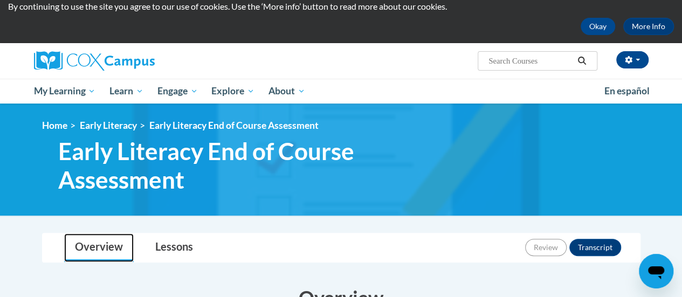
scroll to position [0, 0]
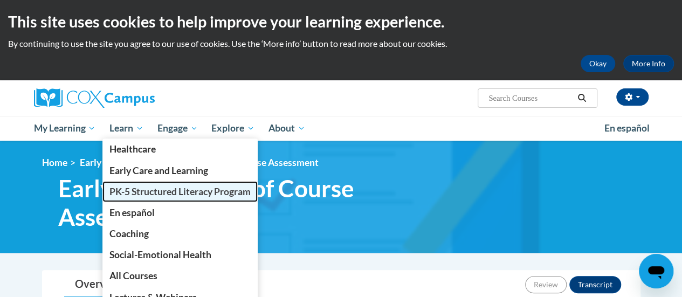
click at [167, 196] on span "PK-5 Structured Literacy Program" at bounding box center [179, 191] width 141 height 11
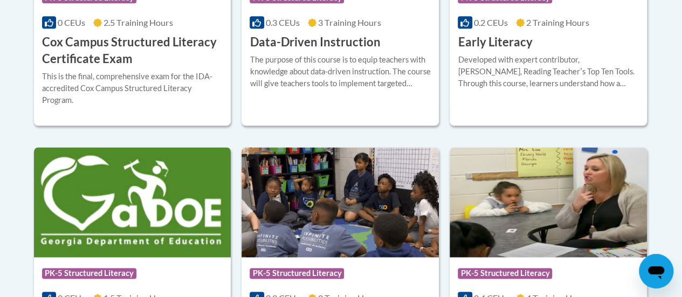
scroll to position [539, 0]
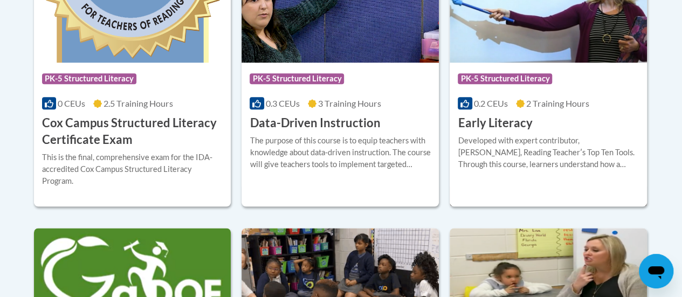
click at [506, 157] on div "Developed with expert contributor, Dr. Deborah Glaser, Reading Teacherʹs Top Te…" at bounding box center [547, 153] width 181 height 36
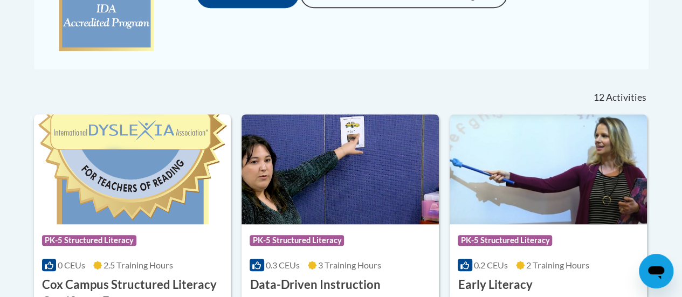
scroll to position [431, 0]
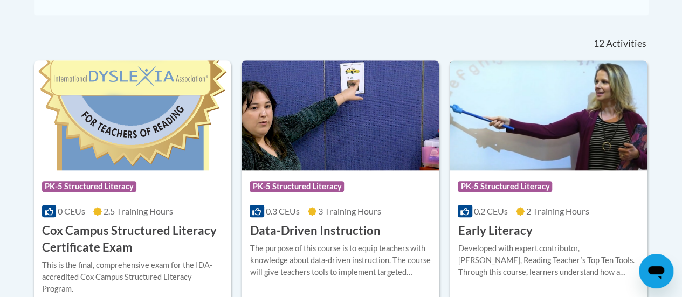
click at [585, 130] on img at bounding box center [547, 115] width 197 height 110
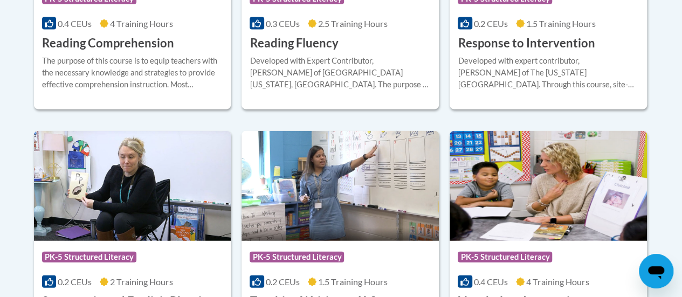
scroll to position [1293, 0]
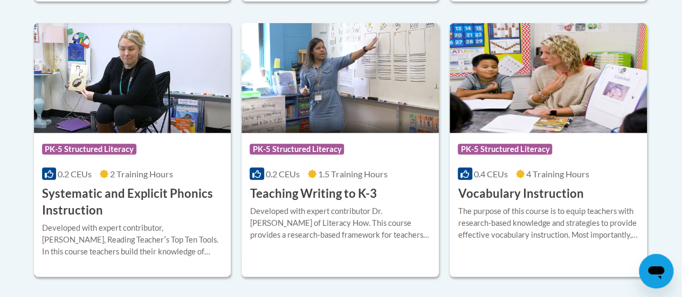
click at [127, 193] on h3 "Systematic and Explicit Phonics Instruction" at bounding box center [132, 201] width 181 height 33
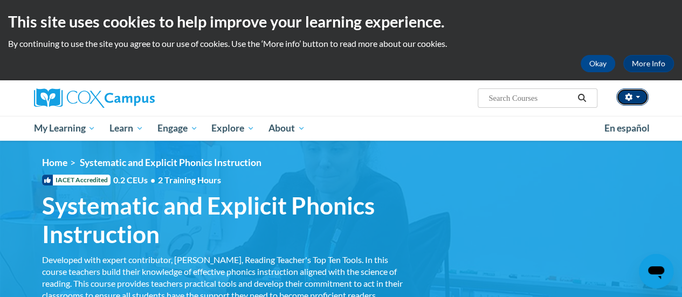
click at [642, 94] on button "button" at bounding box center [632, 96] width 32 height 17
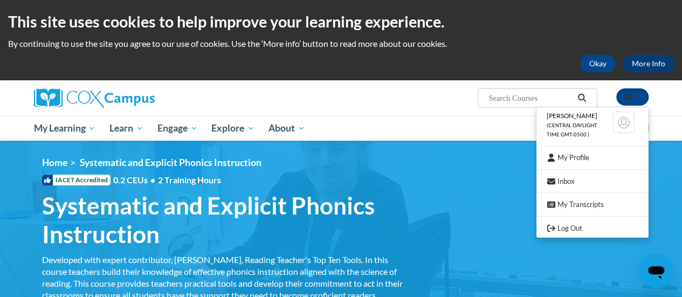
click at [677, 173] on img at bounding box center [341, 232] width 682 height 182
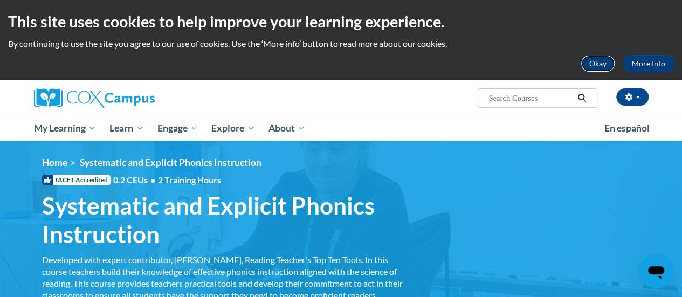
click at [608, 63] on button "Okay" at bounding box center [597, 63] width 34 height 17
